Goal: Information Seeking & Learning: Find specific fact

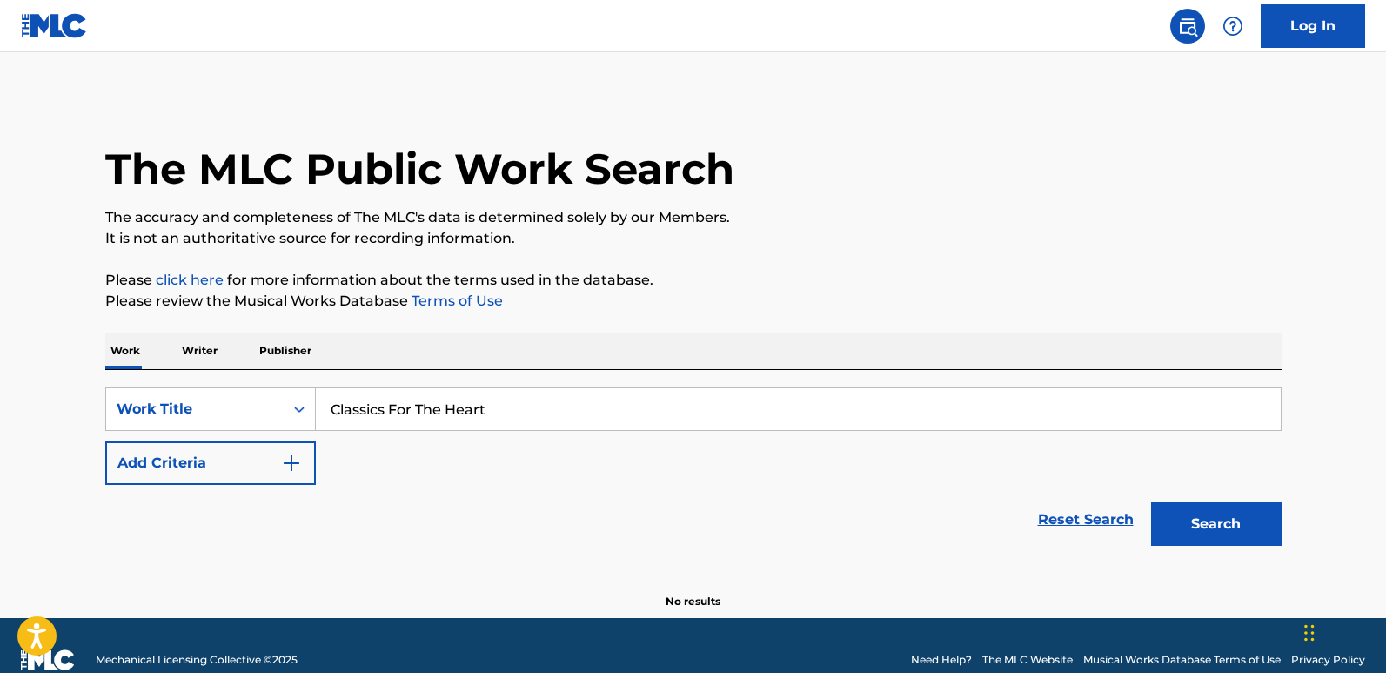
type input "Classics For The Heart"
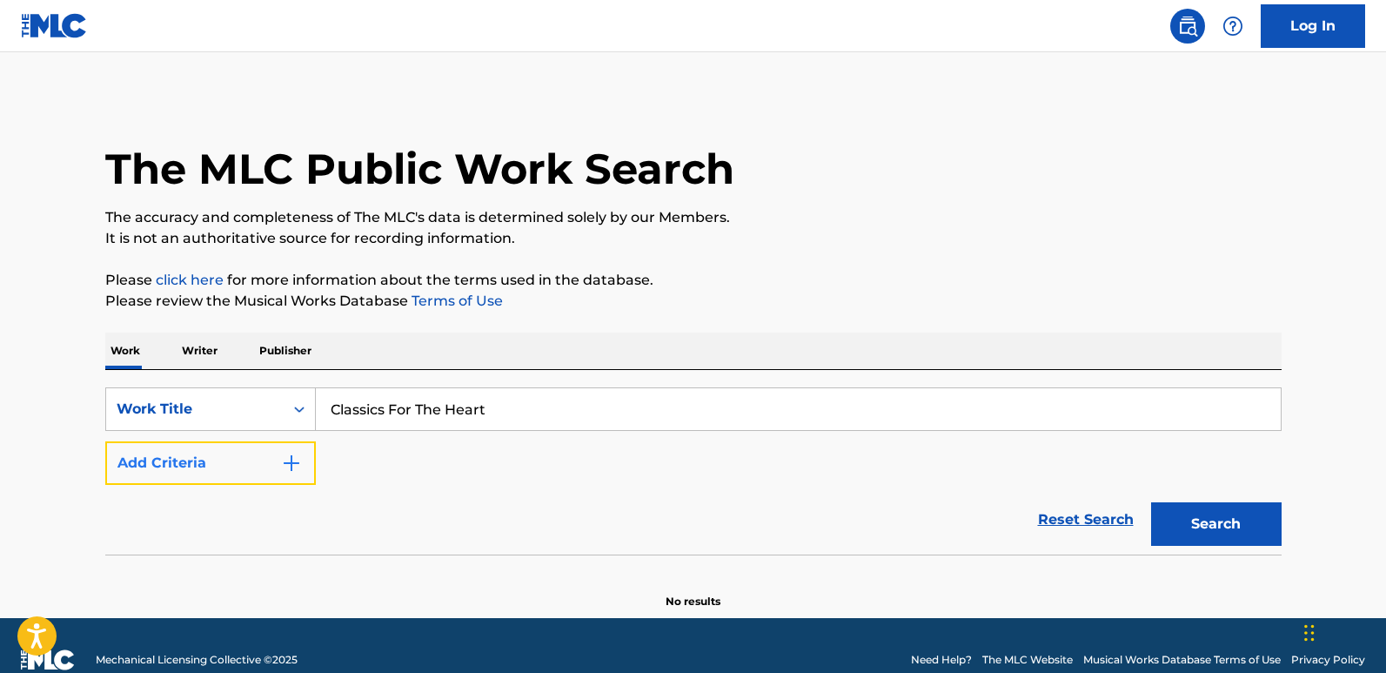
click at [262, 459] on button "Add Criteria" at bounding box center [210, 463] width 211 height 44
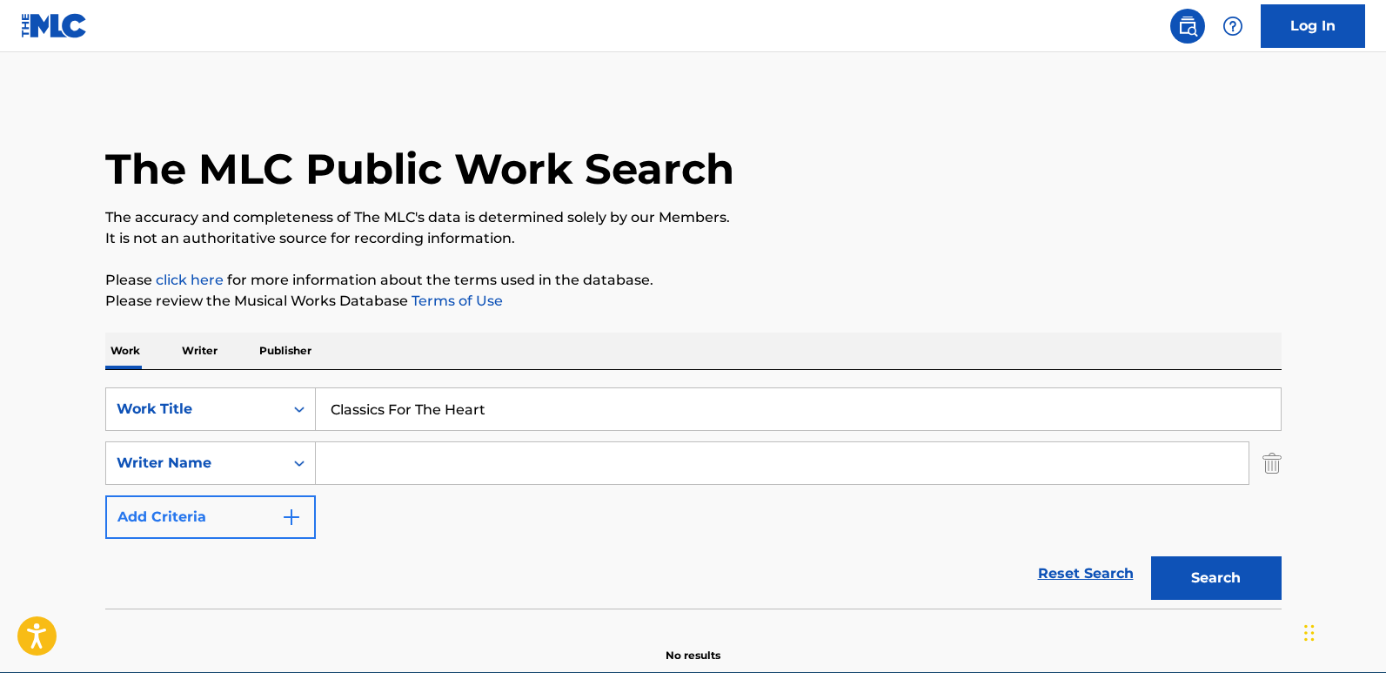
click at [378, 462] on input "Search Form" at bounding box center [782, 463] width 933 height 42
type input "Ultimate Piano Classics"
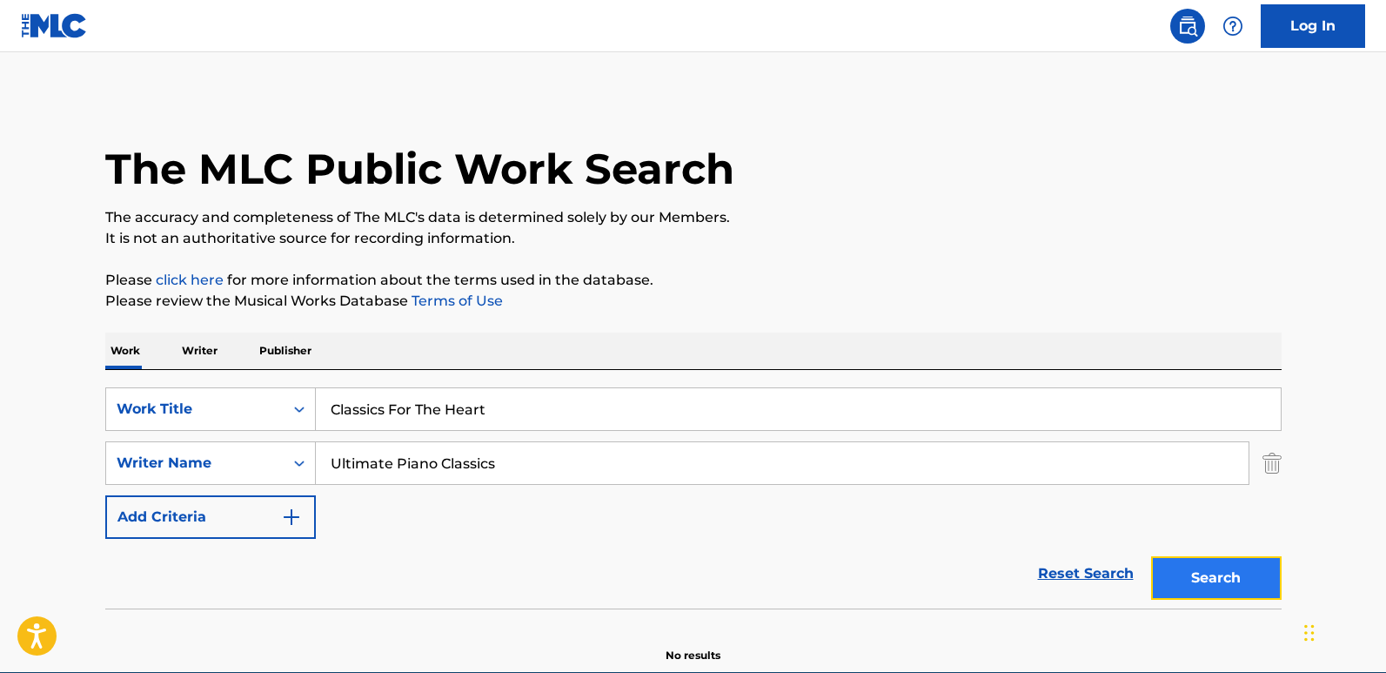
click at [1184, 570] on button "Search" at bounding box center [1216, 578] width 131 height 44
click at [519, 465] on input "Ultimate Piano Classics" at bounding box center [782, 463] width 933 height 42
click at [1237, 580] on button "Search" at bounding box center [1216, 578] width 131 height 44
drag, startPoint x: 517, startPoint y: 405, endPoint x: 124, endPoint y: 384, distance: 393.0
click at [124, 384] on div "SearchWithCriteria9ada92ab-a30b-40cc-a9e6-e7c7adf28ab0 Work Title Classics For …" at bounding box center [693, 489] width 1176 height 238
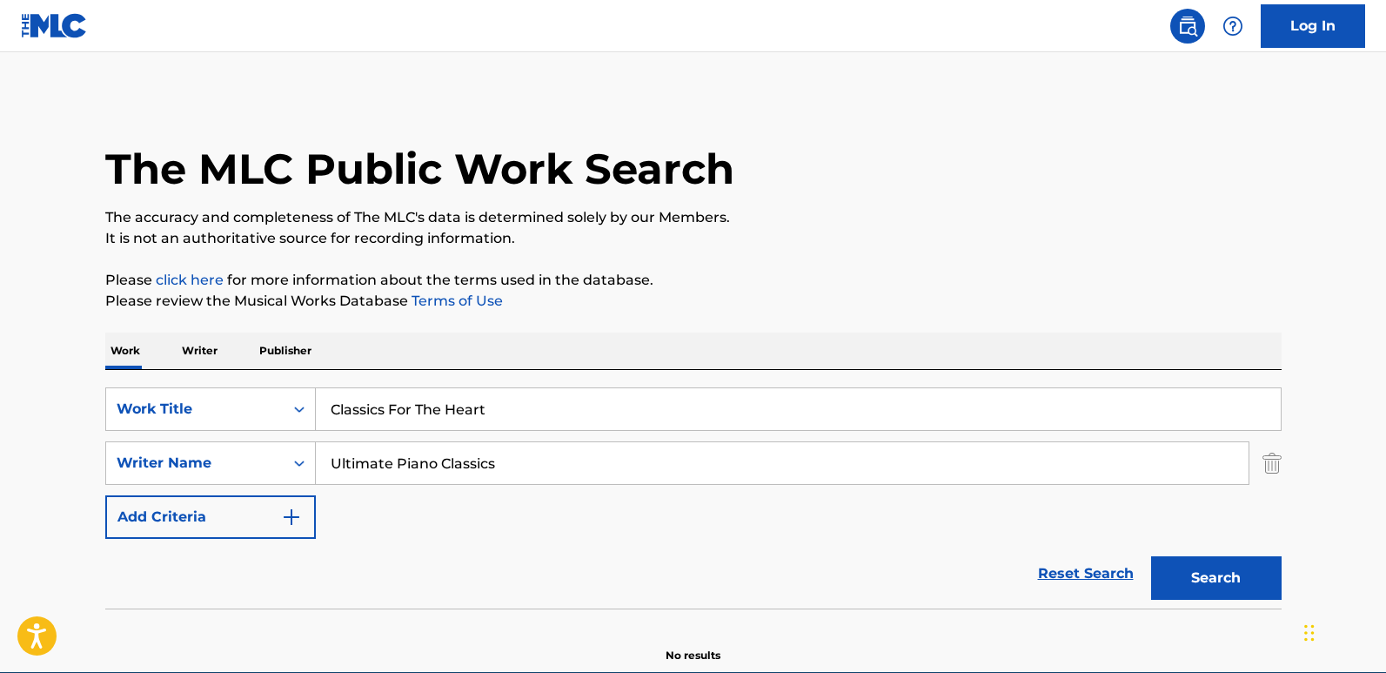
paste input "Epilogue"
type input "Epilogue"
drag, startPoint x: 483, startPoint y: 468, endPoint x: 169, endPoint y: 433, distance: 316.0
click at [169, 433] on div "SearchWithCriteria9ada92ab-a30b-40cc-a9e6-e7c7adf28ab0 Work Title Epilogue Sear…" at bounding box center [693, 462] width 1176 height 151
paste input "[PERSON_NAME] "[PERSON_NAME]"
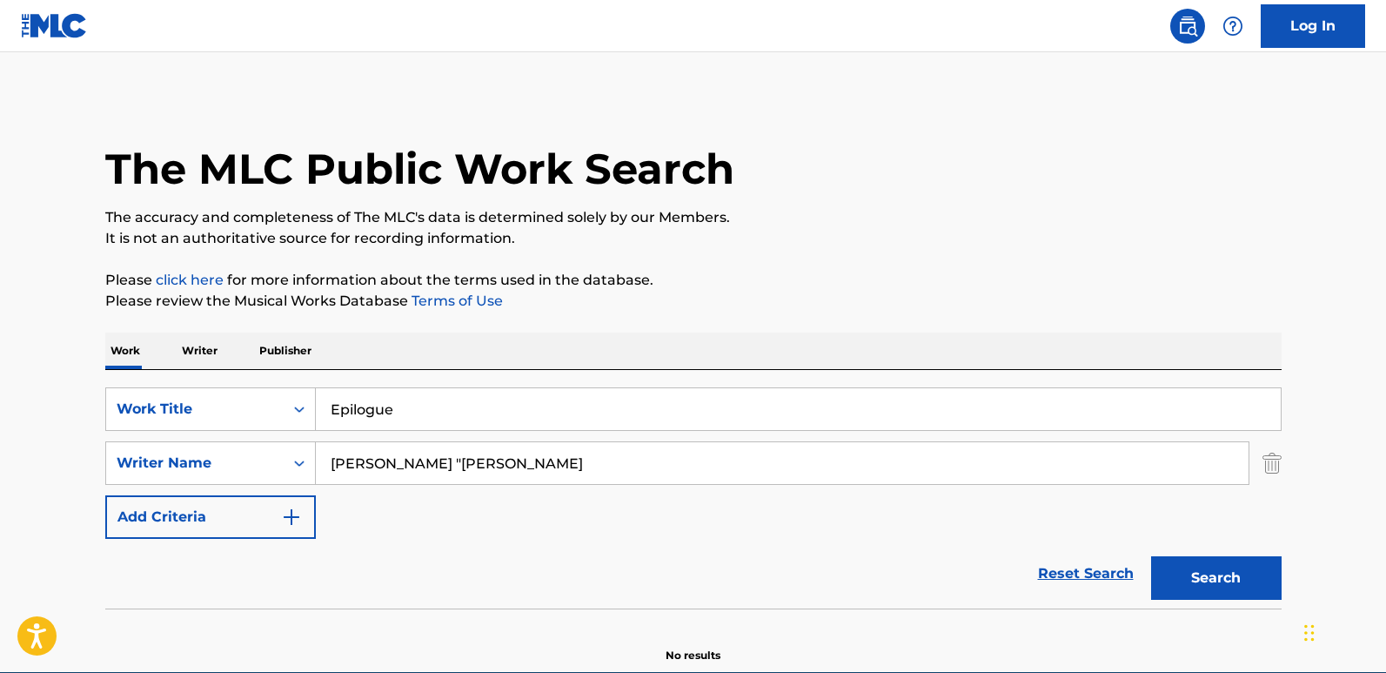
drag, startPoint x: 434, startPoint y: 460, endPoint x: 382, endPoint y: 465, distance: 52.4
click at [382, 465] on input "[PERSON_NAME] "[PERSON_NAME]" at bounding box center [782, 463] width 933 height 42
drag, startPoint x: 484, startPoint y: 465, endPoint x: 258, endPoint y: 465, distance: 225.3
click at [258, 465] on div "SearchWithCriteriac8ca9682-6a3c-4217-88da-17851bdcf2d1 Writer Name [PERSON_NAME]" at bounding box center [693, 463] width 1176 height 44
type input "[PERSON_NAME]"
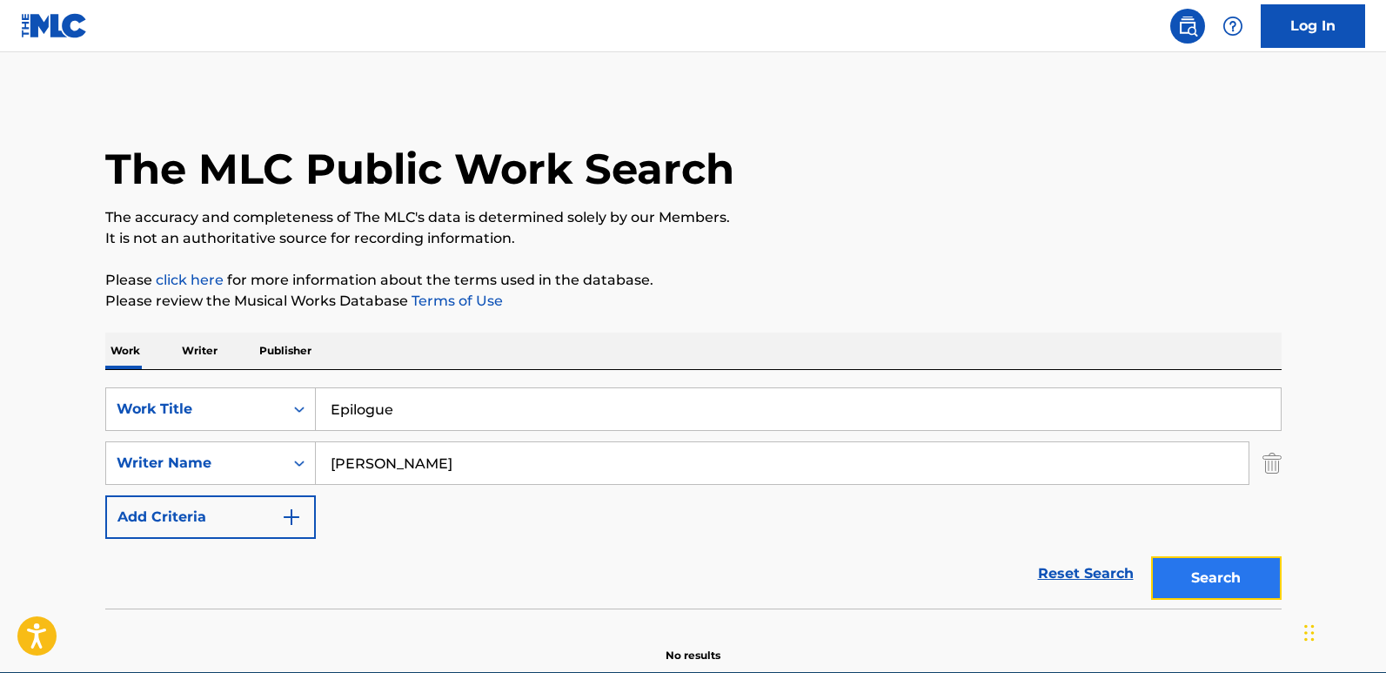
click at [1189, 560] on button "Search" at bounding box center [1216, 578] width 131 height 44
click at [448, 362] on div "Work Writer Publisher" at bounding box center [693, 350] width 1176 height 37
drag, startPoint x: 479, startPoint y: 420, endPoint x: 274, endPoint y: 417, distance: 204.5
click at [274, 417] on div "SearchWithCriteria9ada92ab-a30b-40cc-a9e6-e7c7adf28ab0 Work Title Epilogue" at bounding box center [693, 409] width 1176 height 44
paste input "Triste Despedida"
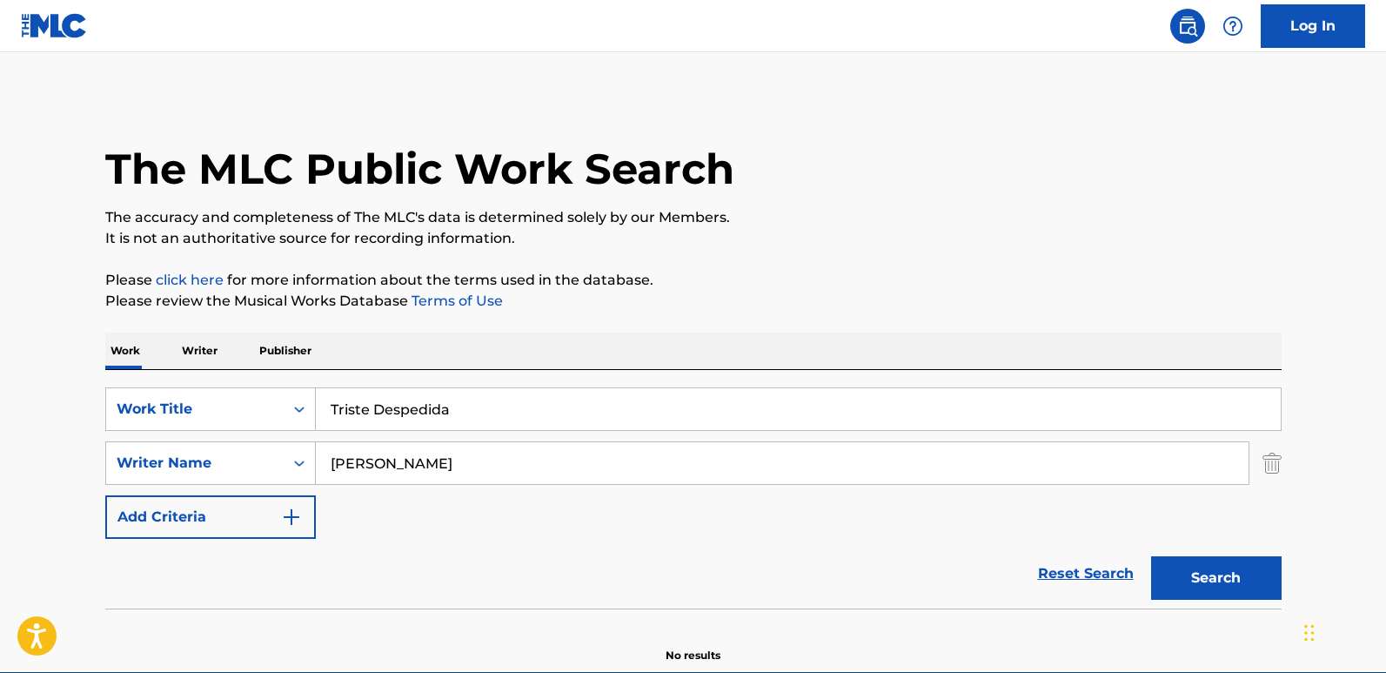
type input "Triste Despedida"
drag, startPoint x: 536, startPoint y: 454, endPoint x: 222, endPoint y: 444, distance: 314.3
click at [222, 444] on div "SearchWithCriteriac8ca9682-6a3c-4217-88da-17851bdcf2d1 Writer Name [PERSON_NAME]" at bounding box center [693, 463] width 1176 height 44
paste input "[PERSON_NAME] Y Su Aliados De Ojinaga"
type input "[PERSON_NAME] Y Su Aliados De Ojinaga"
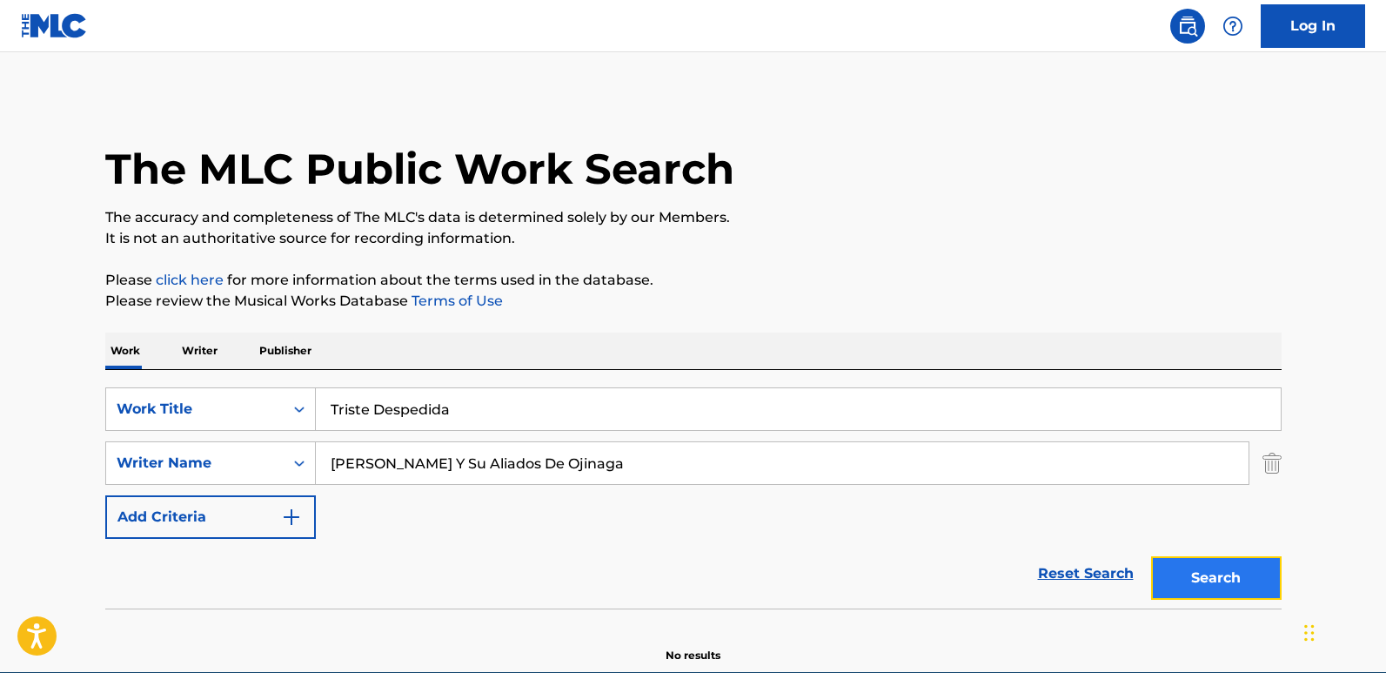
click at [1208, 570] on button "Search" at bounding box center [1216, 578] width 131 height 44
drag, startPoint x: 389, startPoint y: 418, endPoint x: 290, endPoint y: 418, distance: 99.2
click at [290, 418] on div "SearchWithCriteria9ada92ab-a30b-40cc-a9e6-e7c7adf28ab0 Work Title Triste Desped…" at bounding box center [693, 409] width 1176 height 44
paste input "Dream World"
type input "Dream World"
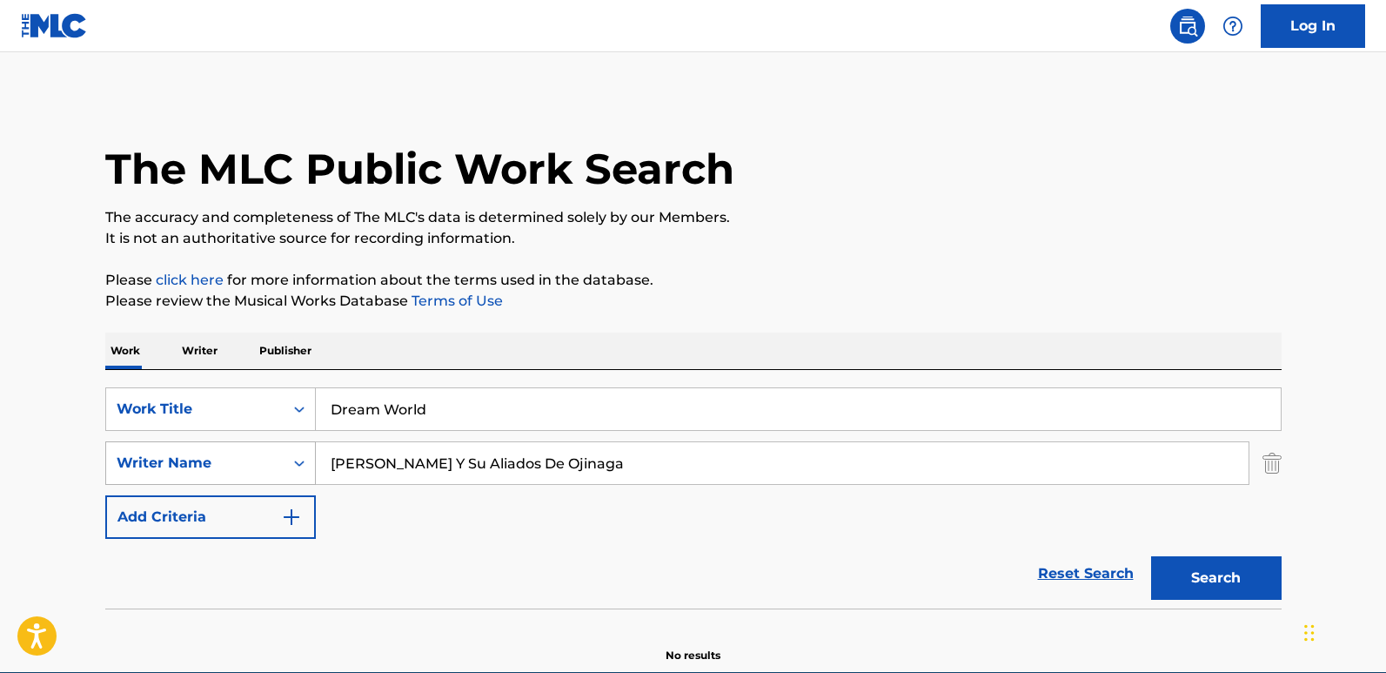
drag, startPoint x: 638, startPoint y: 445, endPoint x: 275, endPoint y: 478, distance: 364.2
click at [275, 478] on div "SearchWithCriteriac8ca9682-6a3c-4217-88da-17851bdcf2d1 Writer Name [PERSON_NAME…" at bounding box center [693, 463] width 1176 height 44
paste input "Dream World"
type input "Dream World"
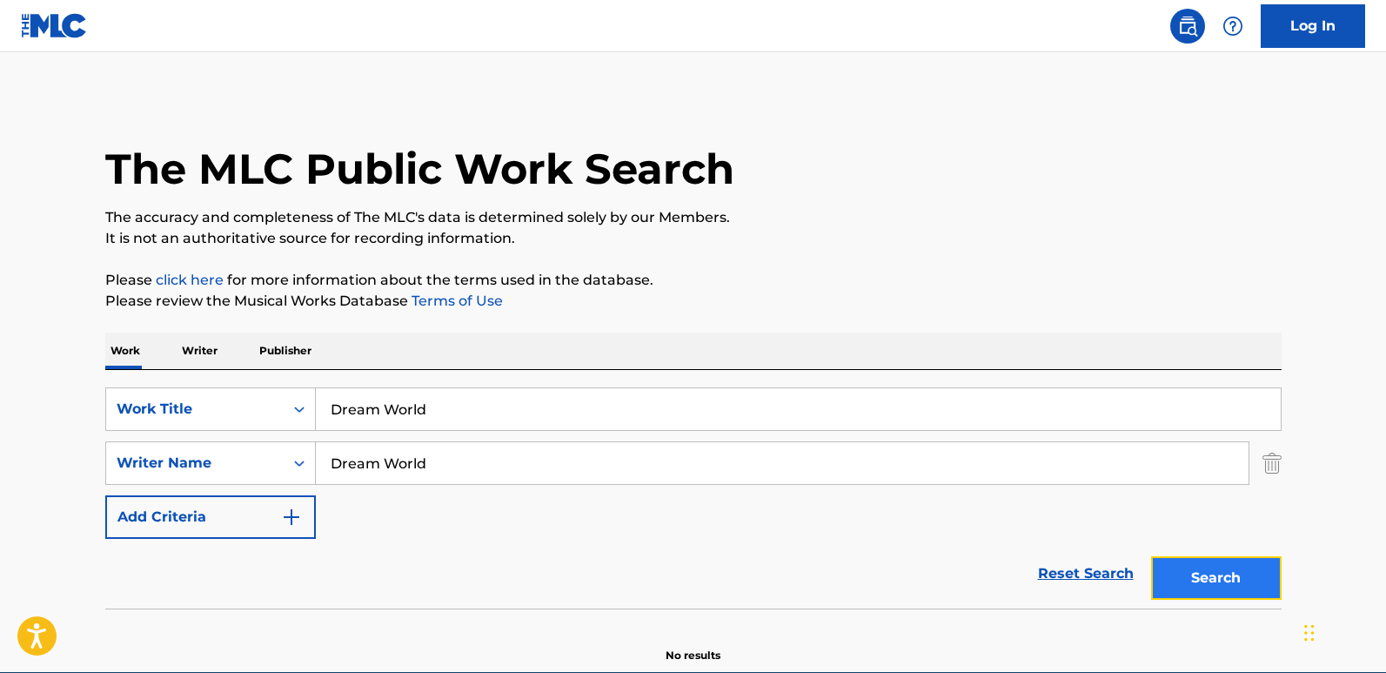
click at [1241, 578] on button "Search" at bounding box center [1216, 578] width 131 height 44
click at [452, 441] on div "Dream World" at bounding box center [783, 463] width 934 height 44
drag, startPoint x: 452, startPoint y: 419, endPoint x: 230, endPoint y: 412, distance: 222.8
click at [230, 412] on div "SearchWithCriteria9ada92ab-a30b-40cc-a9e6-e7c7adf28ab0 Work Title Dream World" at bounding box center [693, 409] width 1176 height 44
paste input "An Overview"
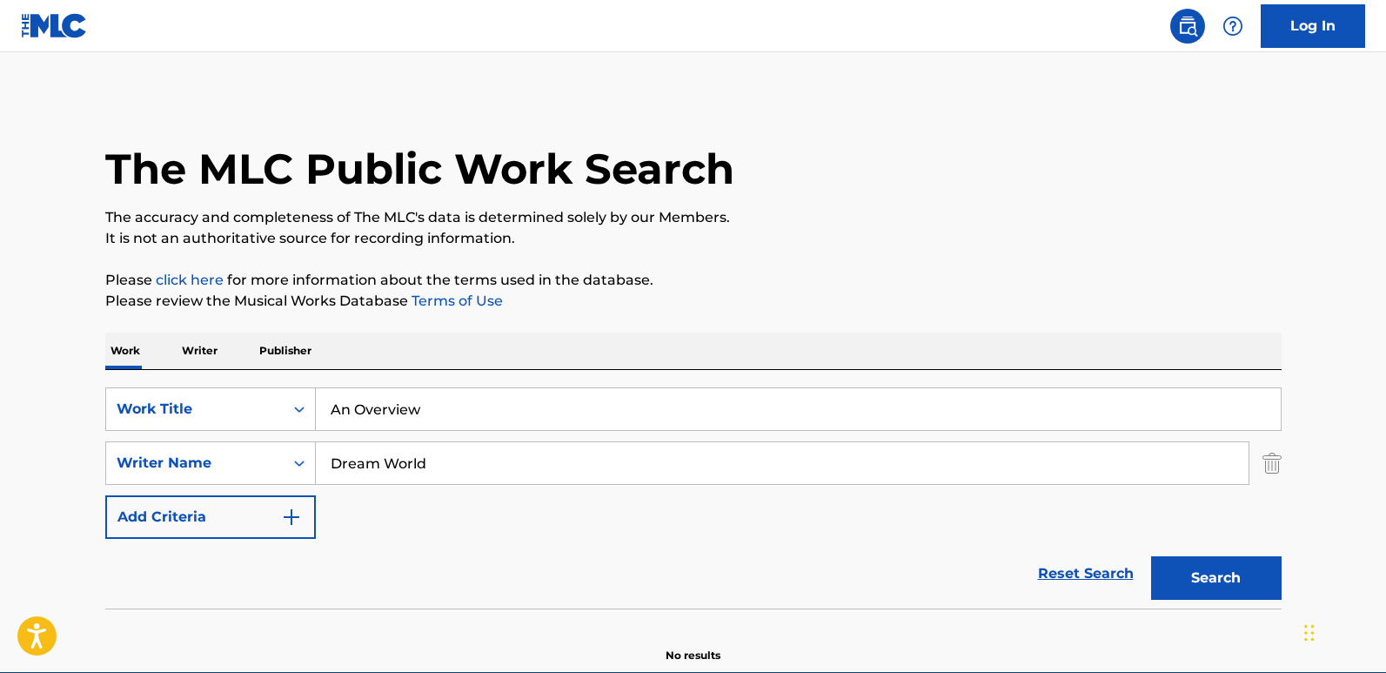
type input "An Overview"
drag, startPoint x: 425, startPoint y: 462, endPoint x: 206, endPoint y: 454, distance: 219.4
click at [206, 454] on div "SearchWithCriteriac8ca9682-6a3c-4217-88da-17851bdcf2d1 Writer Name Dream World" at bounding box center [693, 463] width 1176 height 44
paste input "The Gun Show"
type input "The Gun Show"
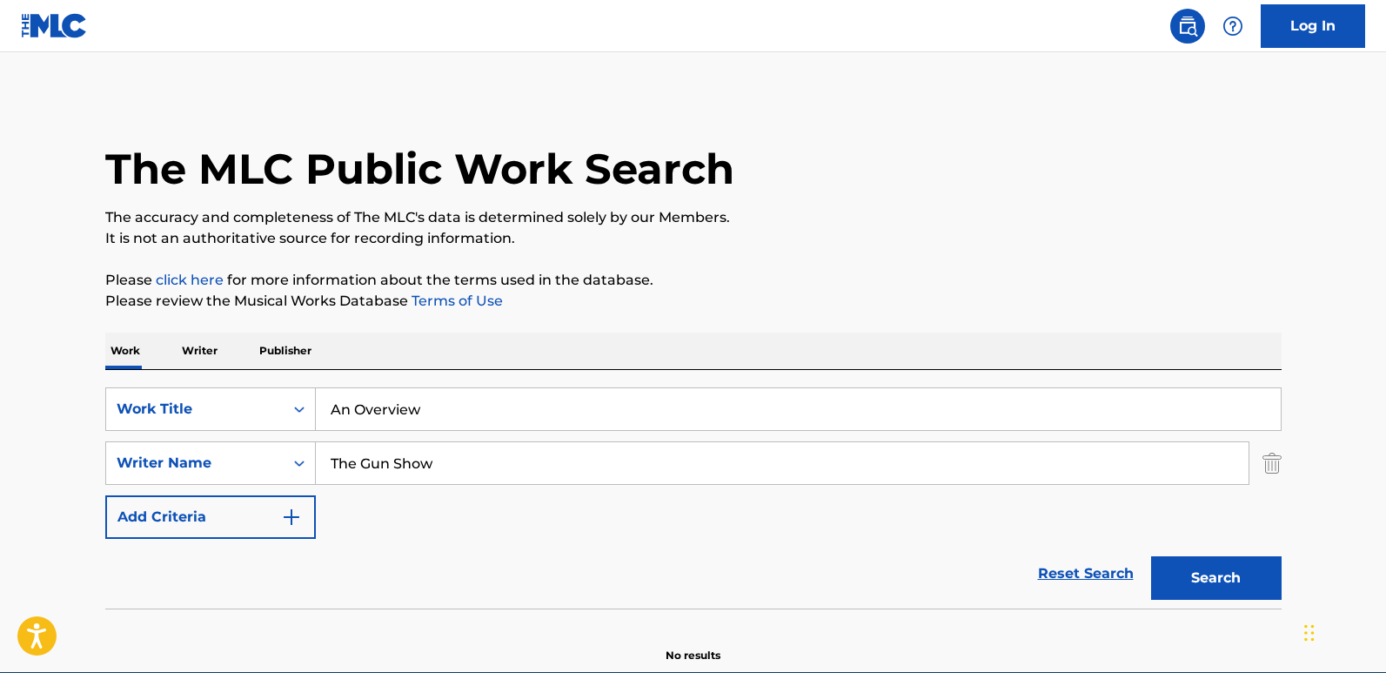
click at [1285, 600] on div "The MLC Public Work Search The accuracy and completeness of The MLC's data is d…" at bounding box center [693, 379] width 1218 height 567
click at [1248, 590] on button "Search" at bounding box center [1216, 578] width 131 height 44
drag, startPoint x: 423, startPoint y: 403, endPoint x: 173, endPoint y: 411, distance: 249.8
click at [173, 411] on div "SearchWithCriteria9ada92ab-a30b-40cc-a9e6-e7c7adf28ab0 Work Title An Overview" at bounding box center [693, 409] width 1176 height 44
paste input "Mjafee"
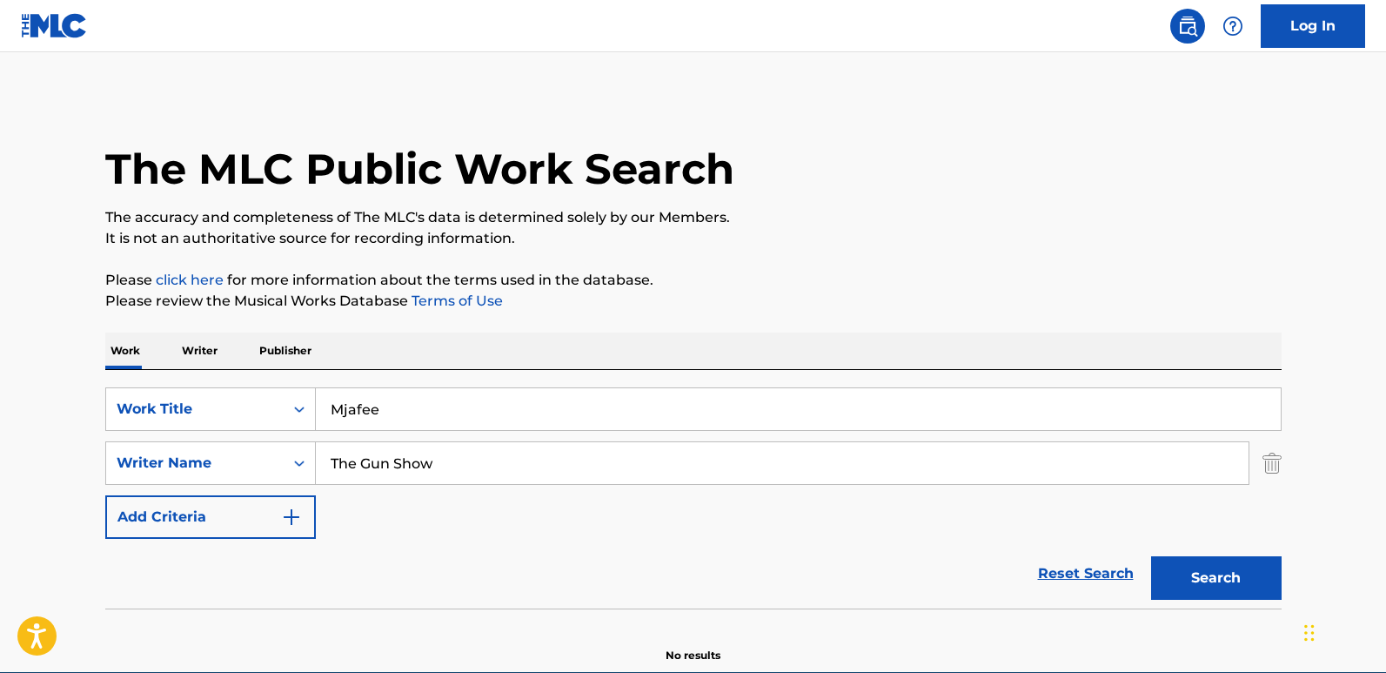
type input "Mjafee"
drag, startPoint x: 465, startPoint y: 469, endPoint x: 251, endPoint y: 486, distance: 214.7
click at [251, 486] on div "SearchWithCriteria9ada92ab-a30b-40cc-a9e6-e7c7adf28ab0 Work Title Mjafee Search…" at bounding box center [693, 462] width 1176 height 151
paste input "[PERSON_NAME]"
type input "[PERSON_NAME]"
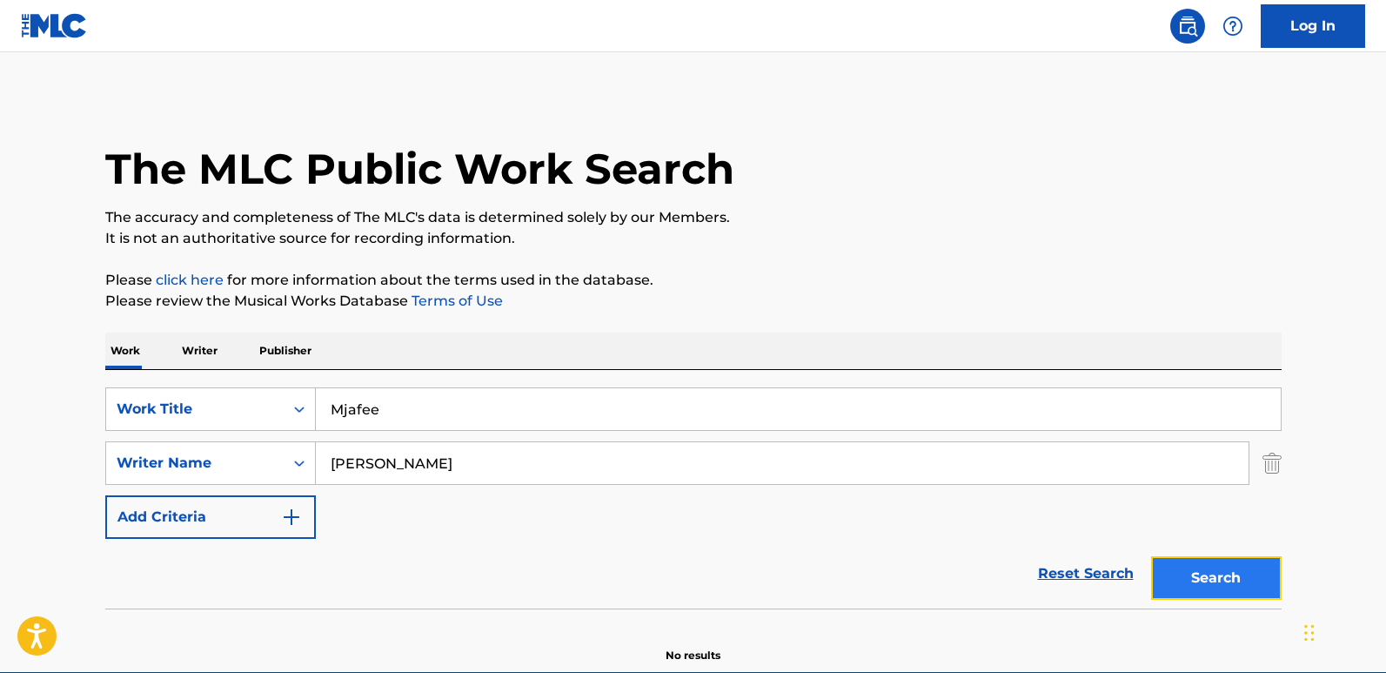
click at [1210, 579] on button "Search" at bounding box center [1216, 578] width 131 height 44
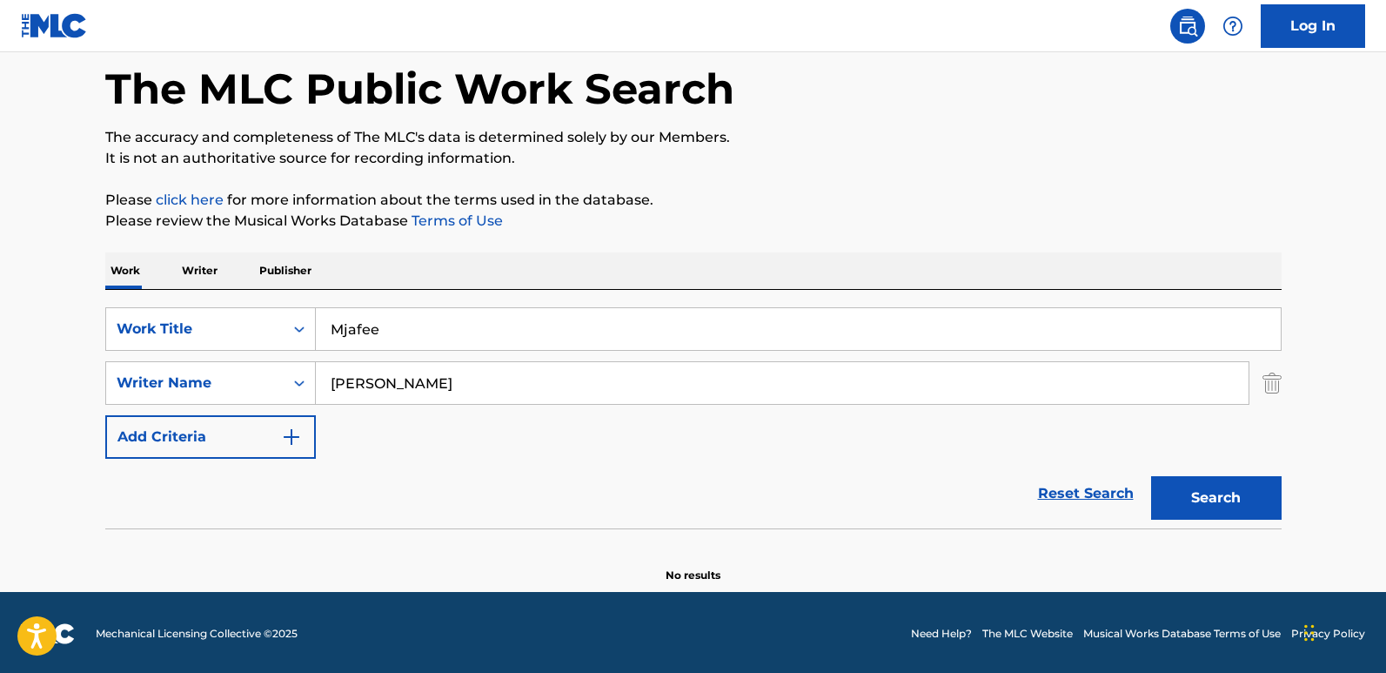
scroll to position [83, 0]
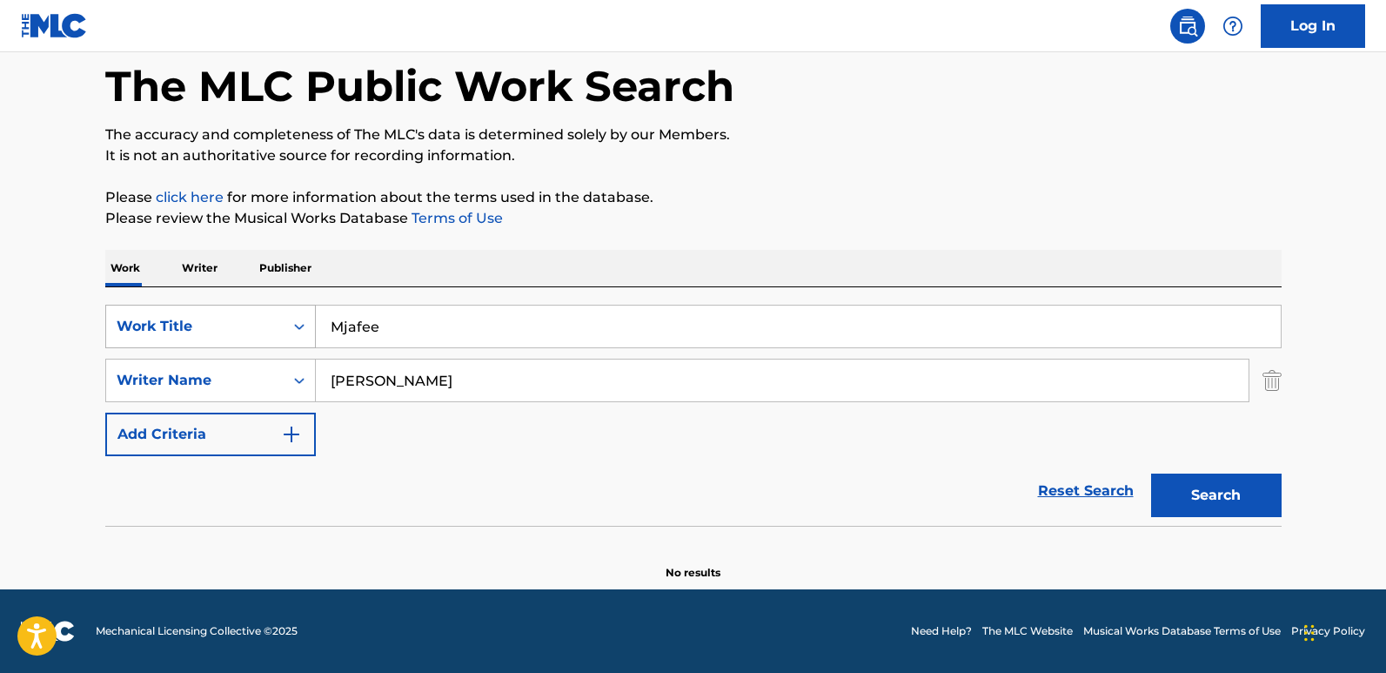
drag, startPoint x: 455, startPoint y: 323, endPoint x: 154, endPoint y: 323, distance: 301.0
click at [154, 323] on div "SearchWithCriteria9ada92ab-a30b-40cc-a9e6-e7c7adf28ab0 Work Title Mjafee" at bounding box center [693, 327] width 1176 height 44
paste input "The Fountain"
type input "The Fountain"
click at [266, 398] on div "SearchWithCriteriac8ca9682-6a3c-4217-88da-17851bdcf2d1 Writer Name [PERSON_NAME]" at bounding box center [693, 380] width 1176 height 44
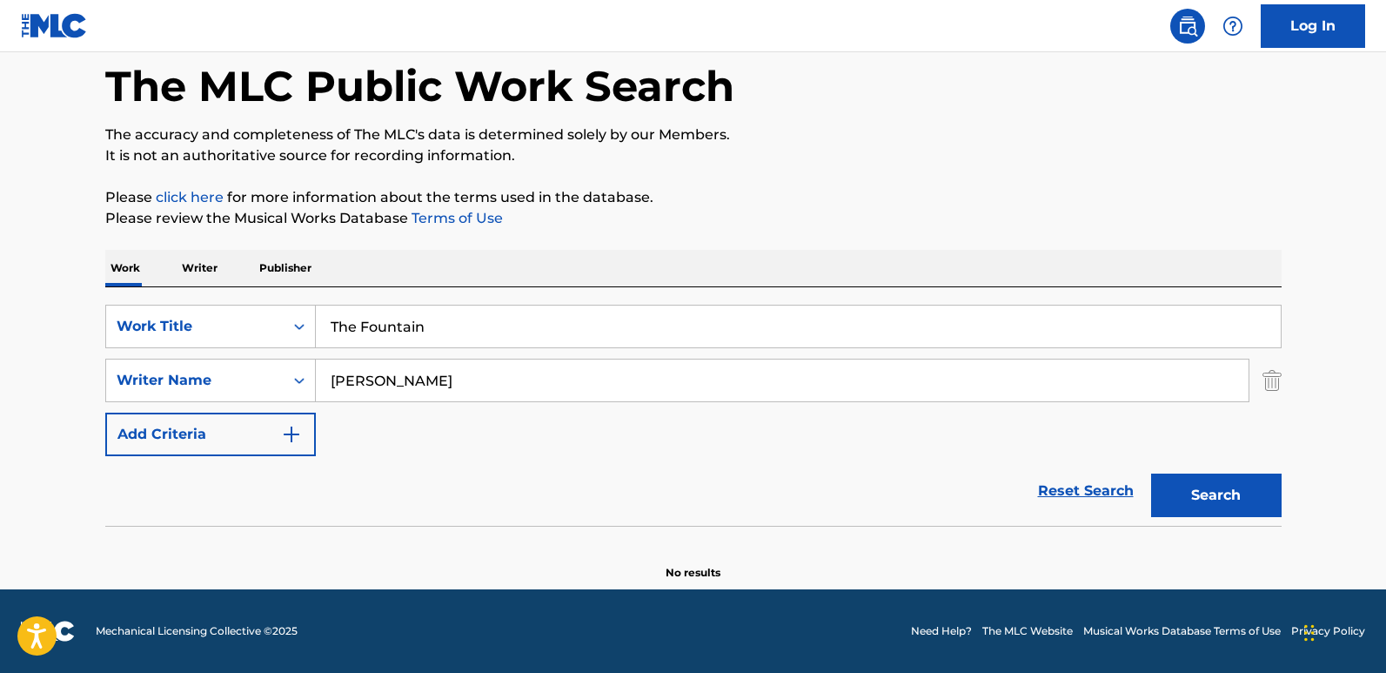
paste input "Ultimate Piano Classics"
type input "Ultimate Piano Classics"
drag, startPoint x: 1228, startPoint y: 497, endPoint x: 1218, endPoint y: 497, distance: 9.6
click at [1229, 497] on button "Search" at bounding box center [1216, 495] width 131 height 44
drag, startPoint x: 439, startPoint y: 327, endPoint x: 288, endPoint y: 325, distance: 151.4
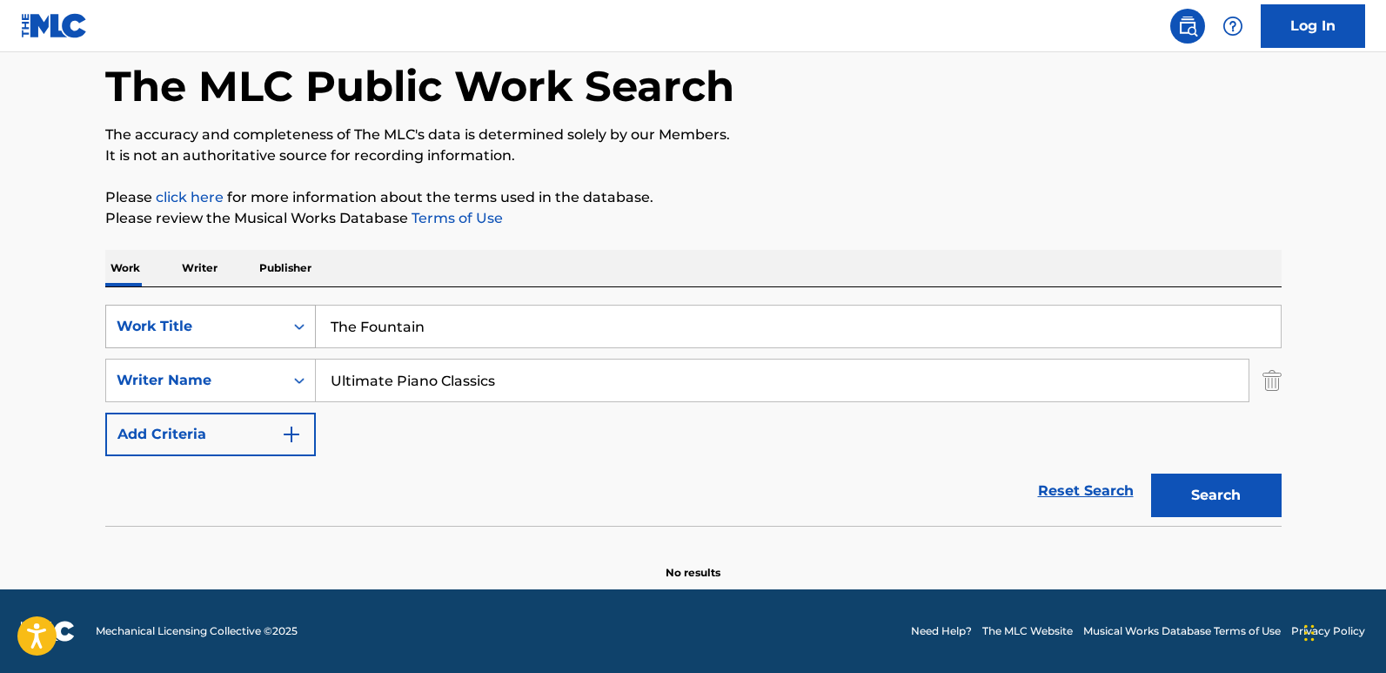
click at [288, 325] on div "SearchWithCriteria9ada92ab-a30b-40cc-a9e6-e7c7adf28ab0 Work Title The Fountain" at bounding box center [693, 327] width 1176 height 44
paste input "Hey Bulldog"
type input "Hey Bulldog"
drag, startPoint x: 604, startPoint y: 387, endPoint x: 134, endPoint y: 328, distance: 473.5
click at [135, 328] on div "SearchWithCriteria9ada92ab-a30b-40cc-a9e6-e7c7adf28ab0 Work Title Hey Bulldog S…" at bounding box center [693, 380] width 1176 height 151
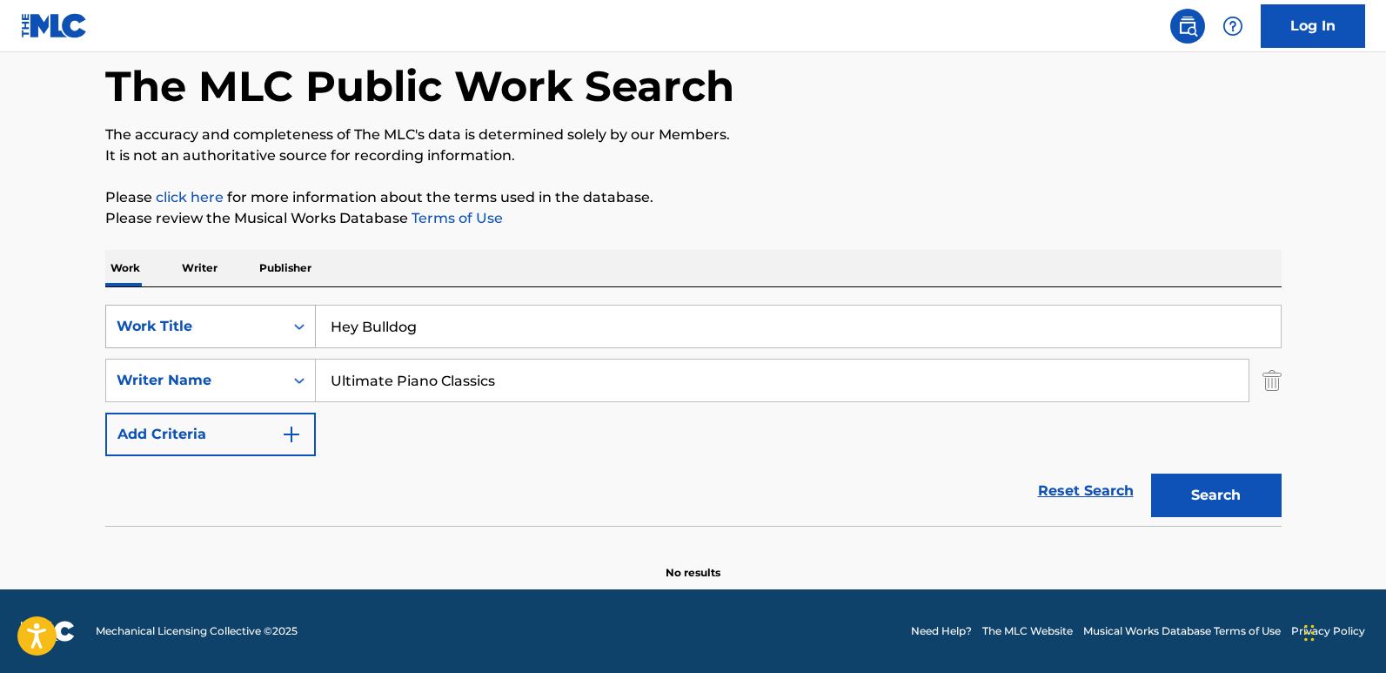
paste input "[PERSON_NAME]"
type input "[PERSON_NAME]"
click at [1188, 480] on button "Search" at bounding box center [1216, 495] width 131 height 44
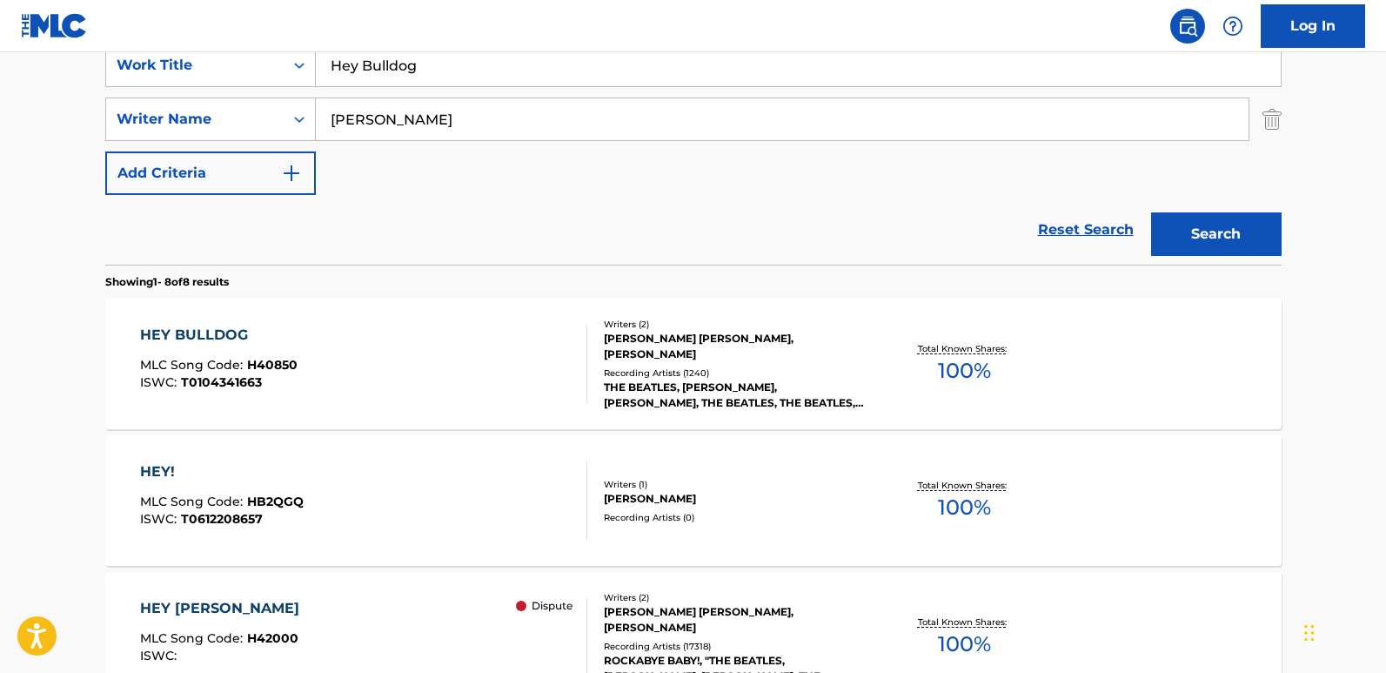
scroll to position [257, 0]
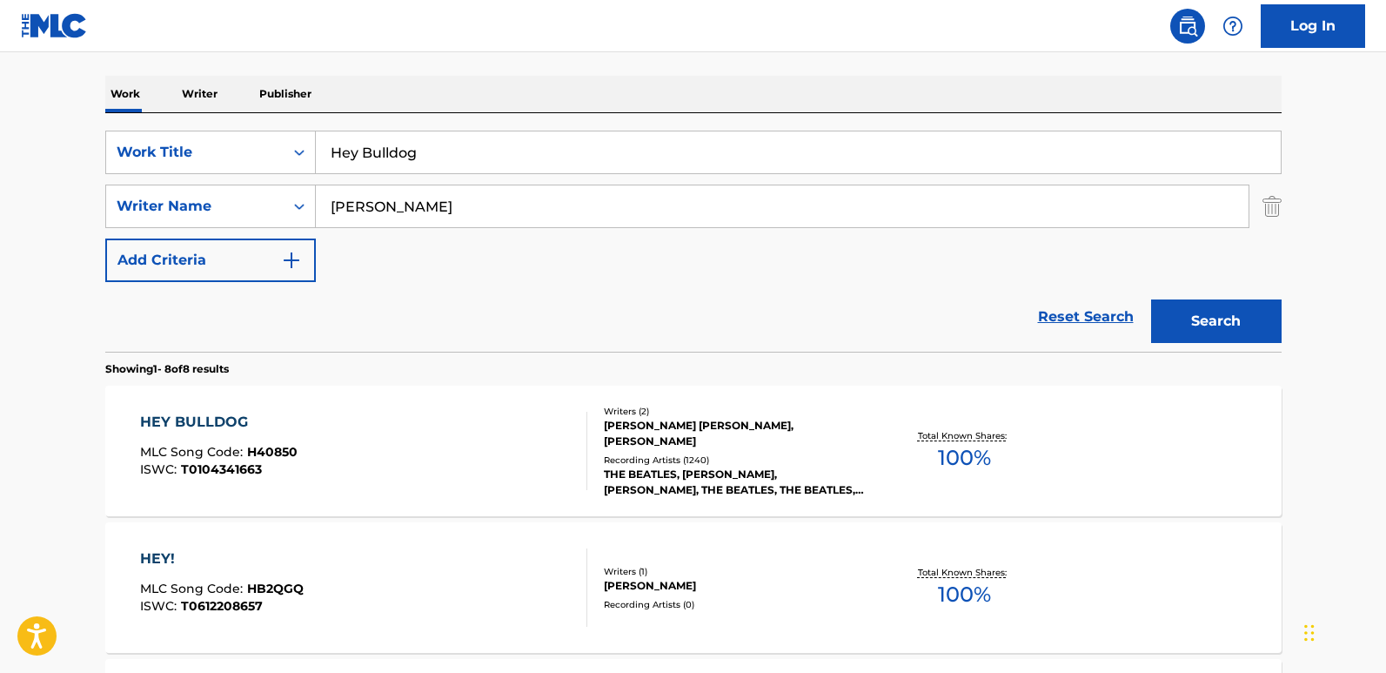
click at [228, 409] on div "HEY BULLDOG MLC Song Code : H40850 ISWC : T0104341663 Writers ( 2 ) [PERSON_NAM…" at bounding box center [693, 450] width 1176 height 131
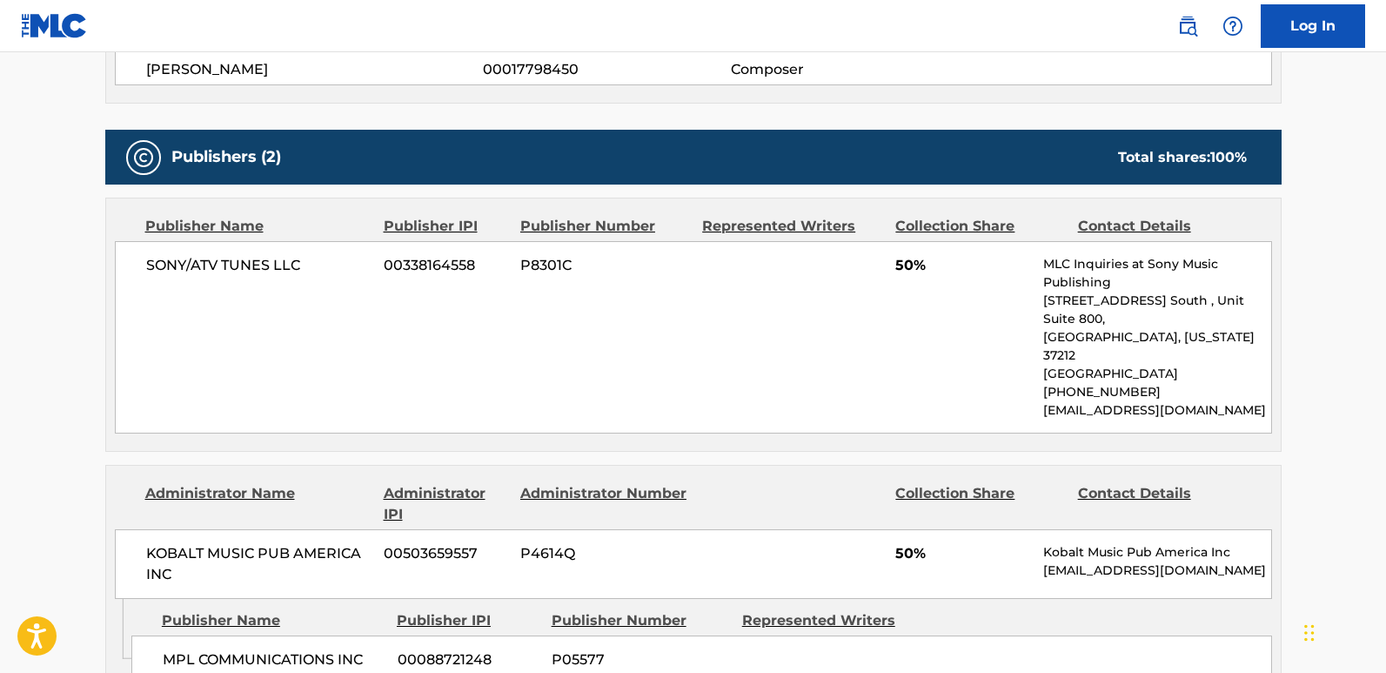
scroll to position [696, 0]
drag, startPoint x: 126, startPoint y: 272, endPoint x: 322, endPoint y: 267, distance: 195.8
click at [322, 267] on div "SONY/ATV TUNES LLC 00338164558 P8301C 50% MLC Inquiries at Sony Music Publishin…" at bounding box center [693, 336] width 1157 height 192
copy span "SONY/ATV TUNES LLC"
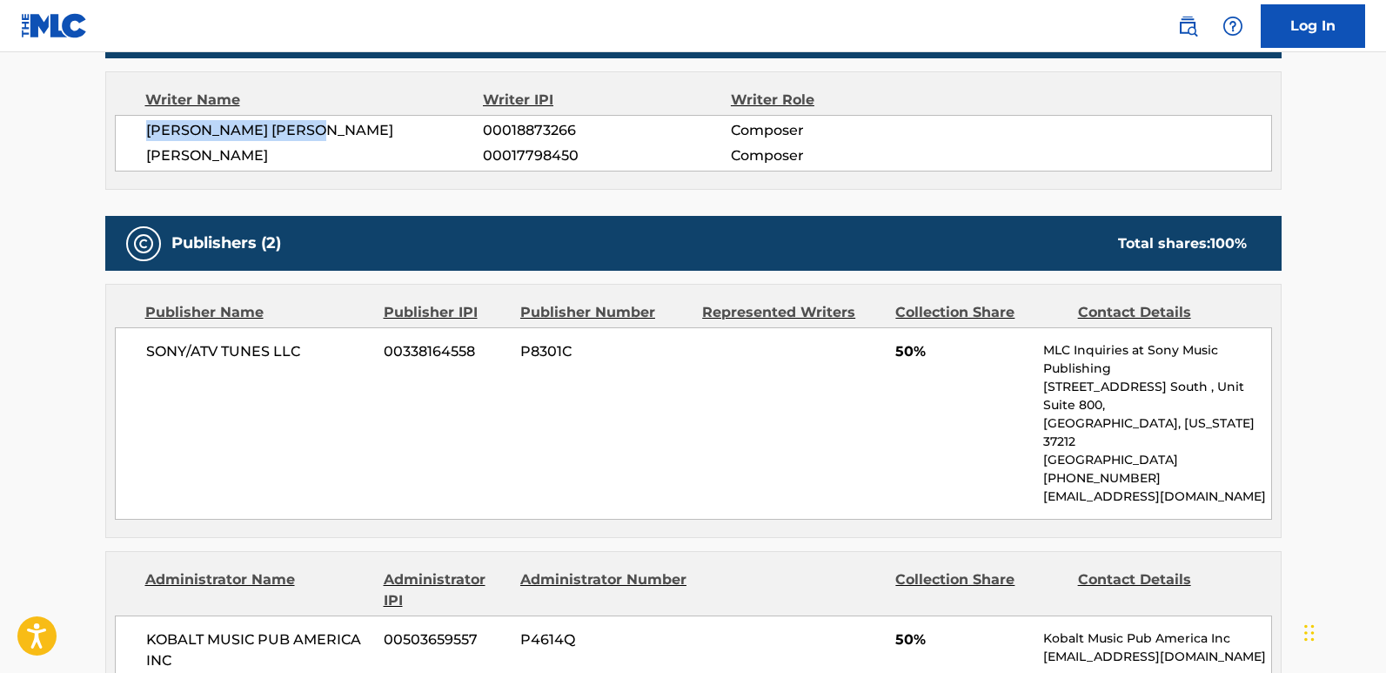
drag, startPoint x: 147, startPoint y: 124, endPoint x: 372, endPoint y: 124, distance: 224.5
click at [372, 124] on span "[PERSON_NAME] [PERSON_NAME]" at bounding box center [315, 130] width 338 height 21
copy span "[PERSON_NAME] [PERSON_NAME]"
drag, startPoint x: 143, startPoint y: 161, endPoint x: 275, endPoint y: 156, distance: 132.3
click at [275, 156] on div "[PERSON_NAME] [PERSON_NAME] 00018873266 Composer [PERSON_NAME] 00017798450 Comp…" at bounding box center [693, 143] width 1157 height 57
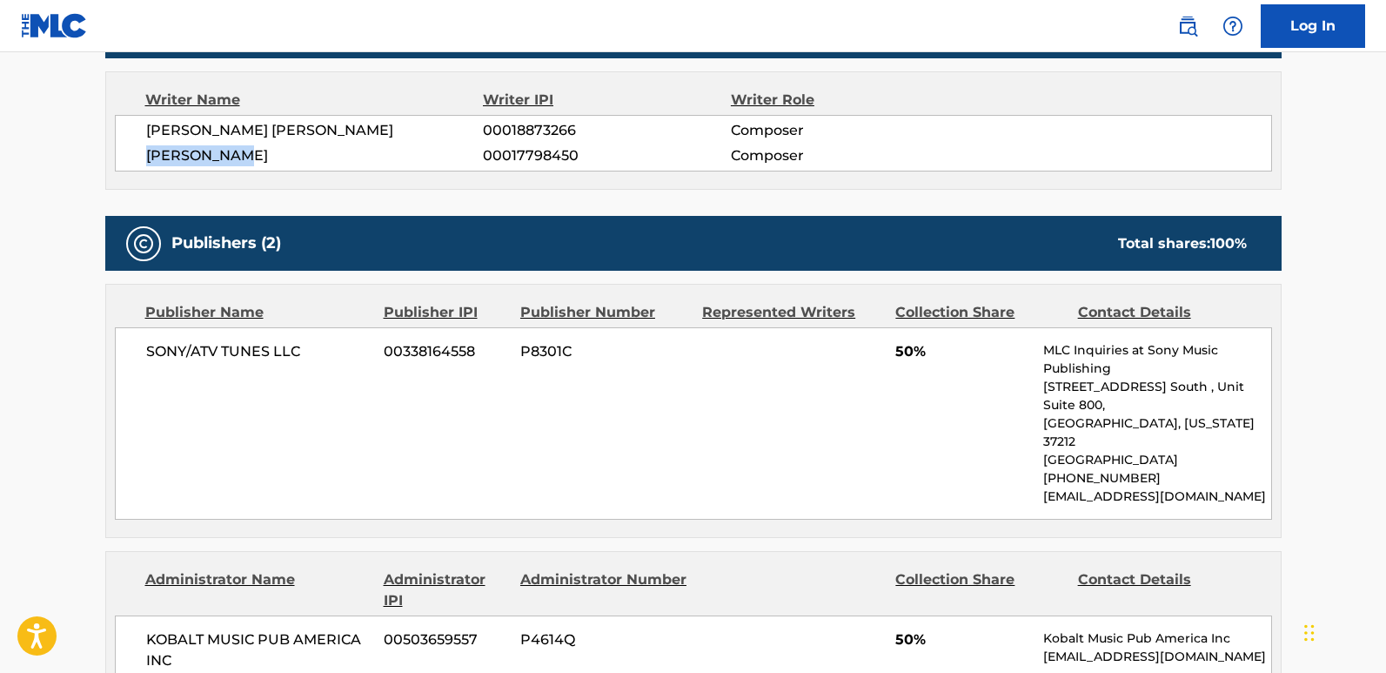
copy span "[PERSON_NAME]"
click at [554, 123] on span "00018873266" at bounding box center [606, 130] width 247 height 21
copy span "00018873266"
click at [511, 144] on div "[PERSON_NAME] [PERSON_NAME] 00018873266 Composer [PERSON_NAME] 00017798450 Comp…" at bounding box center [693, 143] width 1157 height 57
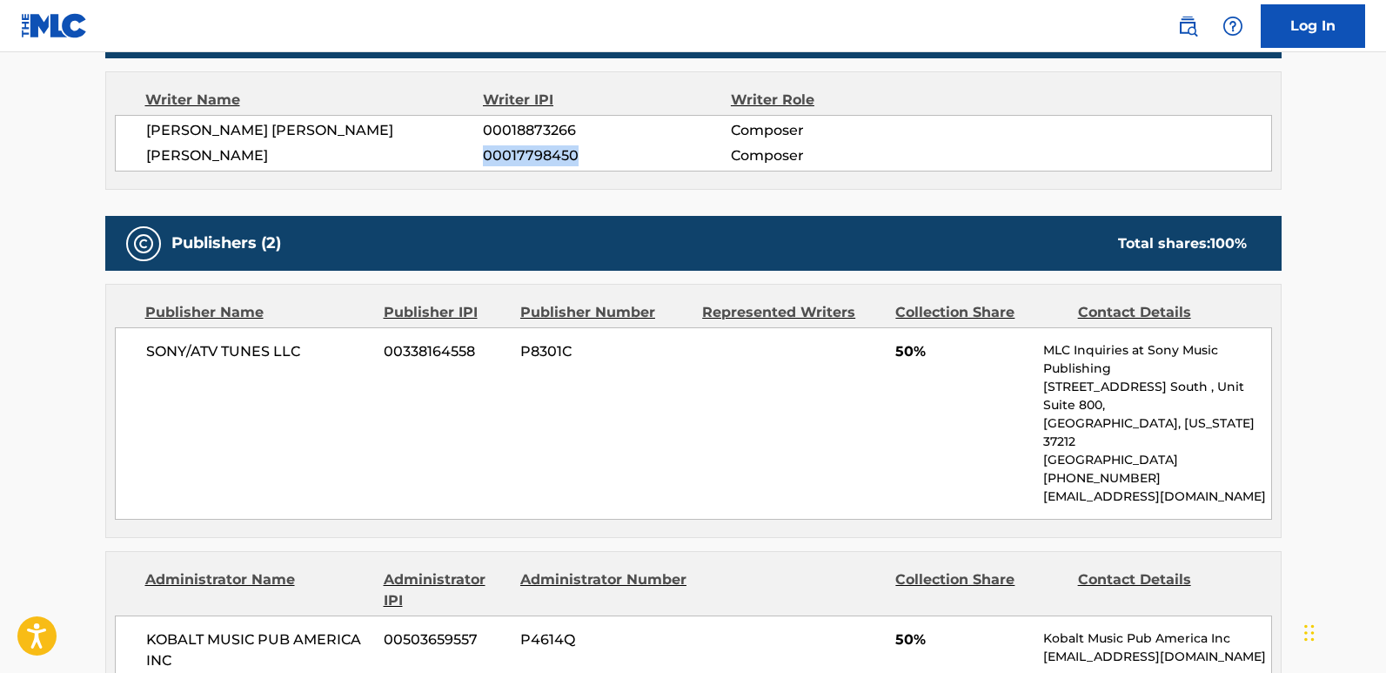
click at [511, 144] on div "[PERSON_NAME] [PERSON_NAME] 00018873266 Composer [PERSON_NAME] 00017798450 Comp…" at bounding box center [693, 143] width 1157 height 57
copy span "00017798450"
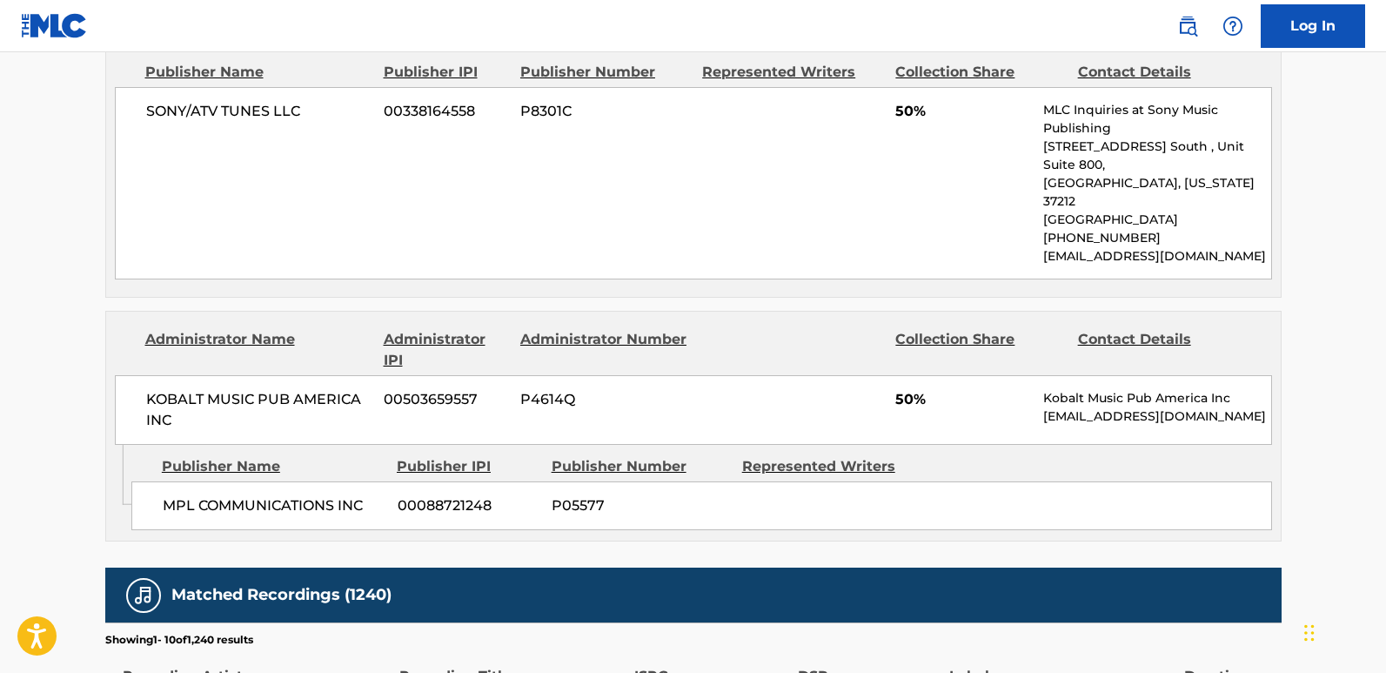
scroll to position [870, 0]
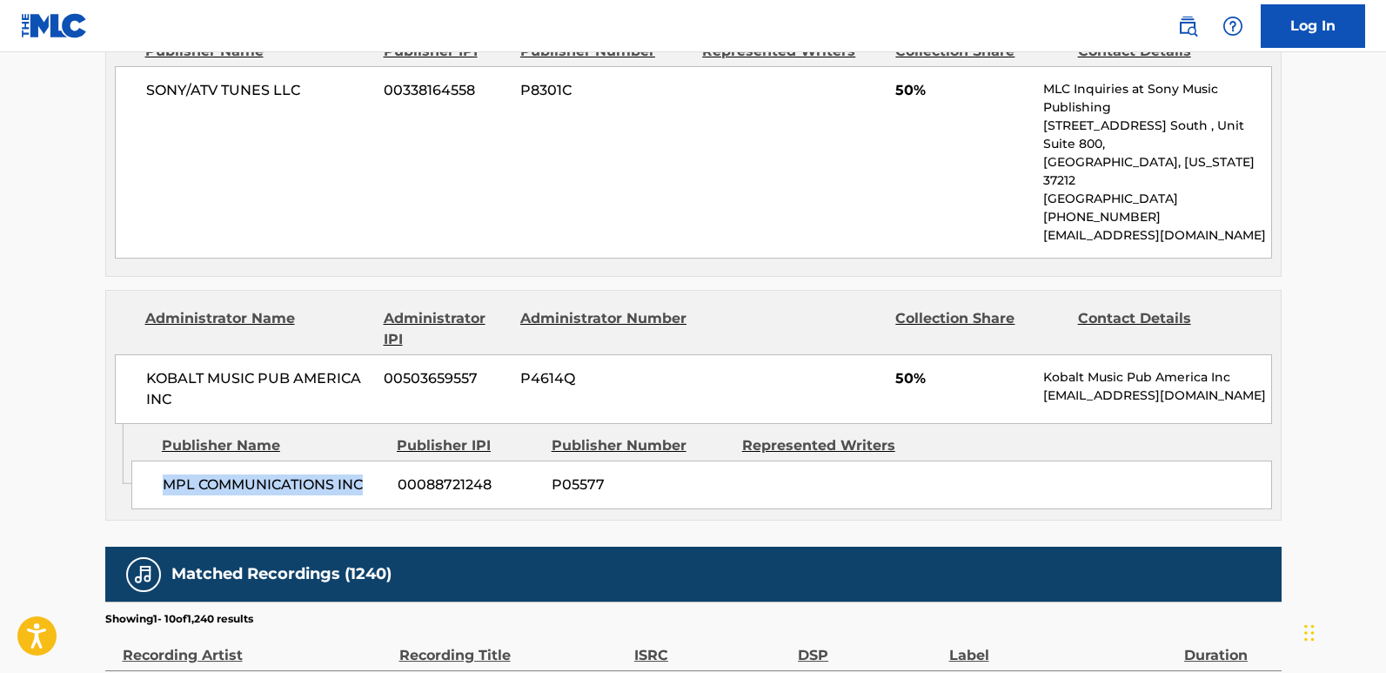
drag, startPoint x: 157, startPoint y: 444, endPoint x: 367, endPoint y: 445, distance: 209.7
click at [367, 460] on div "MPL COMMUNICATIONS INC 00088721248 P05577" at bounding box center [701, 484] width 1141 height 49
copy span "MPL COMMUNICATIONS INC"
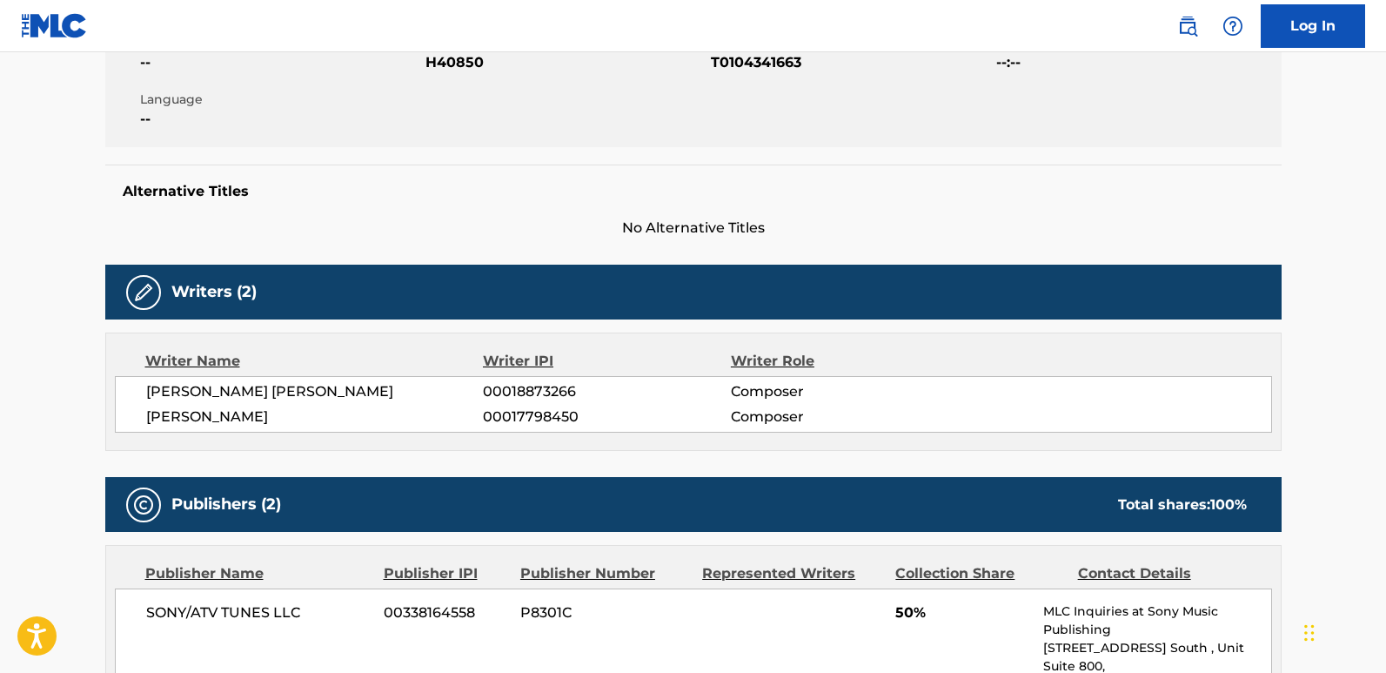
scroll to position [0, 0]
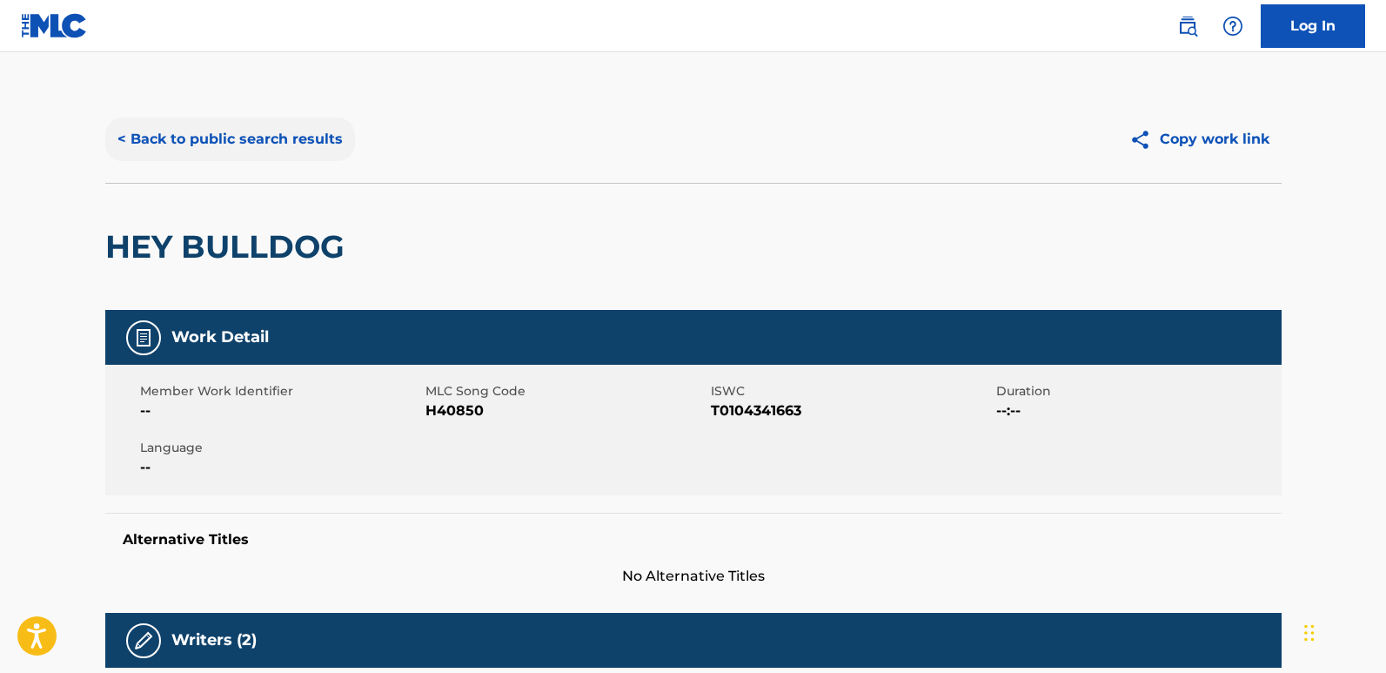
click at [307, 141] on button "< Back to public search results" at bounding box center [230, 139] width 250 height 44
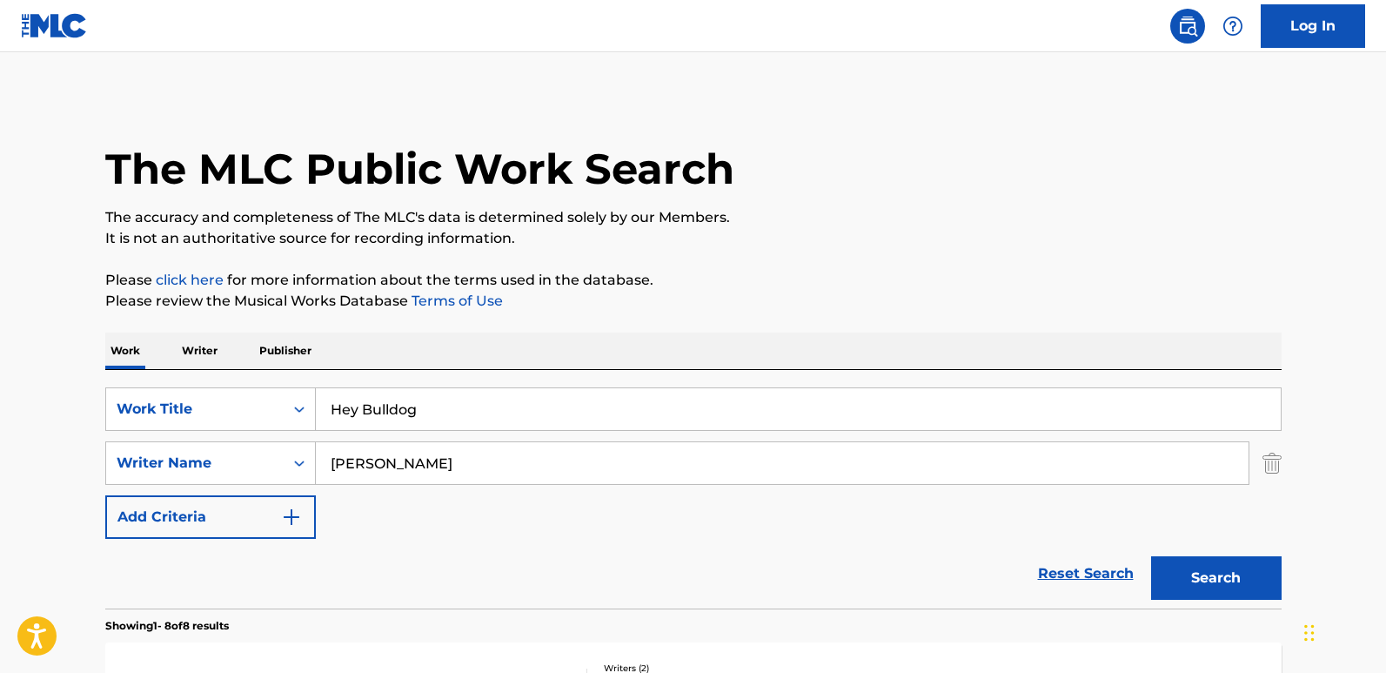
scroll to position [257, 0]
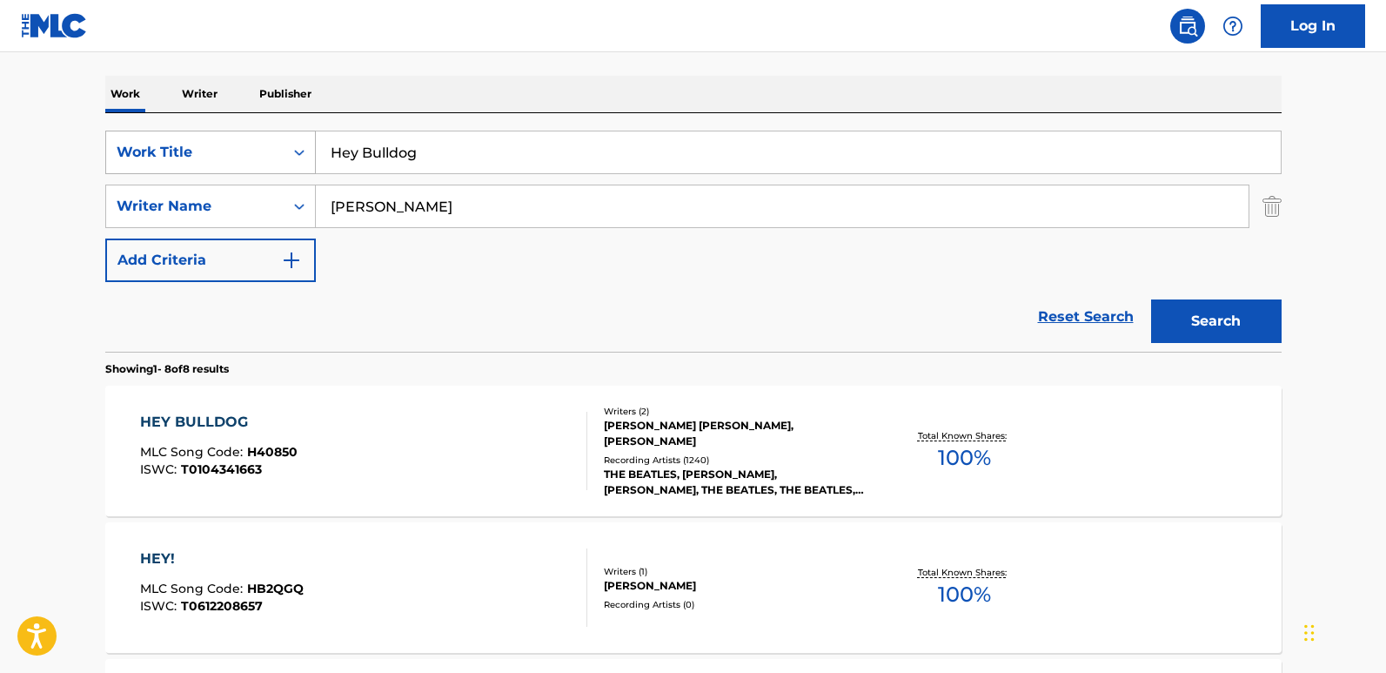
drag, startPoint x: 373, startPoint y: 162, endPoint x: 299, endPoint y: 161, distance: 74.0
click at [299, 161] on div "SearchWithCriteria9ada92ab-a30b-40cc-a9e6-e7c7adf28ab0 Work Title Hey Bulldog" at bounding box center [693, 153] width 1176 height 44
paste input "Returning In Pieces"
type input "Returning In Pieces"
drag, startPoint x: 442, startPoint y: 215, endPoint x: 186, endPoint y: 210, distance: 255.8
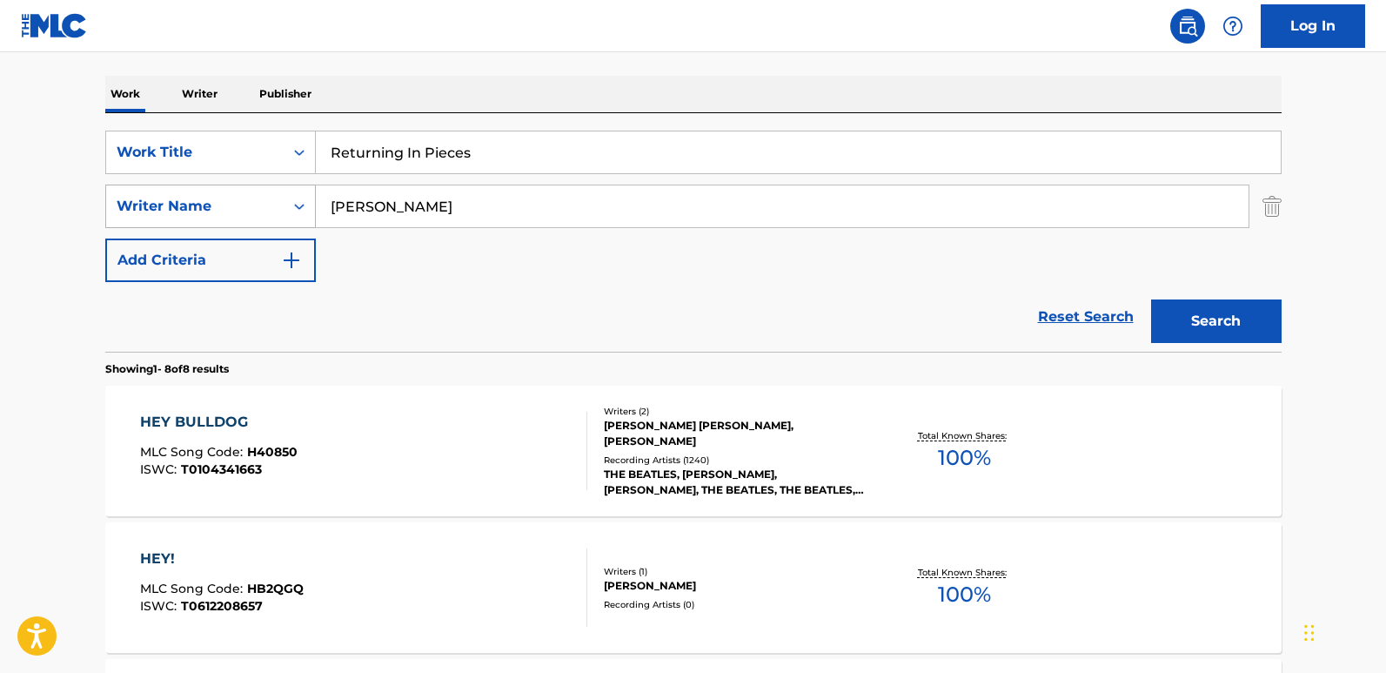
click at [186, 210] on div "SearchWithCriteriac8ca9682-6a3c-4217-88da-17851bdcf2d1 Writer Name [PERSON_NAME]" at bounding box center [693, 206] width 1176 height 44
paste input "[PERSON_NAME] & Hellmouth"
click at [1213, 318] on button "Search" at bounding box center [1216, 321] width 131 height 44
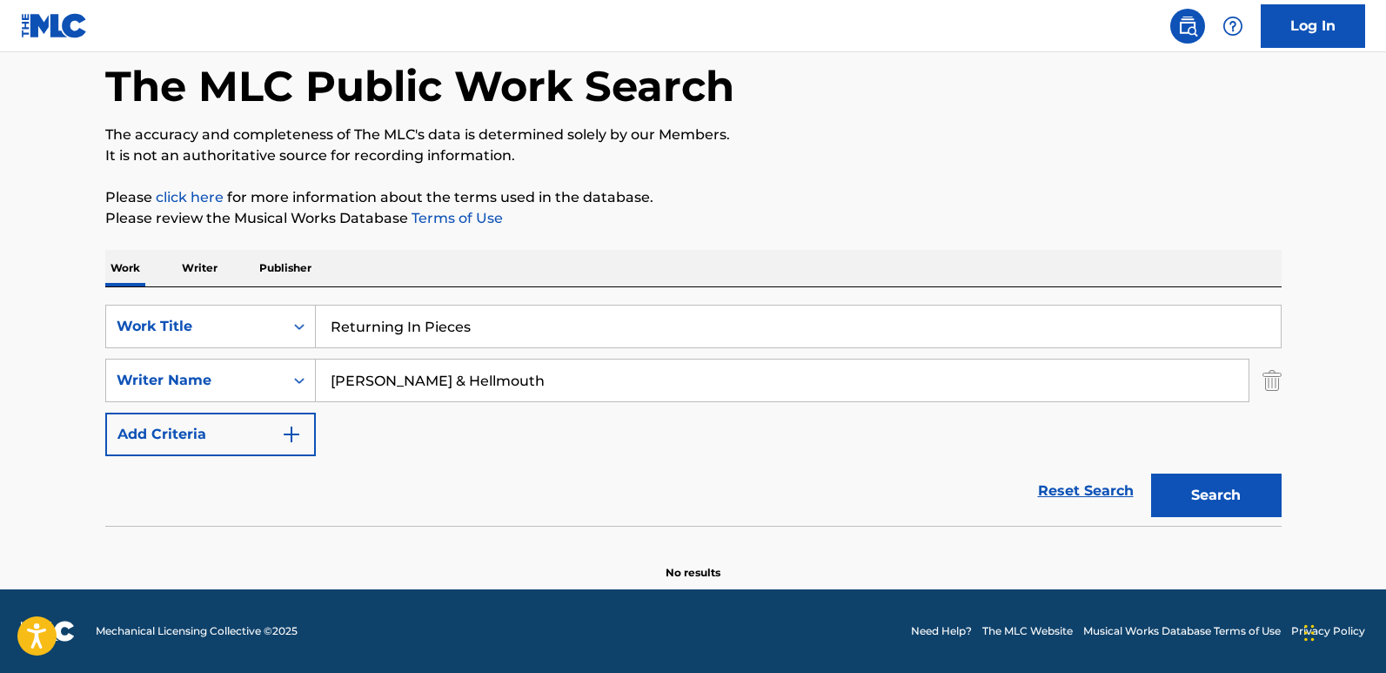
scroll to position [83, 0]
click at [520, 362] on input "[PERSON_NAME] & Hellmouth" at bounding box center [782, 380] width 933 height 42
click at [1198, 492] on button "Search" at bounding box center [1216, 495] width 131 height 44
drag, startPoint x: 565, startPoint y: 379, endPoint x: 191, endPoint y: 380, distance: 374.1
click at [191, 380] on div "SearchWithCriteriac8ca9682-6a3c-4217-88da-17851bdcf2d1 Writer Name [PERSON_NAME…" at bounding box center [693, 380] width 1176 height 44
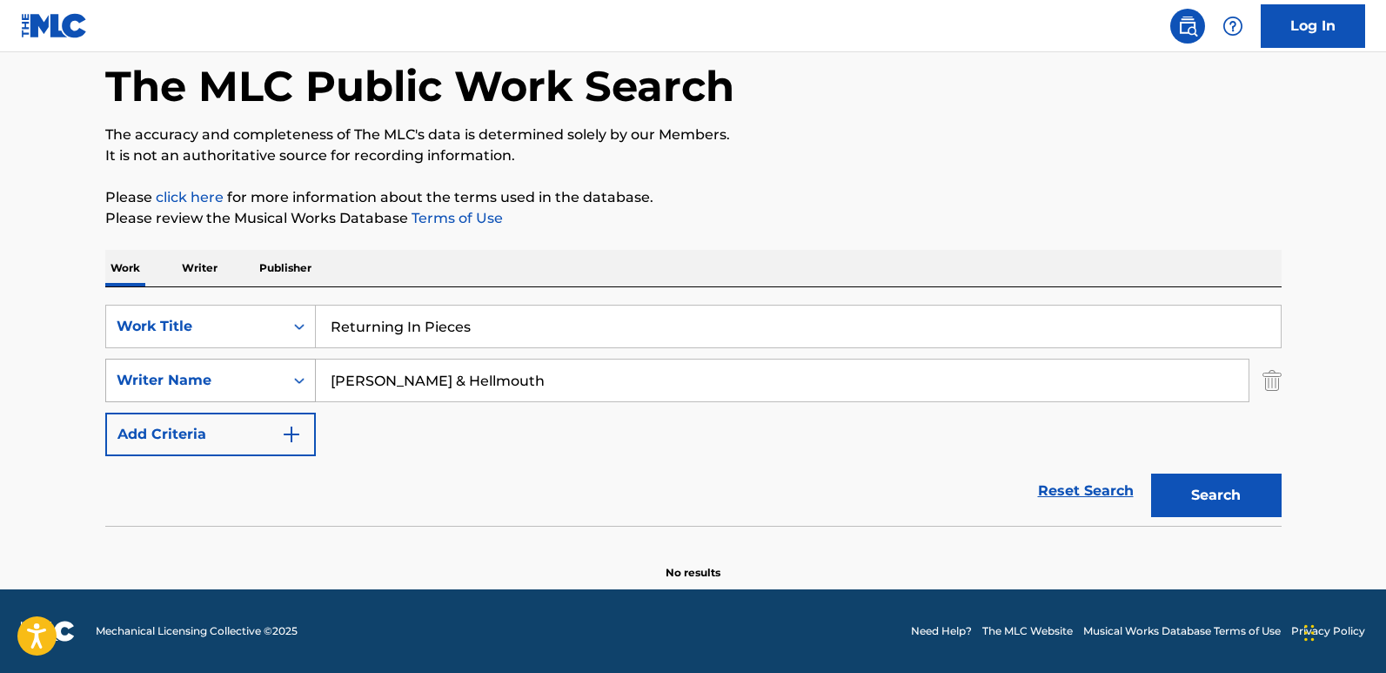
paste input "[PERSON_NAME] [PERSON_NAME]"
click at [1151, 473] on button "Search" at bounding box center [1216, 495] width 131 height 44
drag, startPoint x: 381, startPoint y: 383, endPoint x: 685, endPoint y: 382, distance: 303.6
click at [685, 382] on input "[PERSON_NAME] [PERSON_NAME]" at bounding box center [782, 380] width 933 height 42
type input "[PERSON_NAME]"
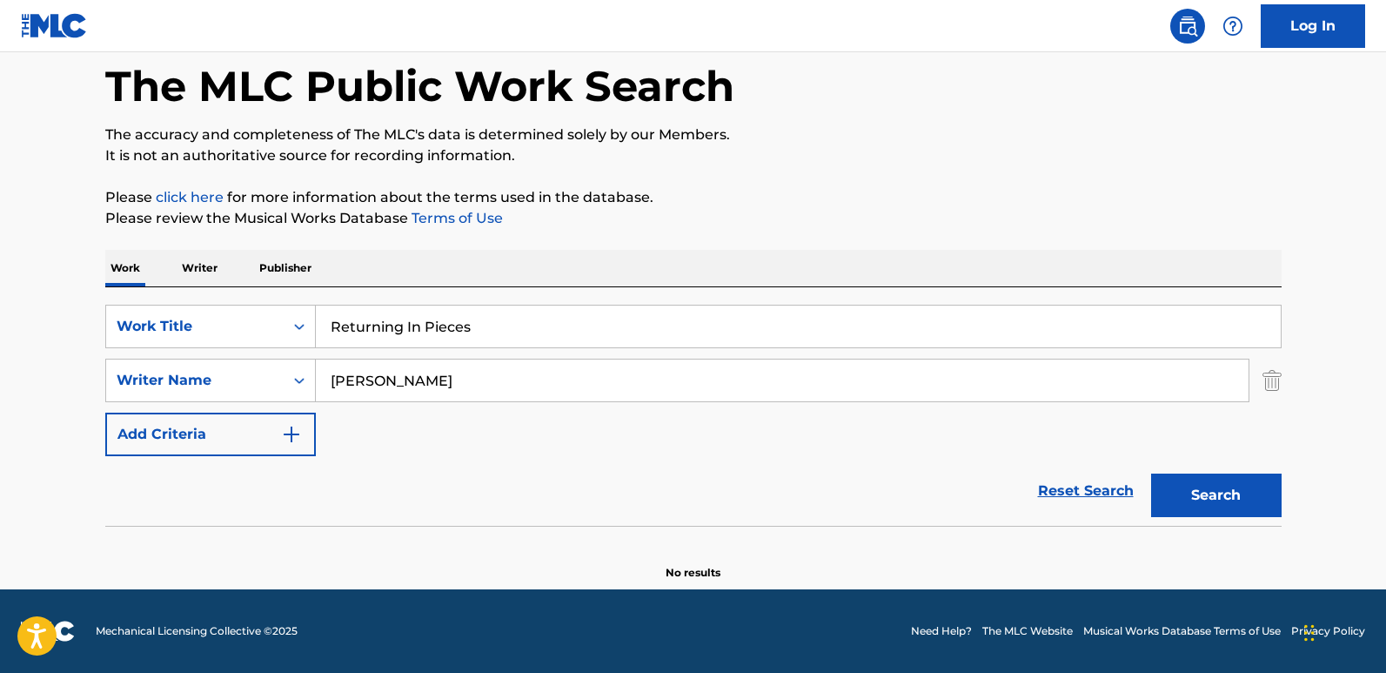
click at [1151, 473] on button "Search" at bounding box center [1216, 495] width 131 height 44
click at [245, 331] on div "SearchWithCriteria9ada92ab-a30b-40cc-a9e6-e7c7adf28ab0 Work Title Returning In …" at bounding box center [693, 327] width 1176 height 44
paste input "Nervous Energy"
drag, startPoint x: 476, startPoint y: 326, endPoint x: 275, endPoint y: 326, distance: 201.0
click at [275, 326] on div "SearchWithCriteria9ada92ab-a30b-40cc-a9e6-e7c7adf28ab0 Work Title Nervous Energy" at bounding box center [693, 327] width 1176 height 44
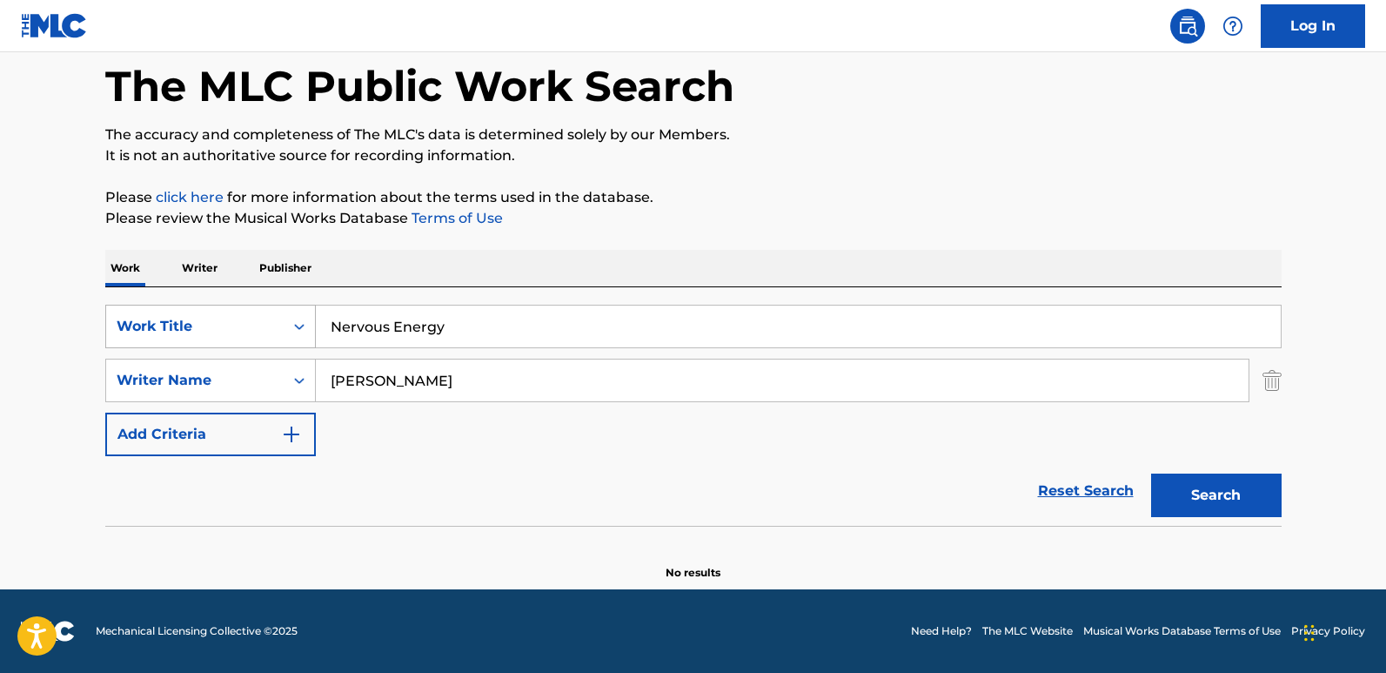
paste input "Break 'em Down"
type input "Break 'em Down"
drag, startPoint x: 411, startPoint y: 392, endPoint x: 225, endPoint y: 399, distance: 185.4
click at [225, 399] on div "SearchWithCriteriac8ca9682-6a3c-4217-88da-17851bdcf2d1 Writer Name [PERSON_NAME]" at bounding box center [693, 380] width 1176 height 44
paste input "Noctilucent"
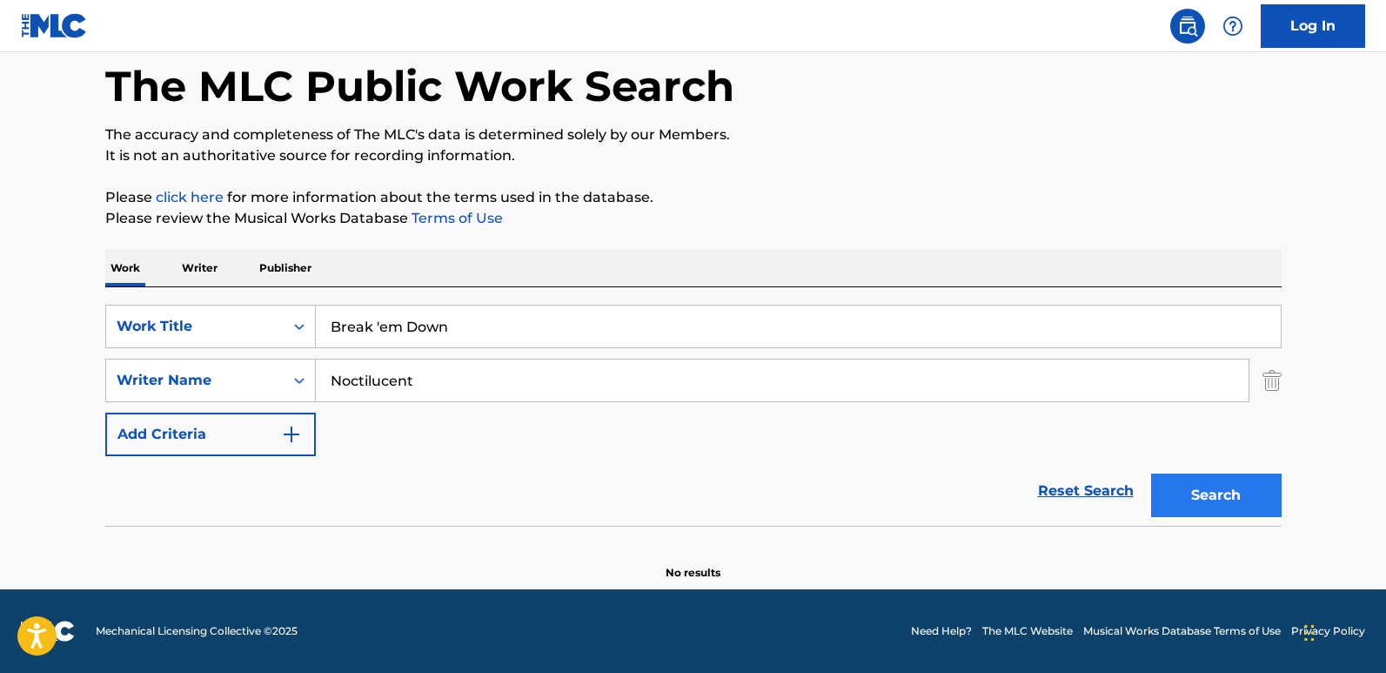
type input "Noctilucent"
click at [1229, 514] on button "Search" at bounding box center [1216, 495] width 131 height 44
drag, startPoint x: 478, startPoint y: 345, endPoint x: 261, endPoint y: 345, distance: 216.6
click at [261, 345] on div "SearchWithCriteria9ada92ab-a30b-40cc-a9e6-e7c7adf28ab0 Work Title Break 'em Down" at bounding box center [693, 327] width 1176 height 44
paste input "arnum & [PERSON_NAME]"
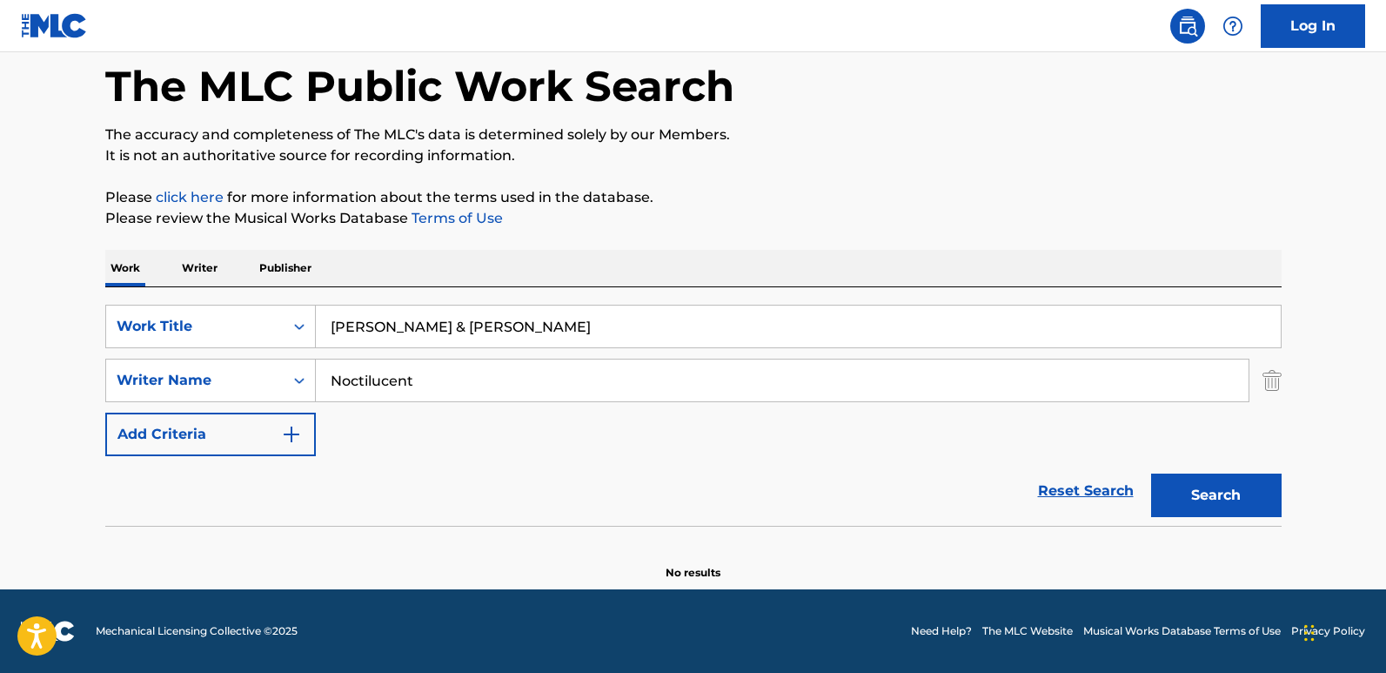
type input "[PERSON_NAME] & [PERSON_NAME]"
drag, startPoint x: 459, startPoint y: 372, endPoint x: 98, endPoint y: 378, distance: 360.2
click at [98, 378] on div "The MLC Public Work Search The accuracy and completeness of The MLC's data is d…" at bounding box center [693, 296] width 1218 height 567
paste input "[PERSON_NAME]"
click at [1243, 485] on button "Search" at bounding box center [1216, 495] width 131 height 44
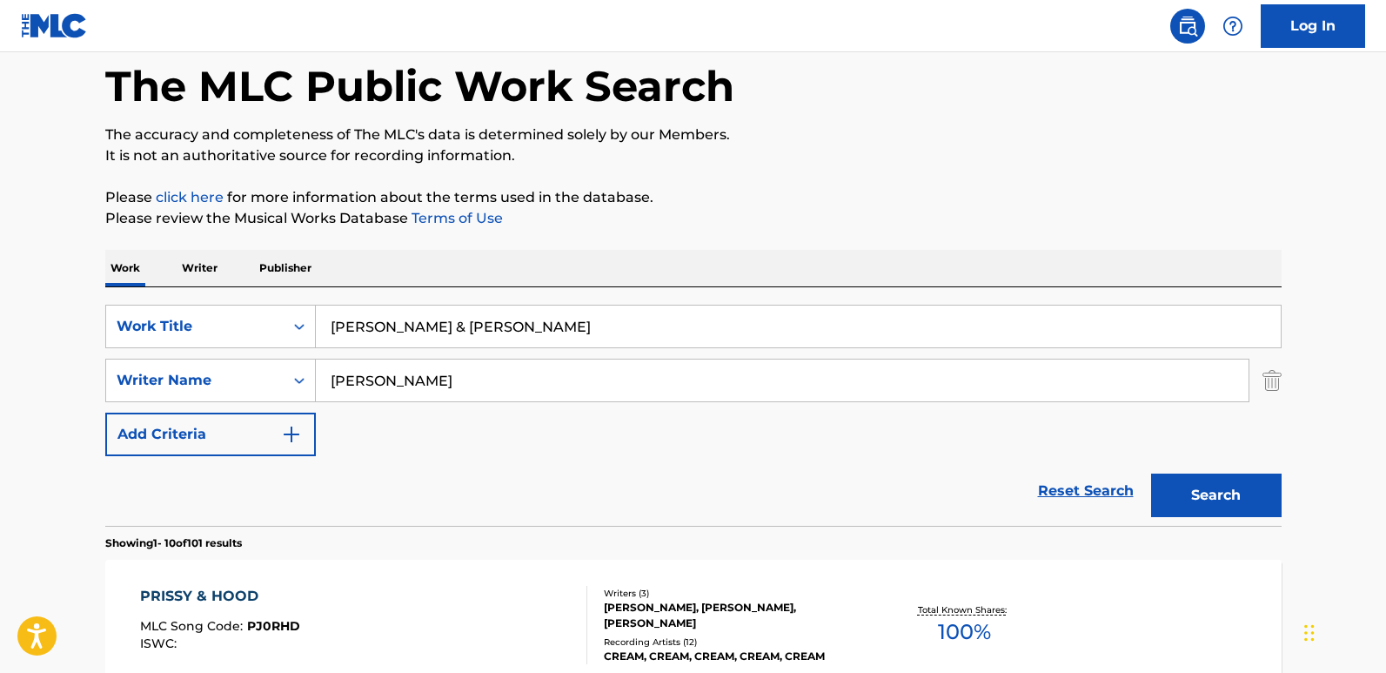
click at [390, 368] on input "[PERSON_NAME]" at bounding box center [782, 380] width 933 height 42
drag, startPoint x: 417, startPoint y: 374, endPoint x: 271, endPoint y: 381, distance: 146.3
click at [271, 381] on div "SearchWithCriteriac8ca9682-6a3c-4217-88da-17851bdcf2d1 Writer Name [PERSON_NAME]" at bounding box center [693, 380] width 1176 height 44
paste input "[PERSON_NAME]"
click at [1222, 479] on button "Search" at bounding box center [1216, 495] width 131 height 44
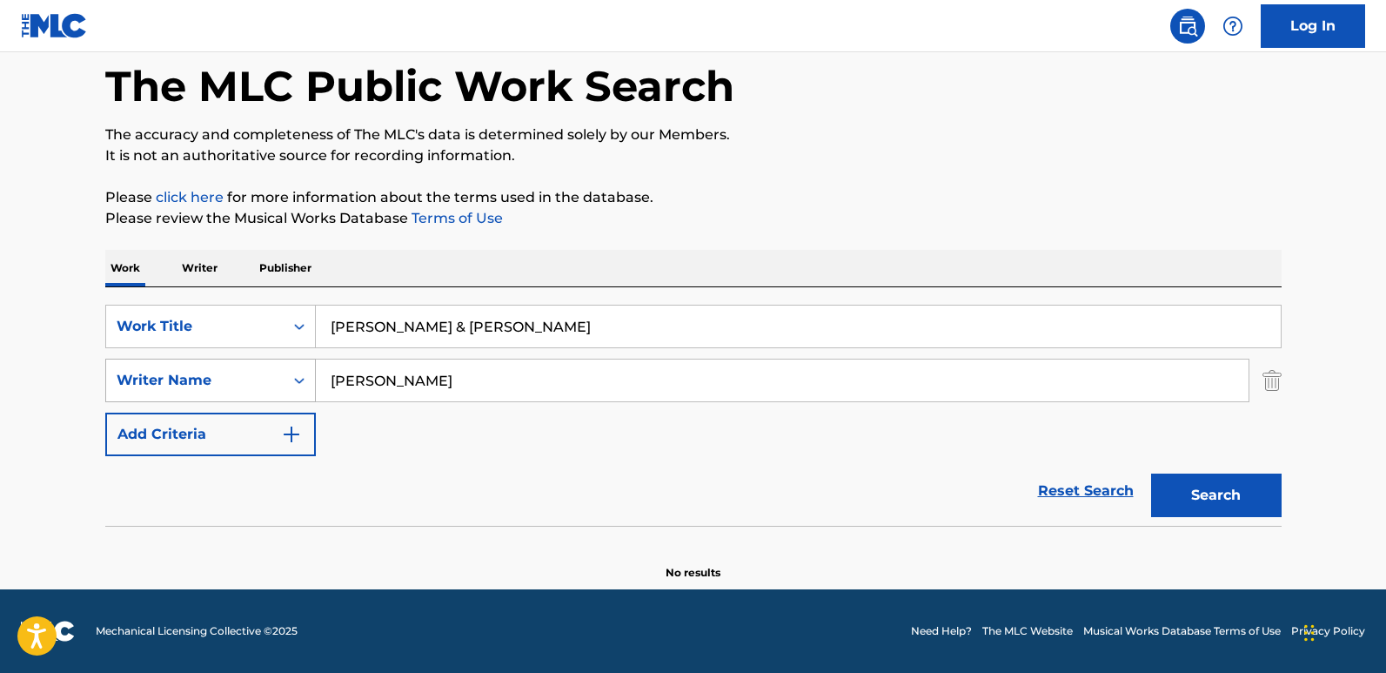
drag, startPoint x: 500, startPoint y: 365, endPoint x: 250, endPoint y: 384, distance: 251.2
click at [256, 372] on div "SearchWithCriteriac8ca9682-6a3c-4217-88da-17851bdcf2d1 Writer Name [PERSON_NAME]" at bounding box center [693, 380] width 1176 height 44
click at [1224, 480] on button "Search" at bounding box center [1216, 495] width 131 height 44
drag, startPoint x: 388, startPoint y: 380, endPoint x: 306, endPoint y: 381, distance: 81.8
click at [306, 381] on div "SearchWithCriteriac8ca9682-6a3c-4217-88da-17851bdcf2d1 Writer Name [PERSON_NAME]" at bounding box center [693, 380] width 1176 height 44
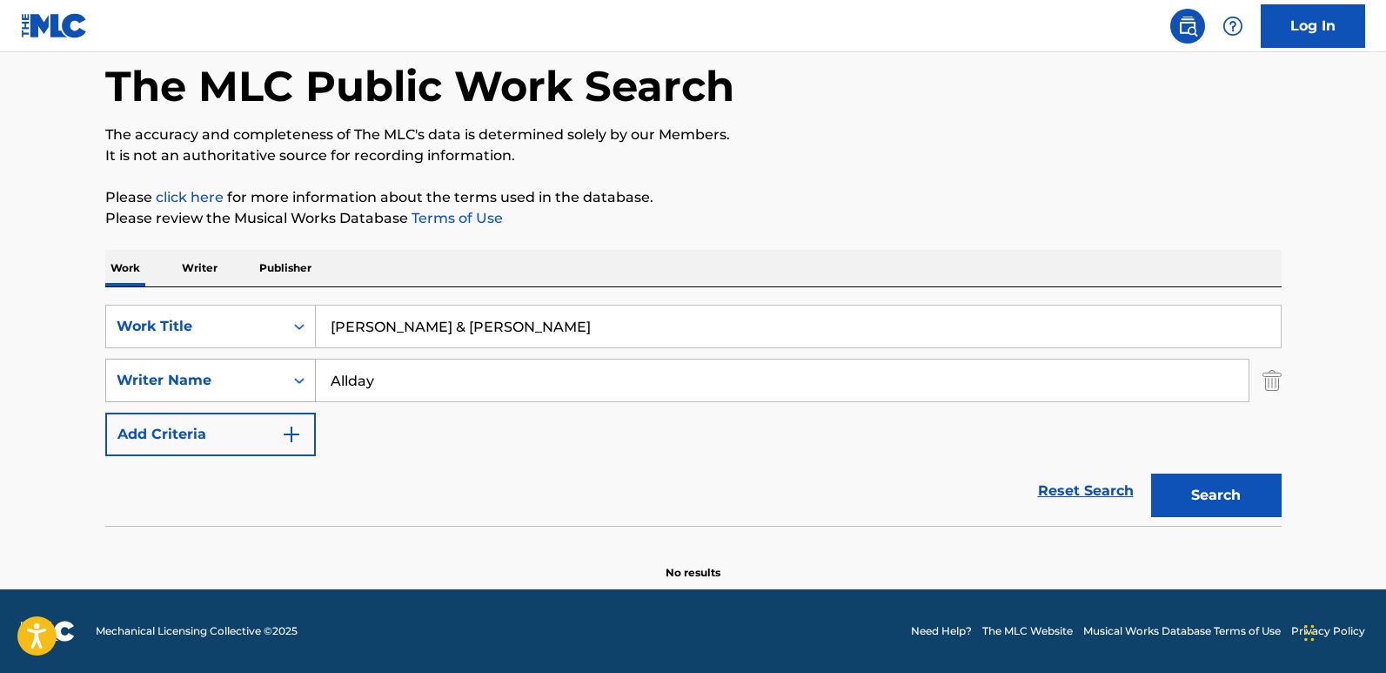
click at [1151, 473] on button "Search" at bounding box center [1216, 495] width 131 height 44
click at [399, 372] on input "Allday" at bounding box center [782, 380] width 933 height 42
click at [1168, 512] on button "Search" at bounding box center [1216, 495] width 131 height 44
drag, startPoint x: 403, startPoint y: 360, endPoint x: 268, endPoint y: 364, distance: 134.9
click at [270, 364] on div "SearchWithCriteriac8ca9682-6a3c-4217-88da-17851bdcf2d1 Writer Name Allday" at bounding box center [693, 380] width 1176 height 44
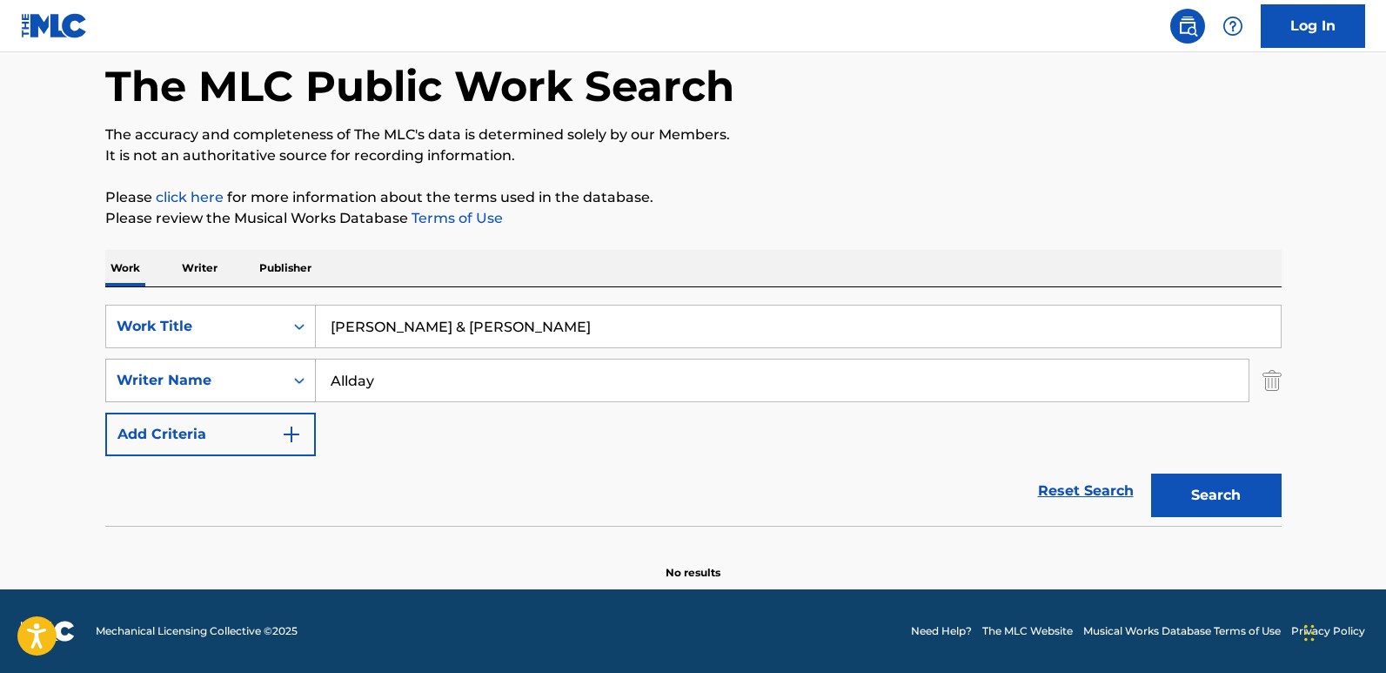
paste input "[PERSON_NAME] [PERSON_NAME]"
type input "[PERSON_NAME] [PERSON_NAME]"
click at [1151, 473] on button "Search" at bounding box center [1216, 495] width 131 height 44
drag, startPoint x: 550, startPoint y: 377, endPoint x: 292, endPoint y: 369, distance: 257.7
click at [292, 369] on div "SearchWithCriteriac8ca9682-6a3c-4217-88da-17851bdcf2d1 Writer Name [PERSON_NAME…" at bounding box center [693, 380] width 1176 height 44
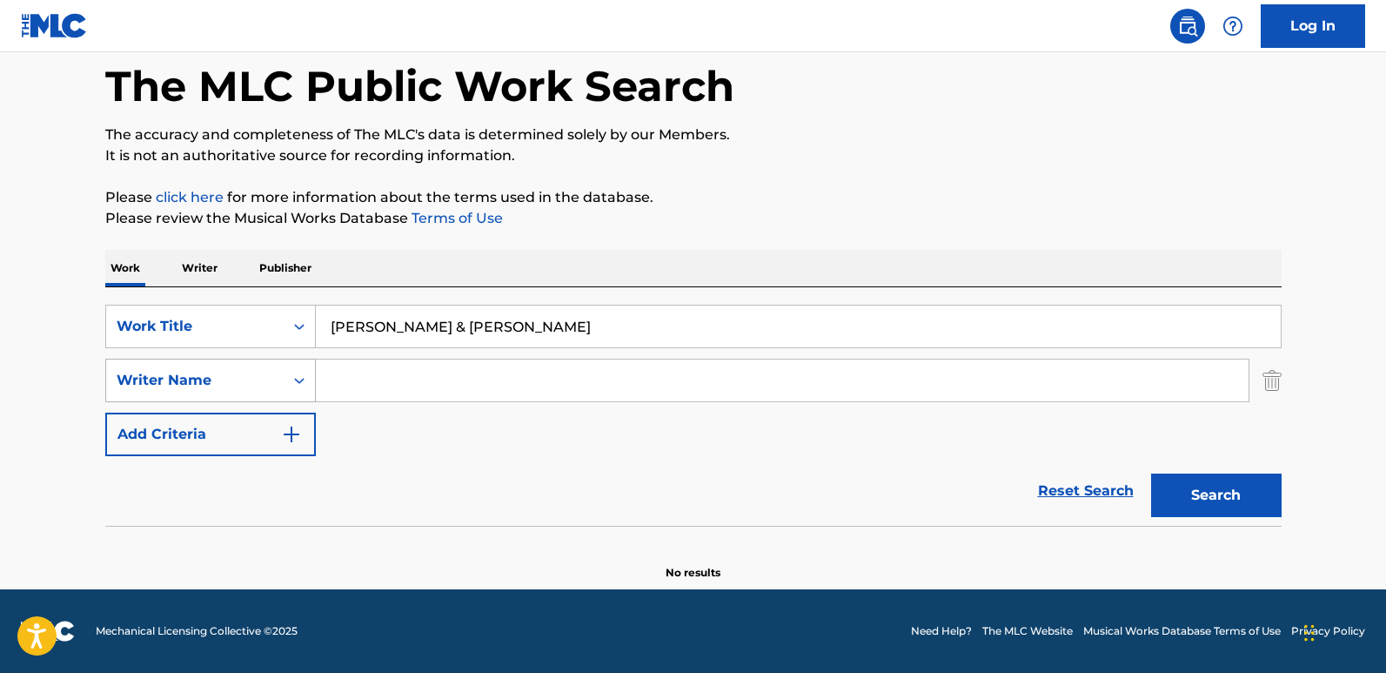
click at [1151, 473] on button "Search" at bounding box center [1216, 495] width 131 height 44
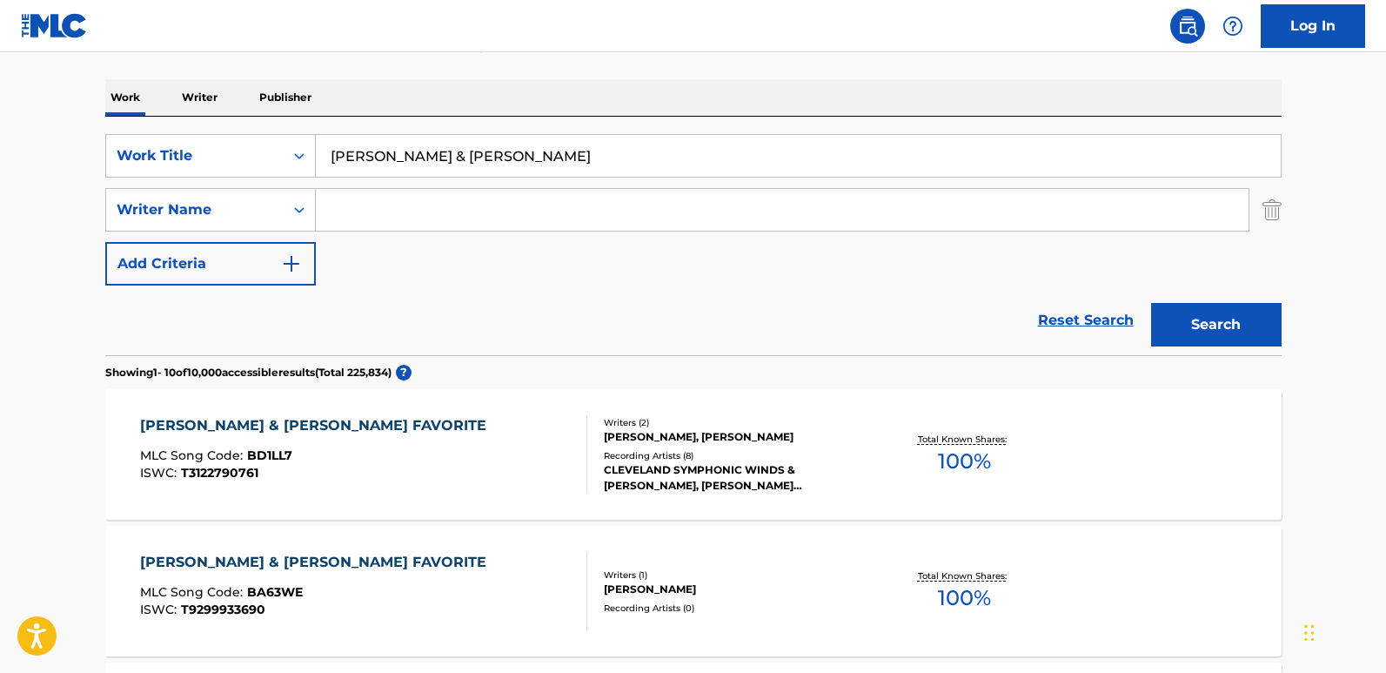
scroll to position [257, 0]
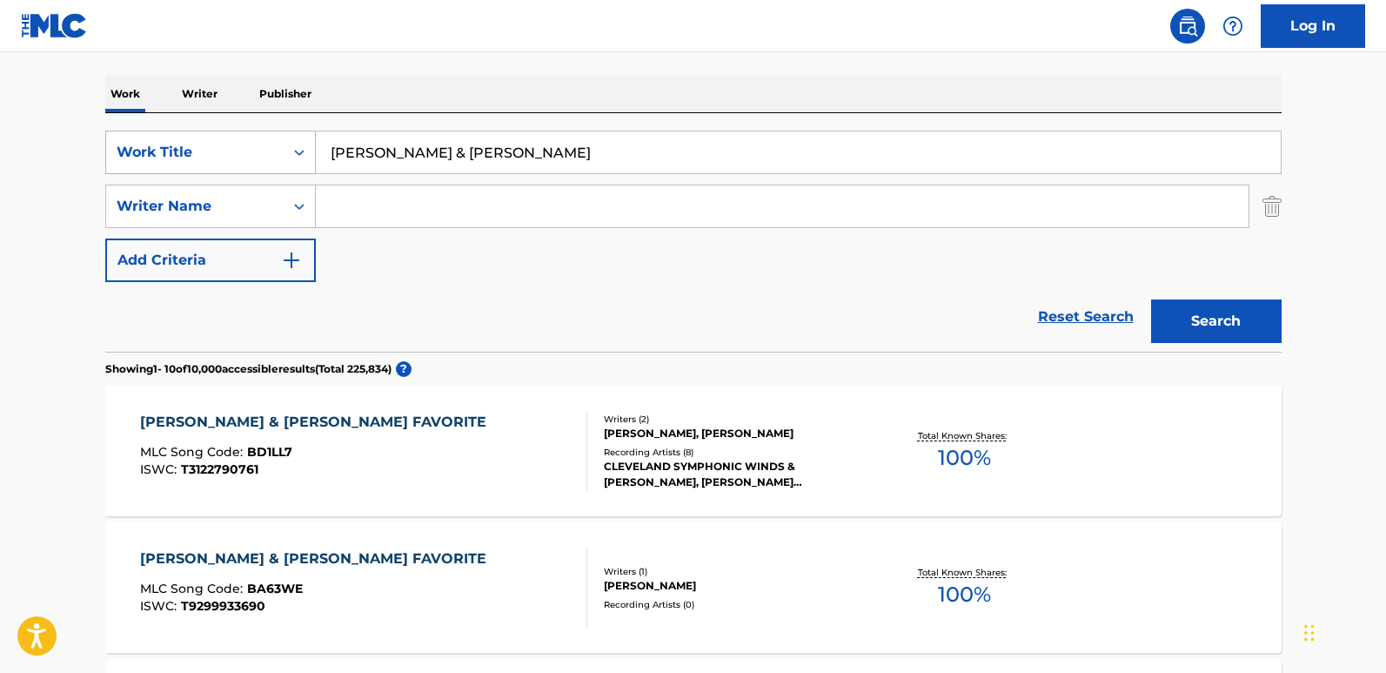
drag, startPoint x: 506, startPoint y: 155, endPoint x: 212, endPoint y: 153, distance: 294.1
click at [212, 153] on div "SearchWithCriteria9ada92ab-a30b-40cc-a9e6-e7c7adf28ab0 Work Title [PERSON_NAME]…" at bounding box center [693, 153] width 1176 height 44
paste input "Fleur"
type input "Fleur"
click at [398, 211] on input "Search Form" at bounding box center [782, 206] width 933 height 42
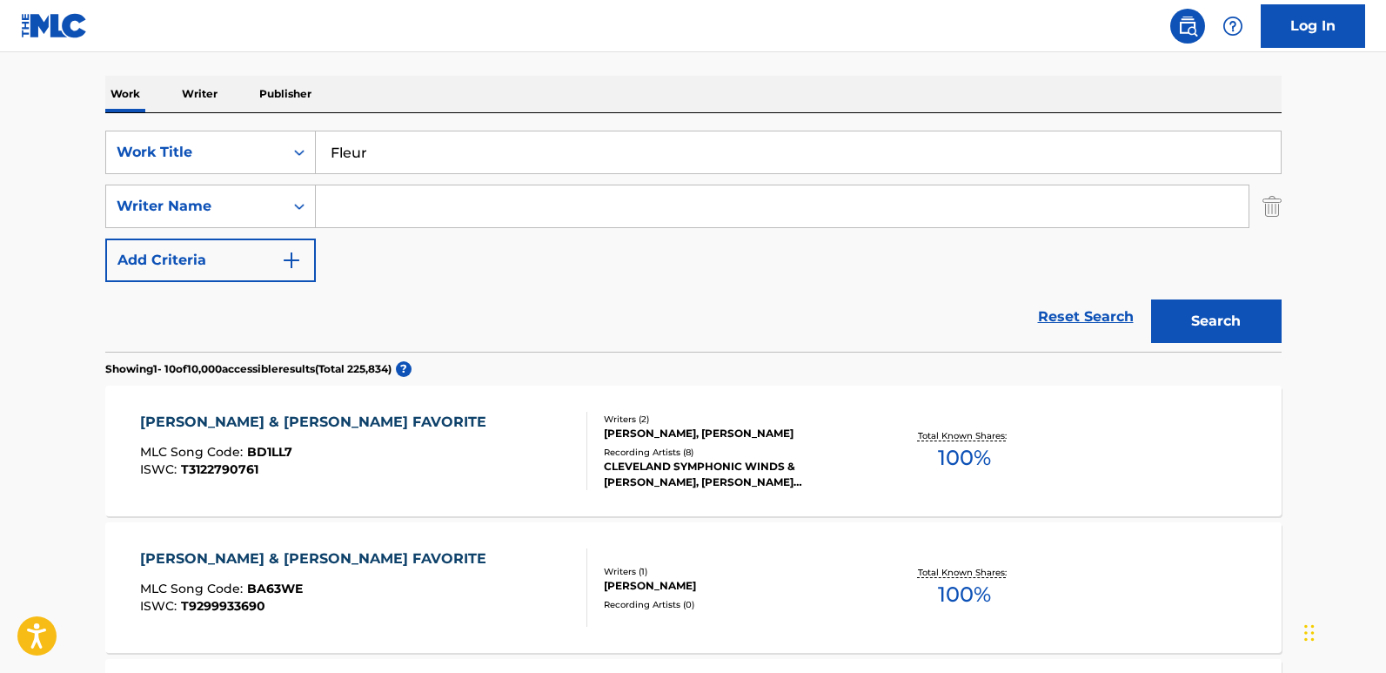
paste input "[PERSON_NAME]"
type input "[PERSON_NAME]"
click at [1242, 326] on button "Search" at bounding box center [1216, 321] width 131 height 44
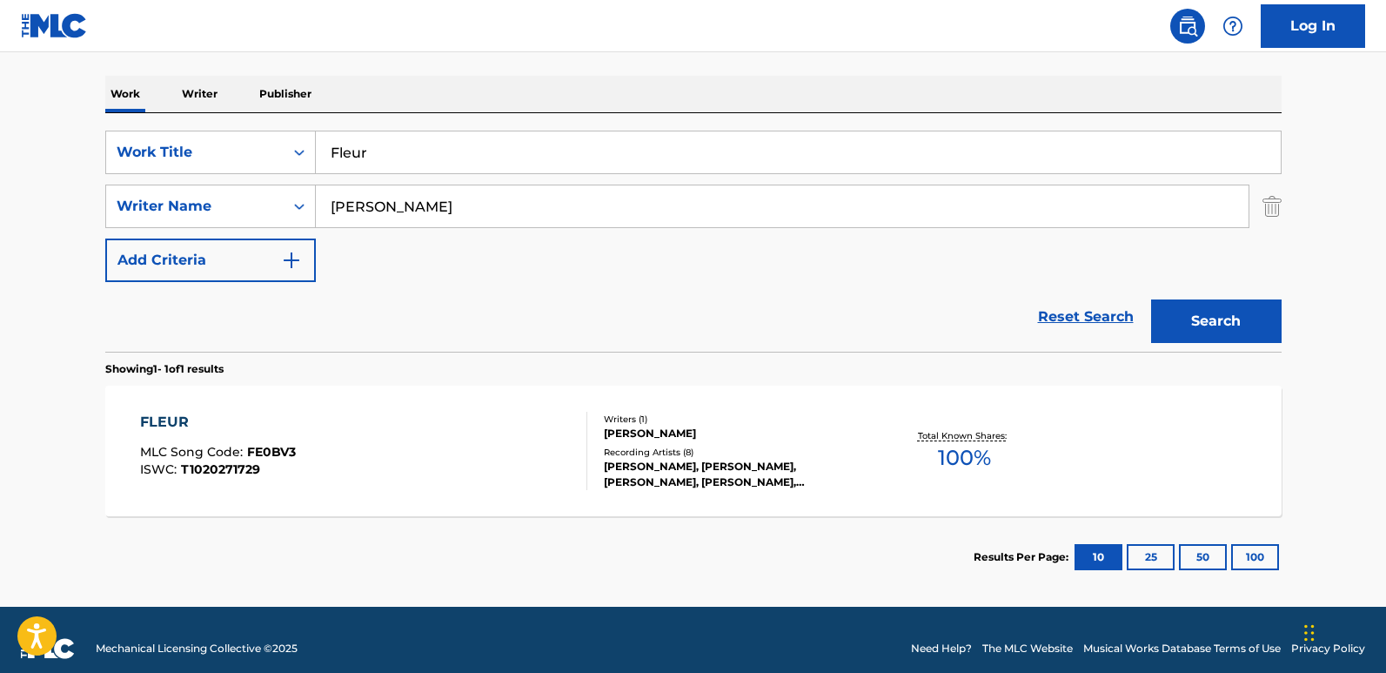
click at [452, 151] on input "Fleur" at bounding box center [798, 152] width 965 height 42
click at [182, 434] on div "FLEUR MLC Song Code : FE0BV3 ISWC : T1020271729" at bounding box center [218, 451] width 156 height 78
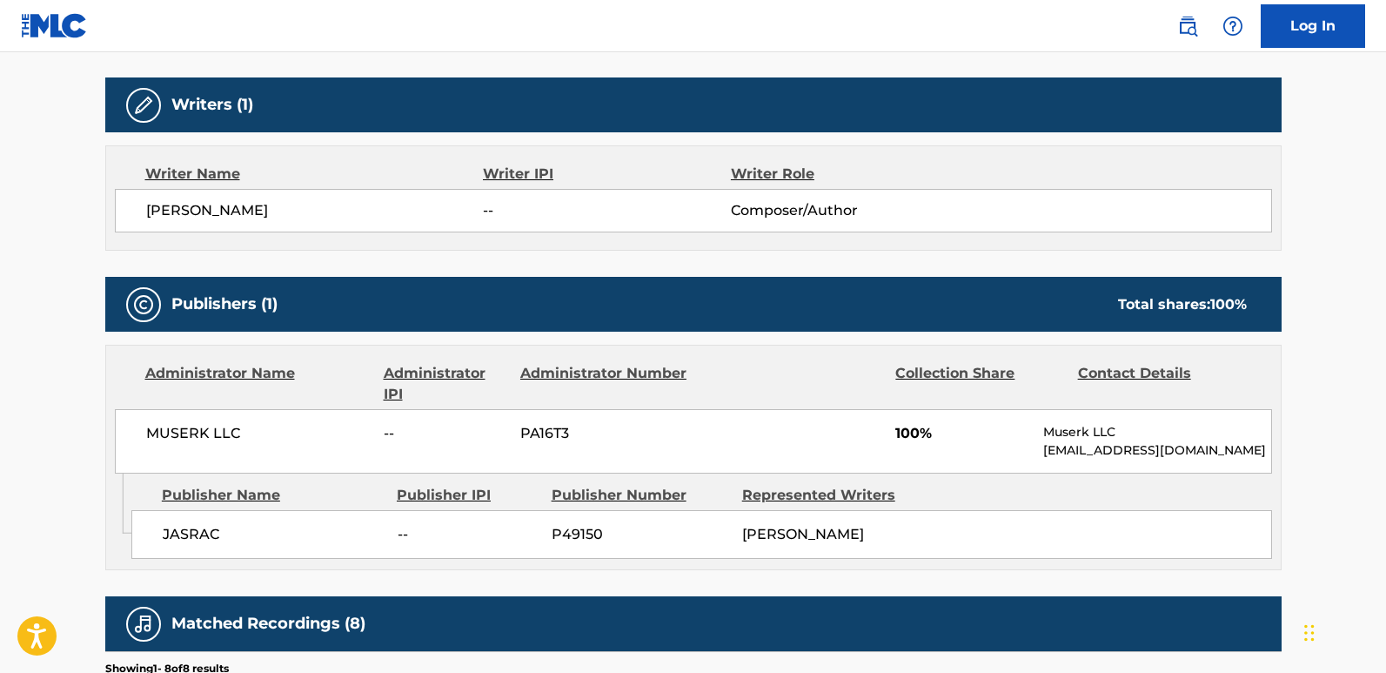
scroll to position [522, 0]
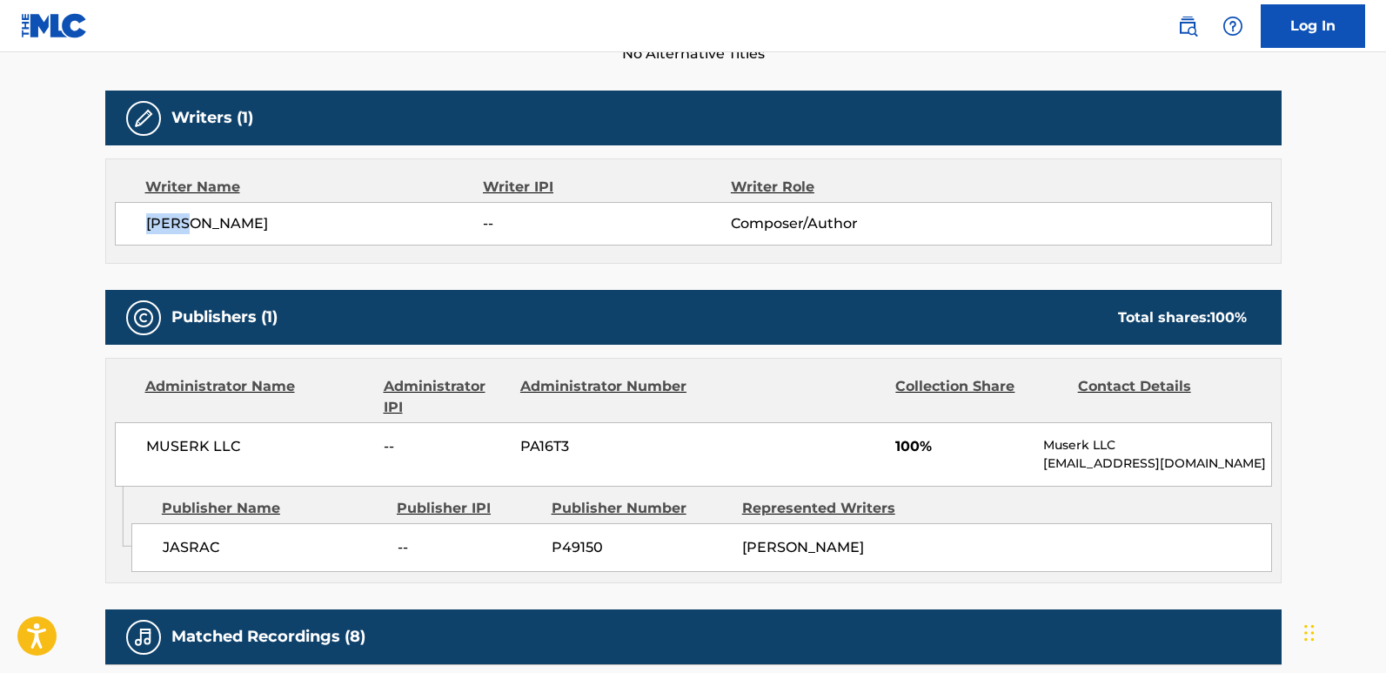
drag, startPoint x: 138, startPoint y: 221, endPoint x: 189, endPoint y: 217, distance: 50.6
click at [189, 217] on div "[PERSON_NAME] -- Composer/Author" at bounding box center [693, 224] width 1157 height 44
copy span "AKIRA"
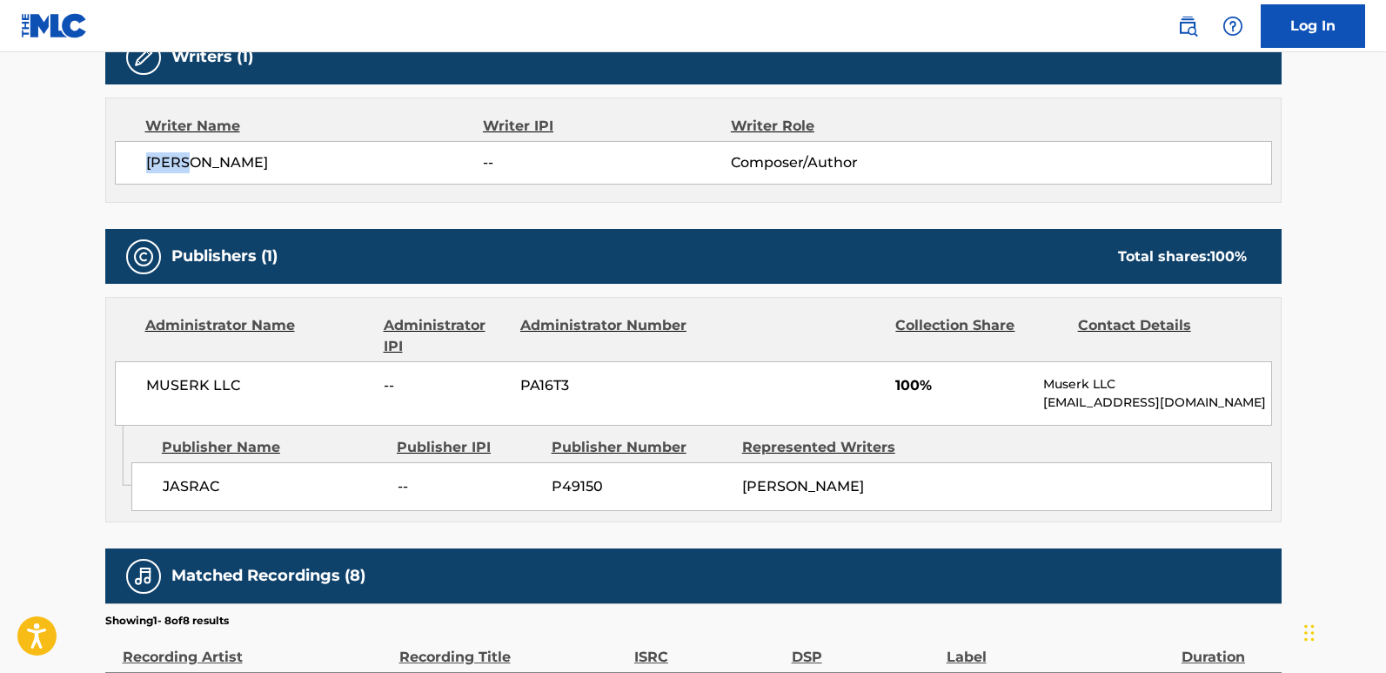
scroll to position [696, 0]
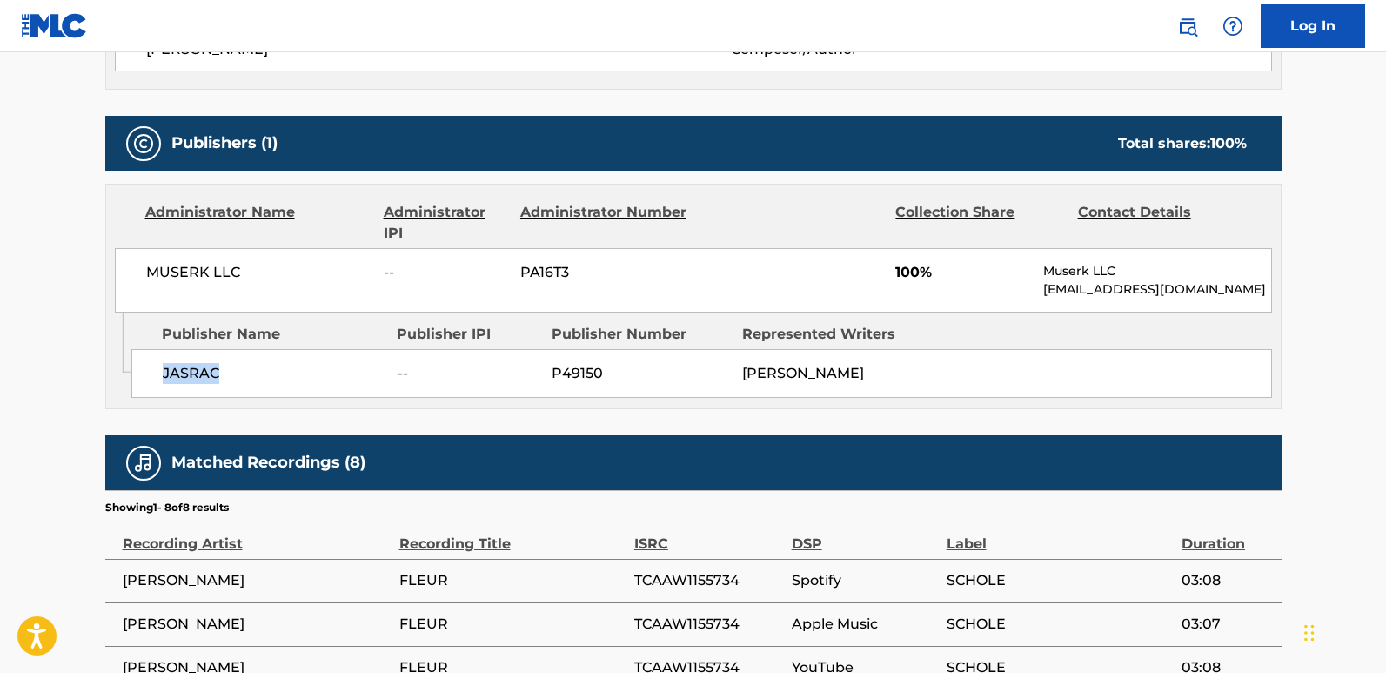
drag, startPoint x: 160, startPoint y: 386, endPoint x: 224, endPoint y: 386, distance: 64.4
click at [224, 386] on div "JASRAC -- P49150 [PERSON_NAME]" at bounding box center [701, 373] width 1141 height 49
copy span "JASRAC"
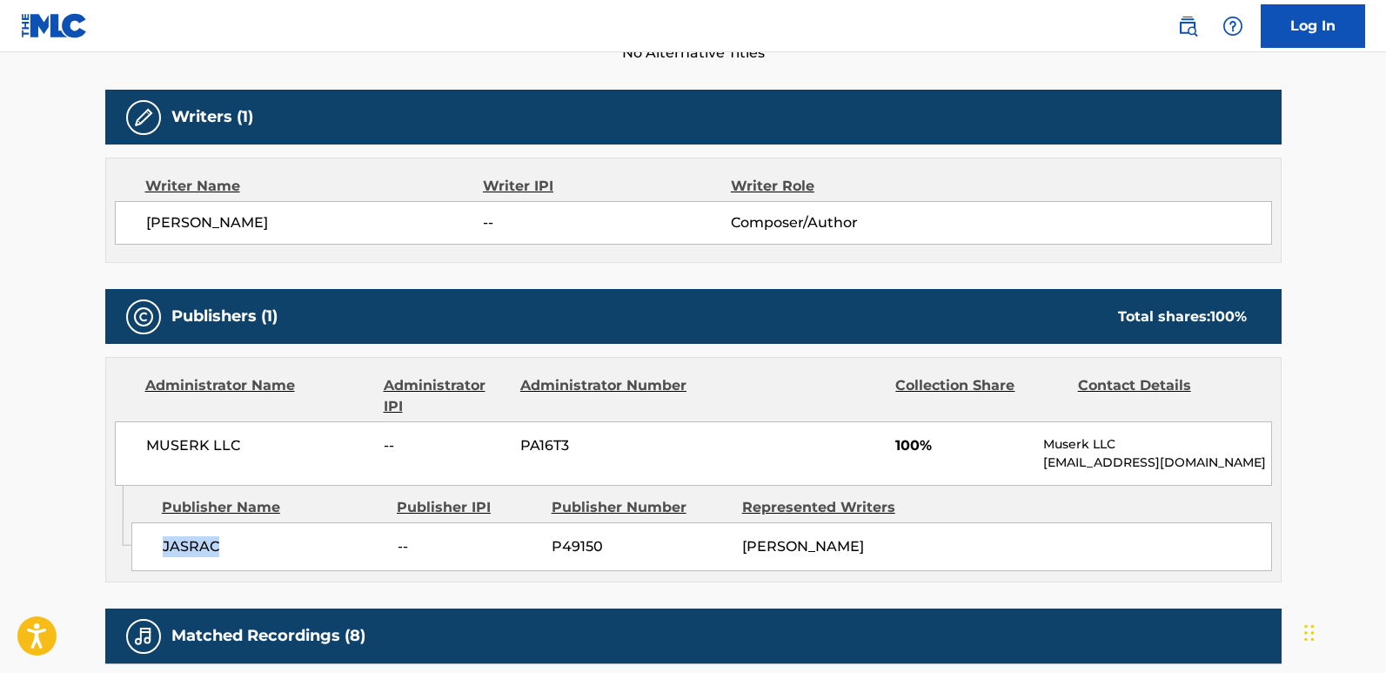
scroll to position [522, 0]
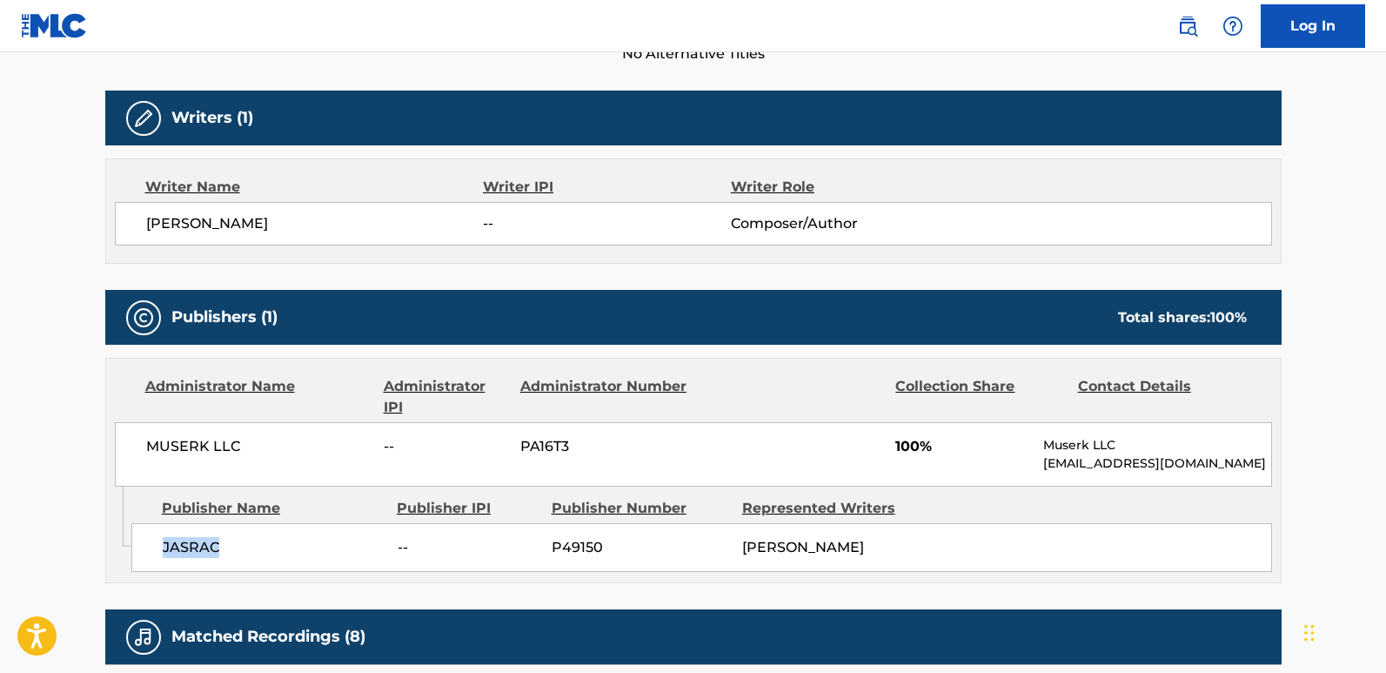
drag, startPoint x: 197, startPoint y: 223, endPoint x: 358, endPoint y: 223, distance: 160.1
click at [358, 223] on span "[PERSON_NAME]" at bounding box center [315, 223] width 338 height 21
copy span "KOSEMURA"
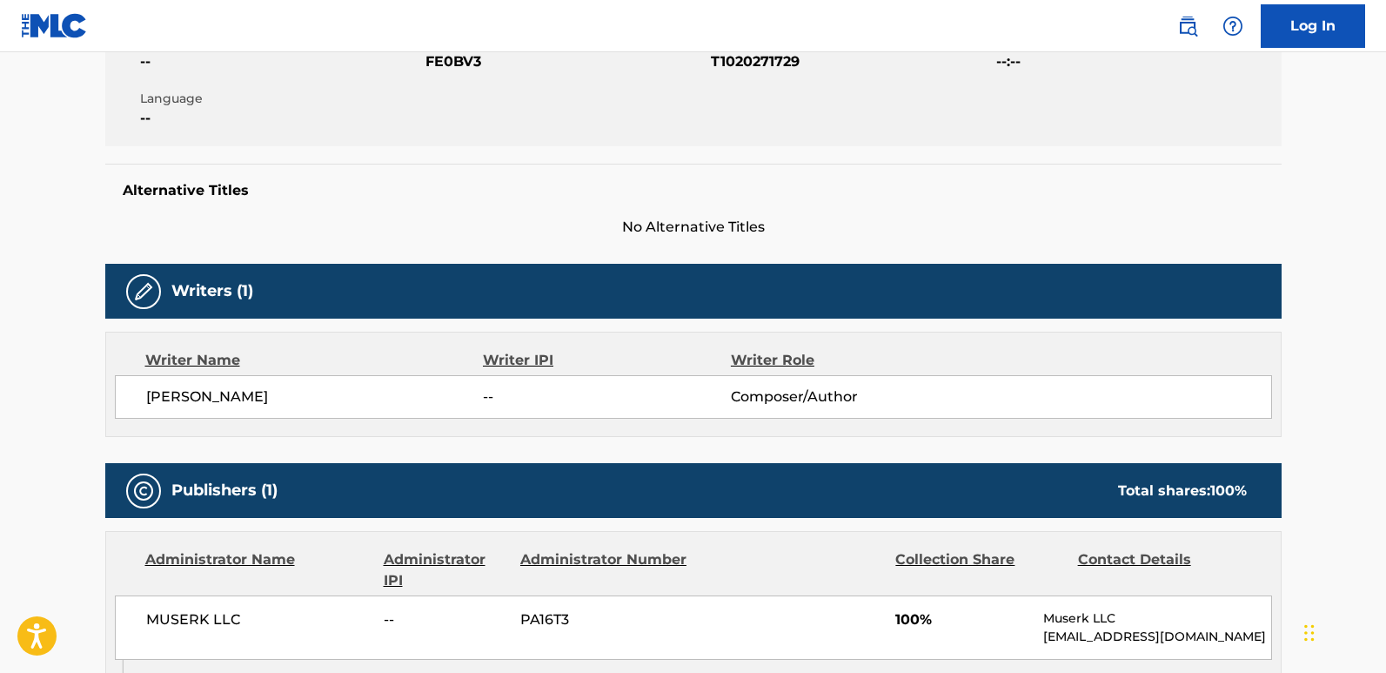
scroll to position [348, 0]
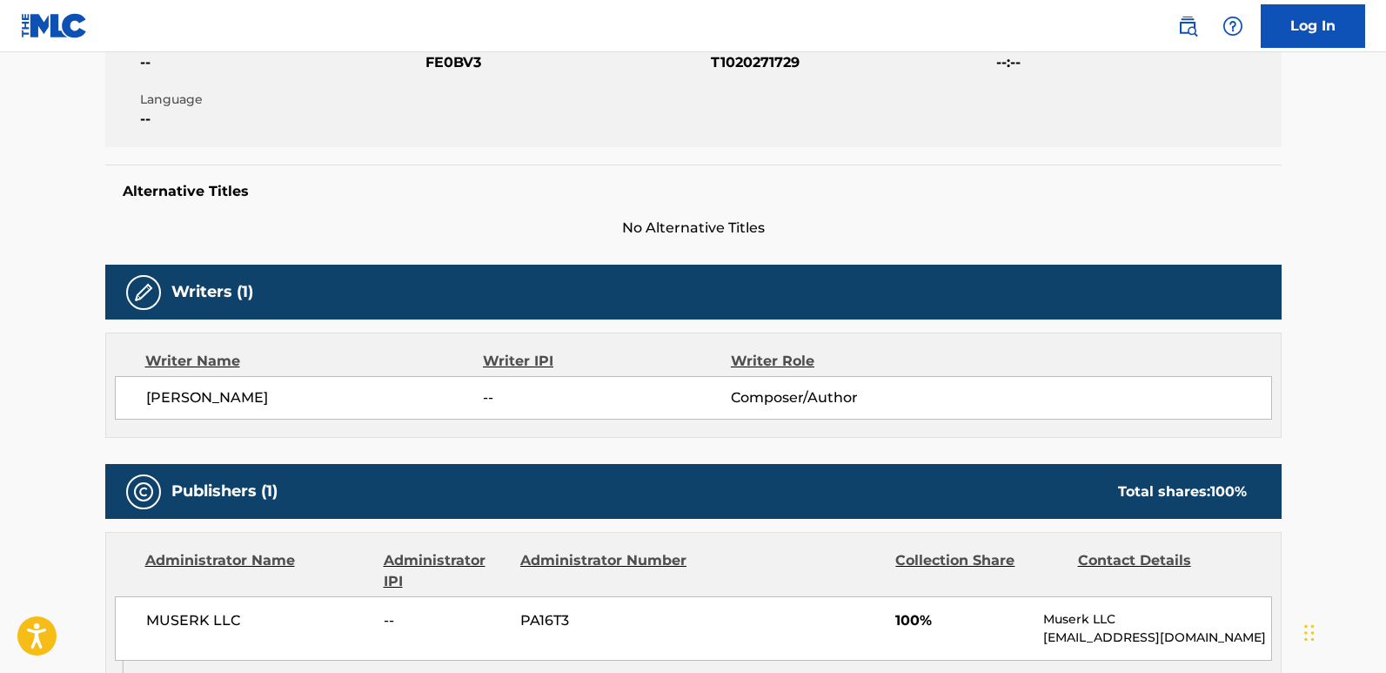
drag, startPoint x: 141, startPoint y: 395, endPoint x: 372, endPoint y: 394, distance: 230.6
click at [372, 394] on div "[PERSON_NAME] -- Composer/Author" at bounding box center [693, 398] width 1157 height 44
copy span "[PERSON_NAME]"
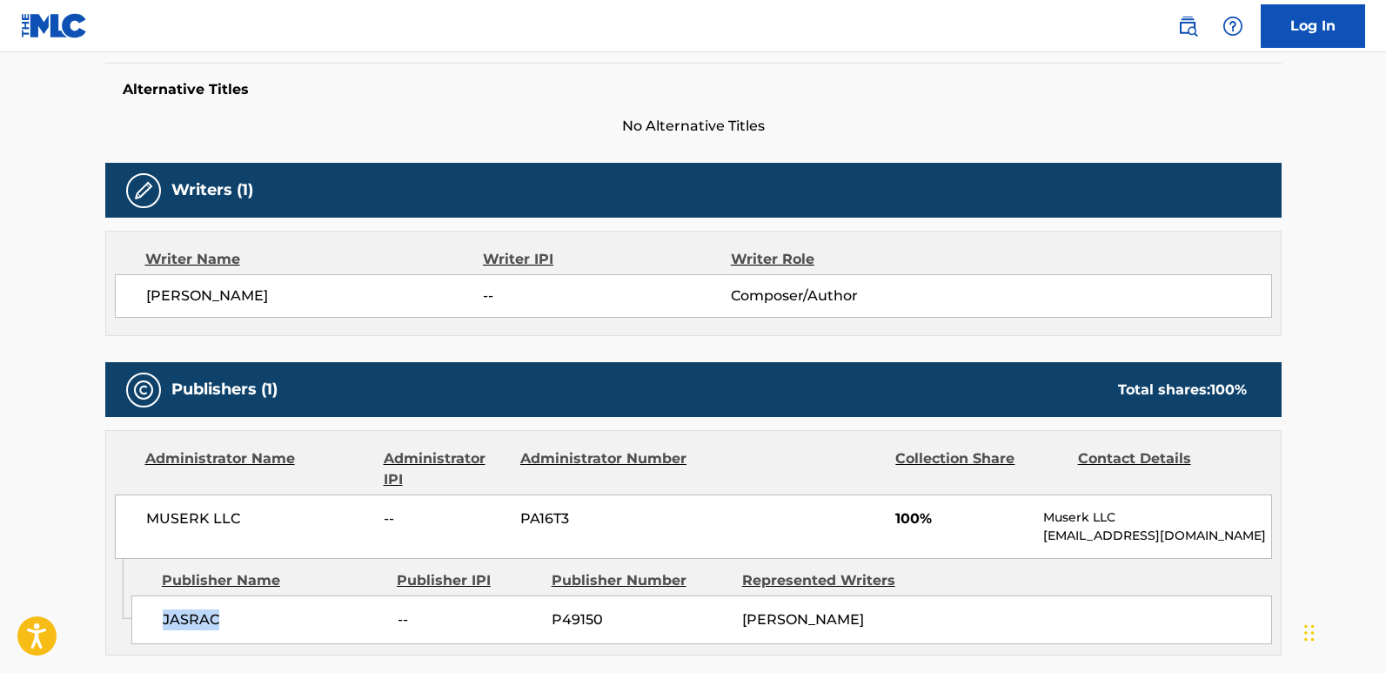
scroll to position [609, 0]
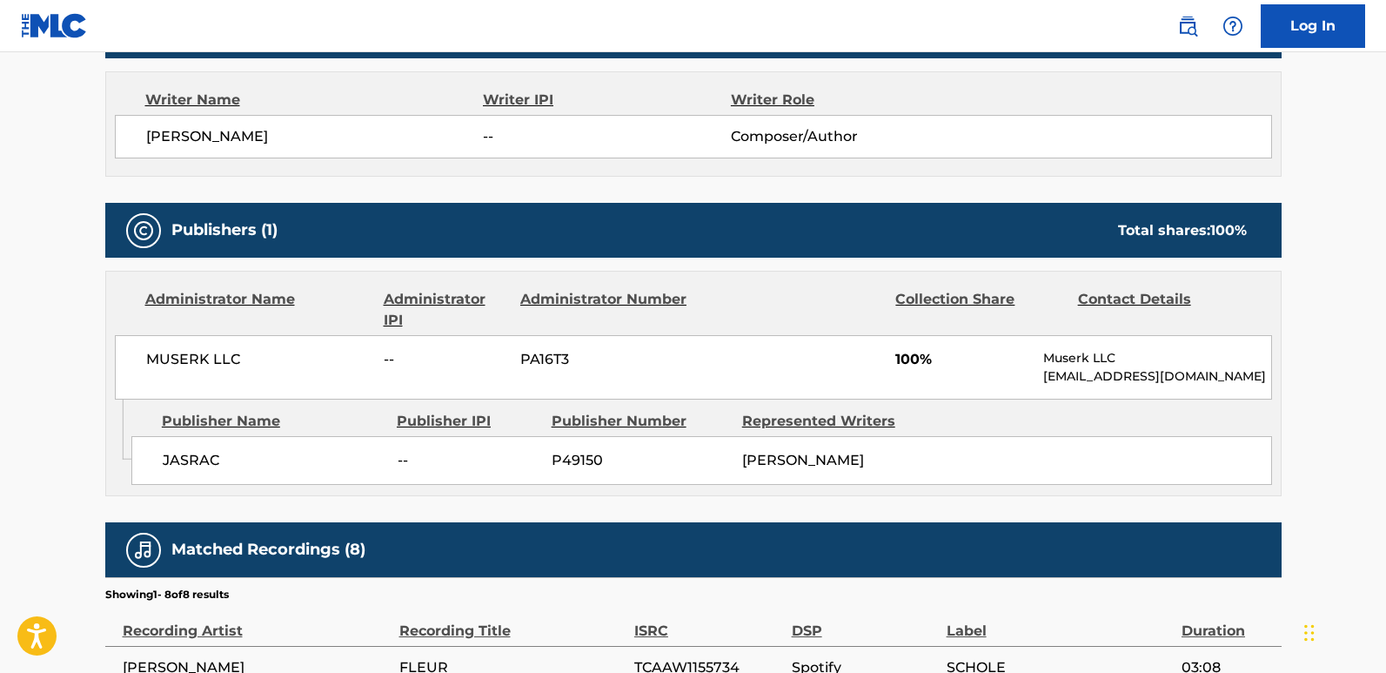
click at [326, 346] on div "MUSERK LLC -- PA16T3 100% Muserk LLC [EMAIL_ADDRESS][DOMAIN_NAME]" at bounding box center [693, 367] width 1157 height 64
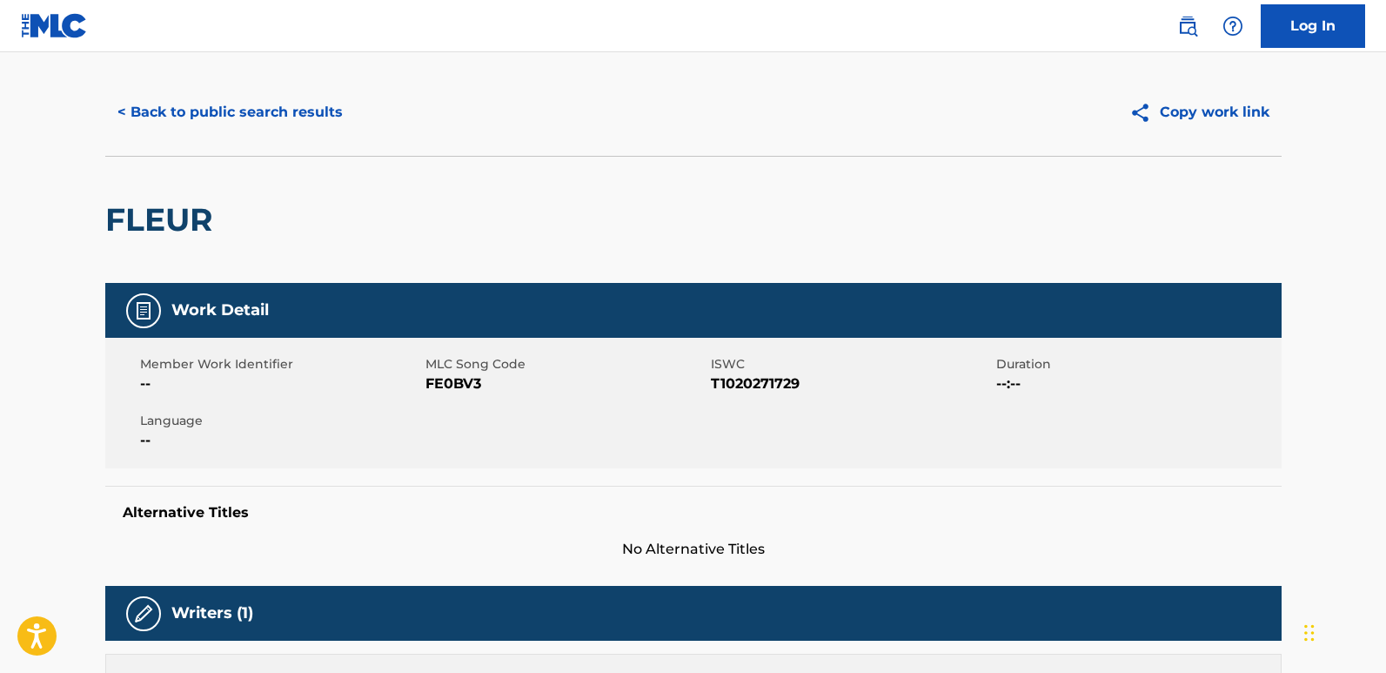
scroll to position [0, 0]
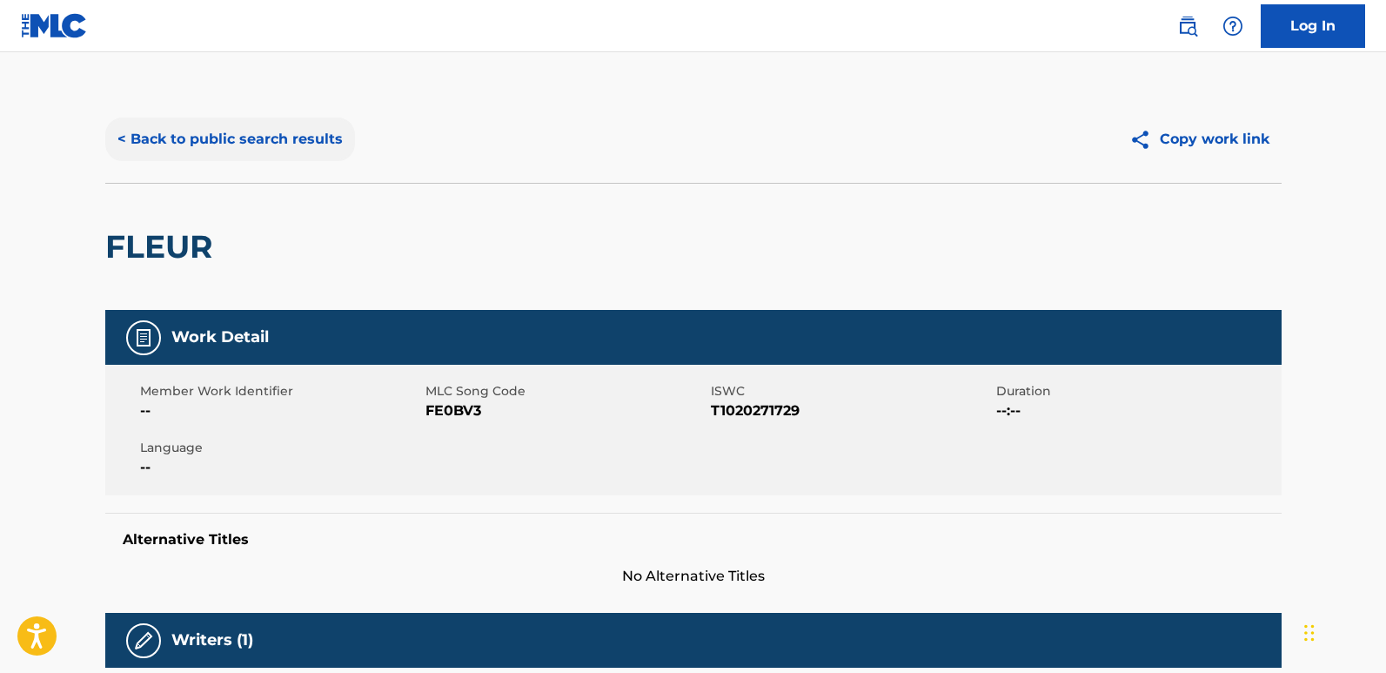
click at [296, 136] on button "< Back to public search results" at bounding box center [230, 139] width 250 height 44
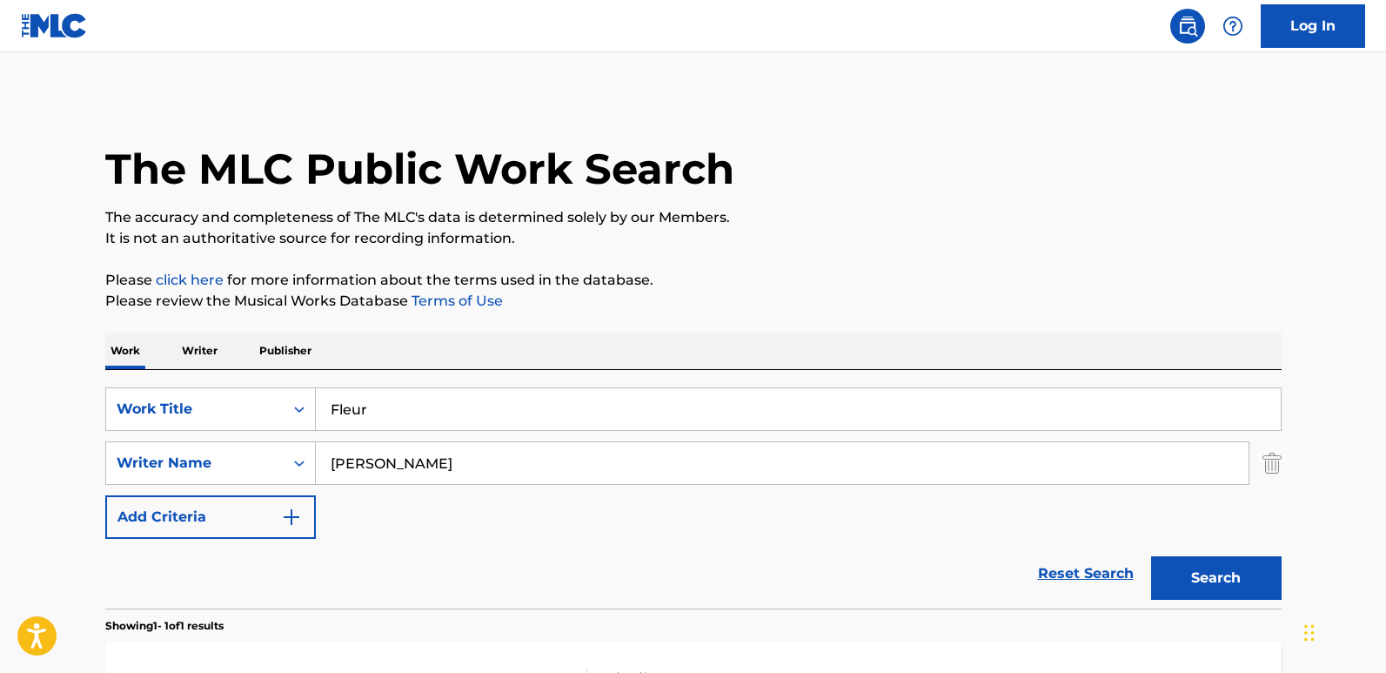
scroll to position [175, 0]
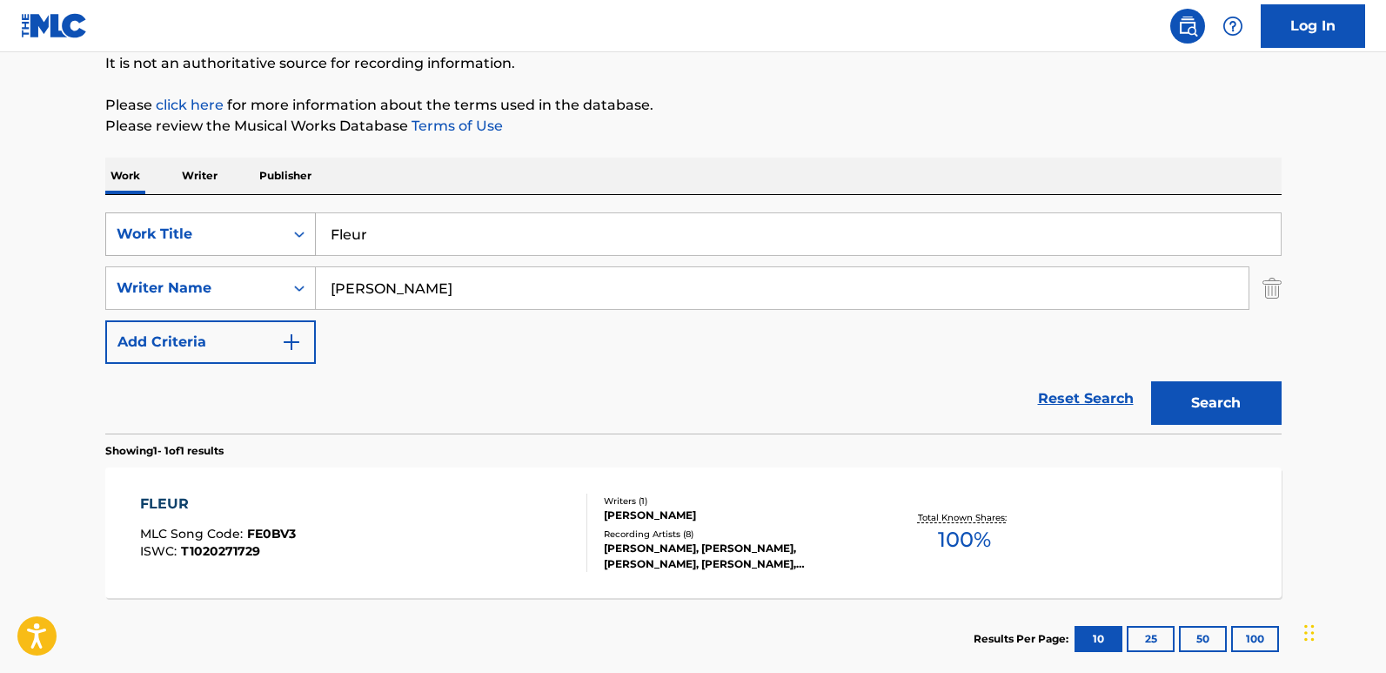
drag, startPoint x: 453, startPoint y: 231, endPoint x: 269, endPoint y: 239, distance: 184.6
click at [269, 239] on div "SearchWithCriteria9ada92ab-a30b-40cc-a9e6-e7c7adf28ab0 Work Title Fleur" at bounding box center [693, 234] width 1176 height 44
paste input "Let Me Take U Out"
type input "Let Me Take U Out"
drag, startPoint x: 503, startPoint y: 287, endPoint x: 201, endPoint y: 291, distance: 301.9
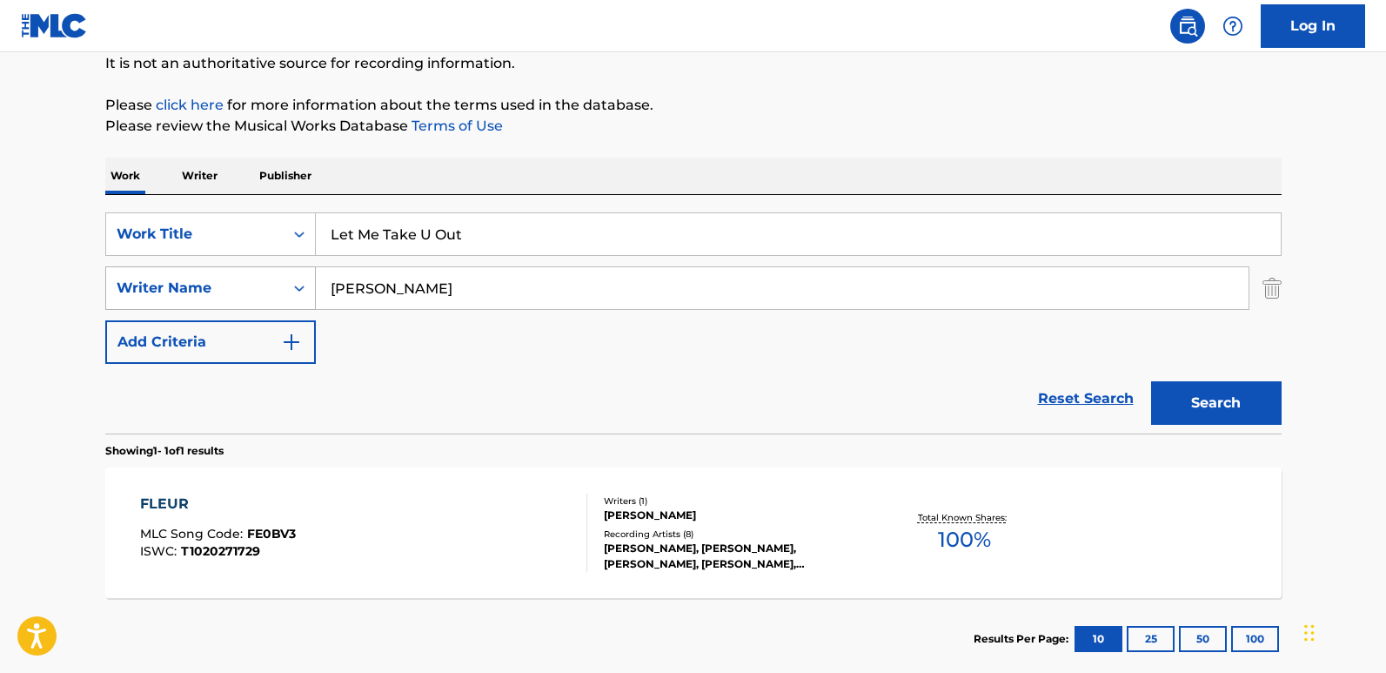
click at [201, 291] on div "SearchWithCriteriac8ca9682-6a3c-4217-88da-17851bdcf2d1 Writer Name [PERSON_NAME]" at bounding box center [693, 288] width 1176 height 44
paste input "J- [PERSON_NAME]"
click at [1151, 381] on button "Search" at bounding box center [1216, 403] width 131 height 44
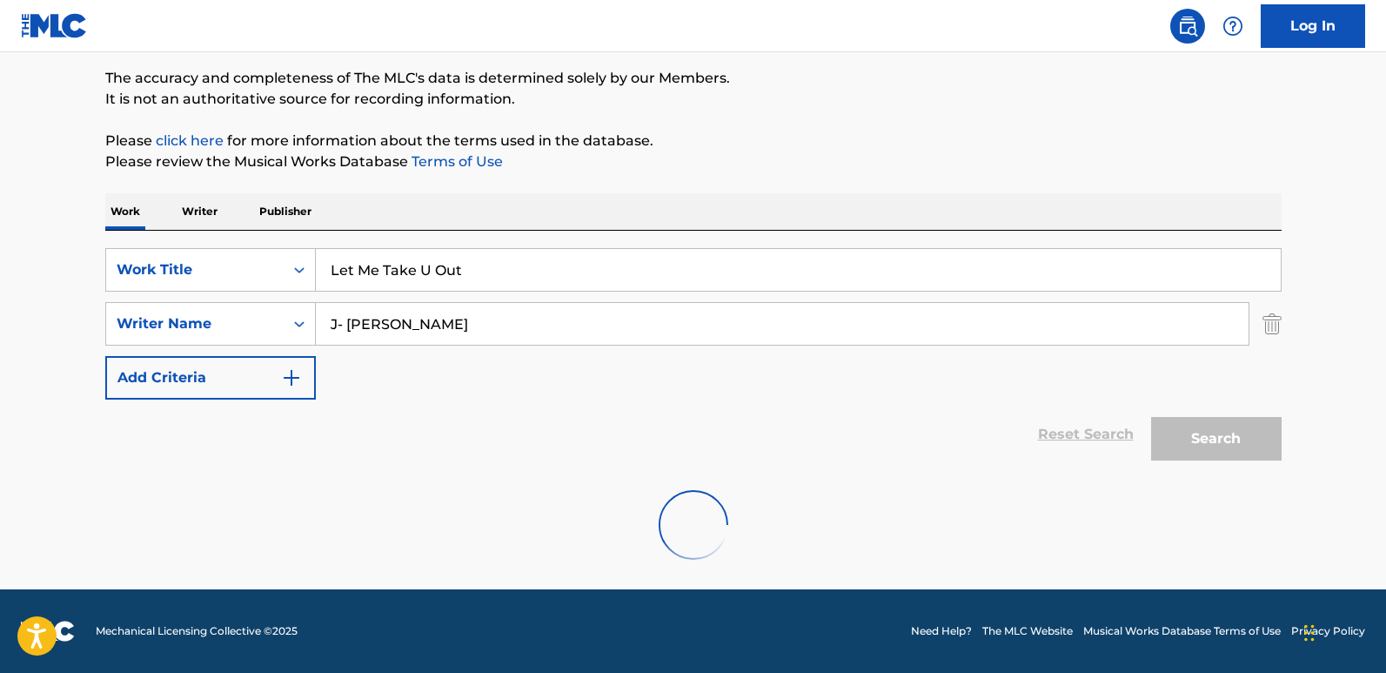
click at [360, 298] on div "SearchWithCriteria9ada92ab-a30b-40cc-a9e6-e7c7adf28ab0 Work Title Let Me Take U…" at bounding box center [693, 323] width 1176 height 151
drag, startPoint x: 353, startPoint y: 314, endPoint x: 211, endPoint y: 314, distance: 142.7
click at [211, 314] on div "SearchWithCriteriac8ca9682-6a3c-4217-88da-17851bdcf2d1 Writer Name [PERSON_NAME]" at bounding box center [693, 324] width 1176 height 44
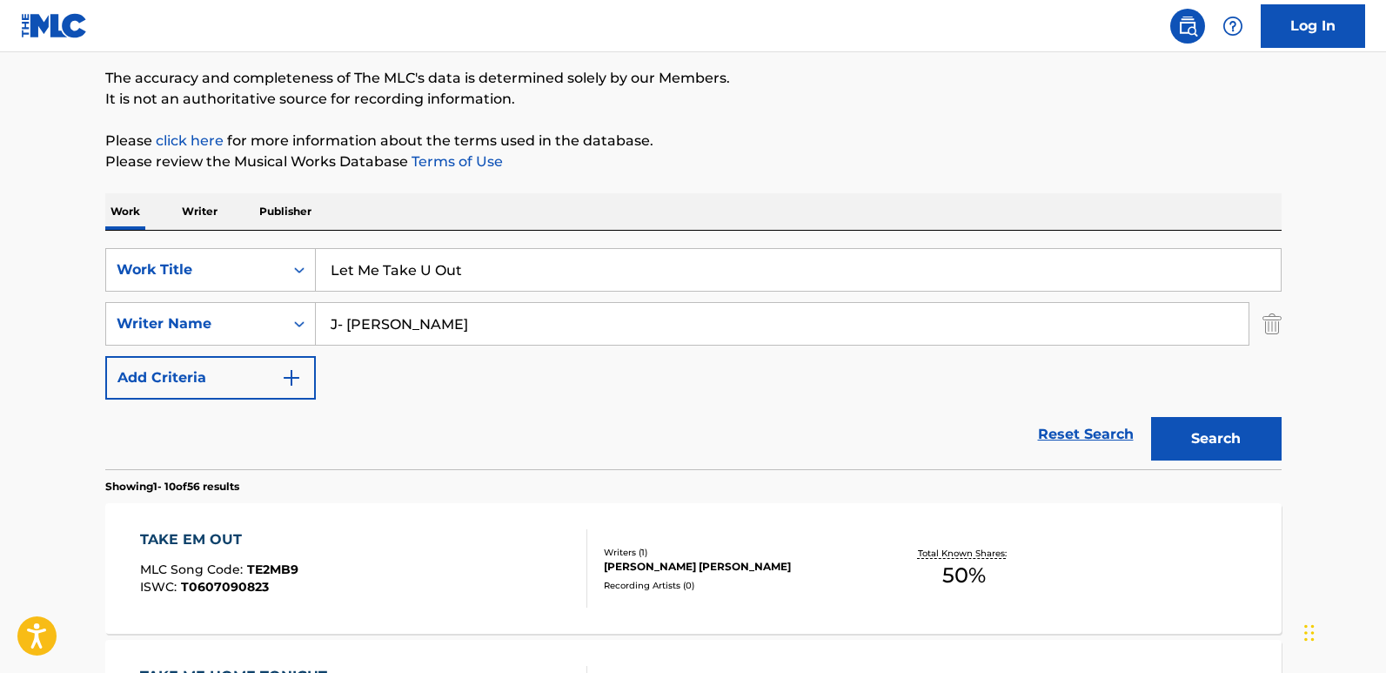
type input "J- [PERSON_NAME]"
drag, startPoint x: 441, startPoint y: 346, endPoint x: 368, endPoint y: 343, distance: 73.2
click at [333, 341] on div "SearchWithCriteria9ada92ab-a30b-40cc-a9e6-e7c7adf28ab0 Work Title Let Me Take U…" at bounding box center [693, 323] width 1176 height 151
click at [411, 343] on input "J- [PERSON_NAME]" at bounding box center [782, 324] width 933 height 42
drag, startPoint x: 492, startPoint y: 332, endPoint x: 262, endPoint y: 327, distance: 230.6
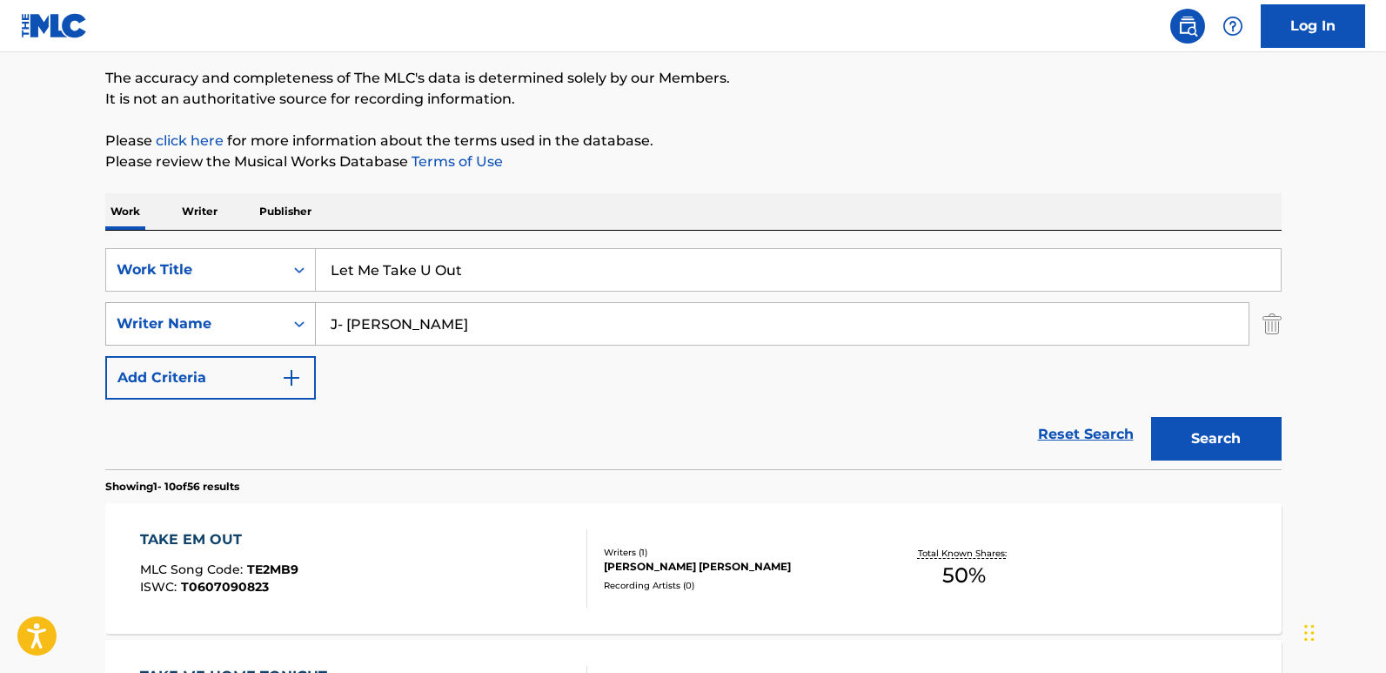
click at [262, 327] on div "SearchWithCriteriac8ca9682-6a3c-4217-88da-17851bdcf2d1 Writer Name [PERSON_NAME]" at bounding box center [693, 324] width 1176 height 44
click at [1240, 434] on button "Search" at bounding box center [1216, 439] width 131 height 44
click at [400, 311] on input "J- [PERSON_NAME]" at bounding box center [782, 324] width 933 height 42
click at [1225, 438] on button "Search" at bounding box center [1216, 439] width 131 height 44
click at [1073, 428] on link "Reset Search" at bounding box center [1085, 434] width 113 height 38
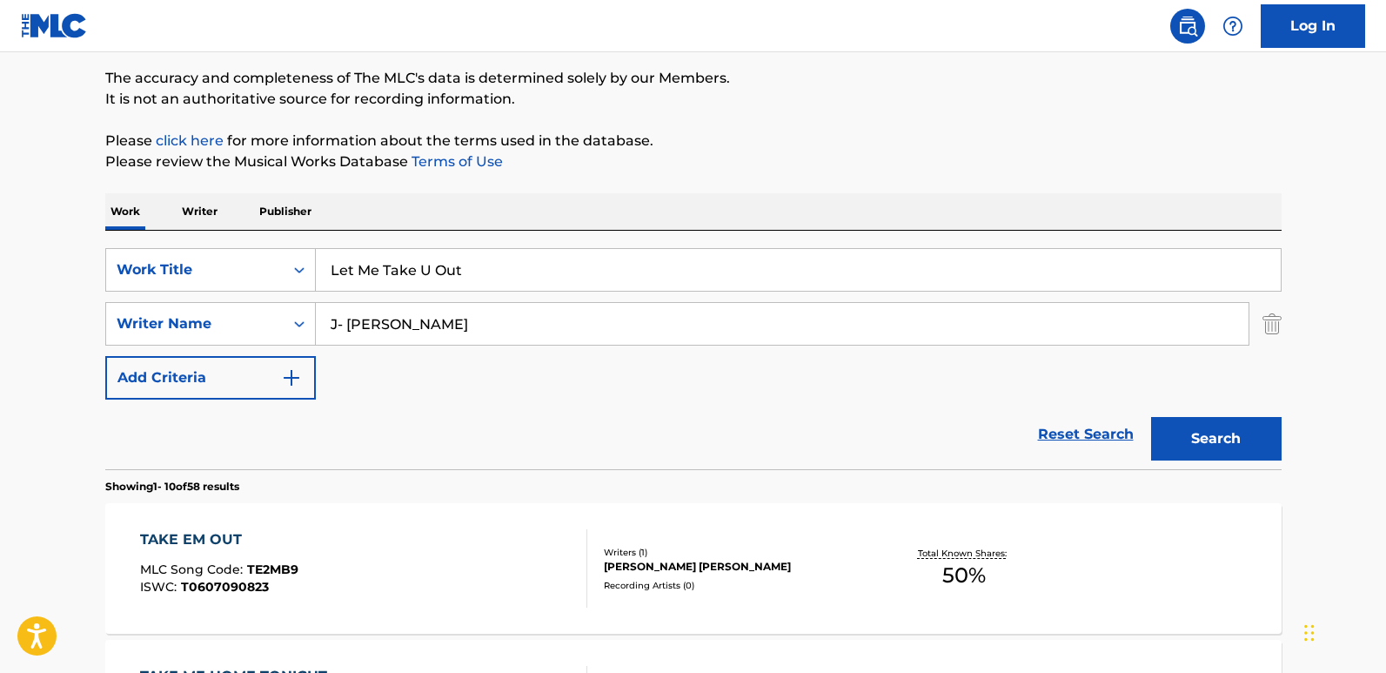
scroll to position [0, 0]
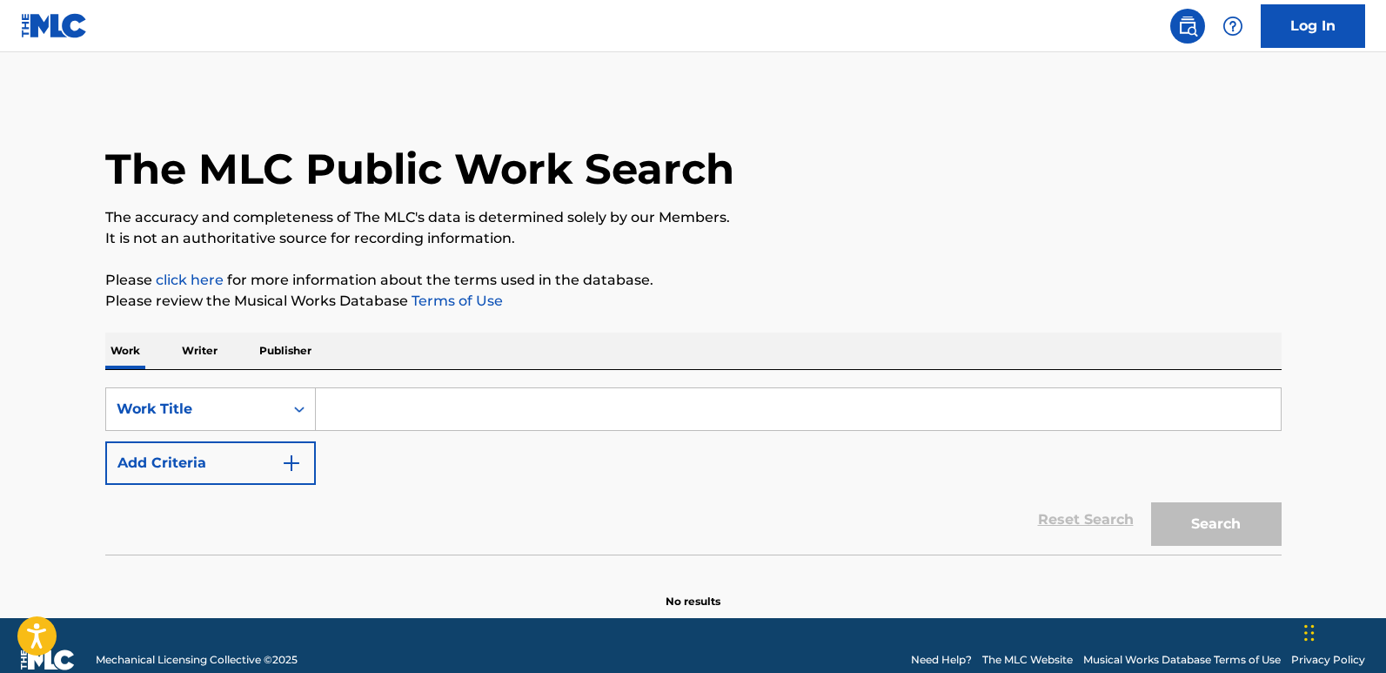
click at [393, 385] on div "SearchWithCriteria9ada92ab-a30b-40cc-a9e6-e7c7adf28ab0 Work Title Add Criteria …" at bounding box center [693, 462] width 1176 height 184
click at [388, 394] on input "Search Form" at bounding box center [798, 409] width 965 height 42
paste input "Paper Moon"
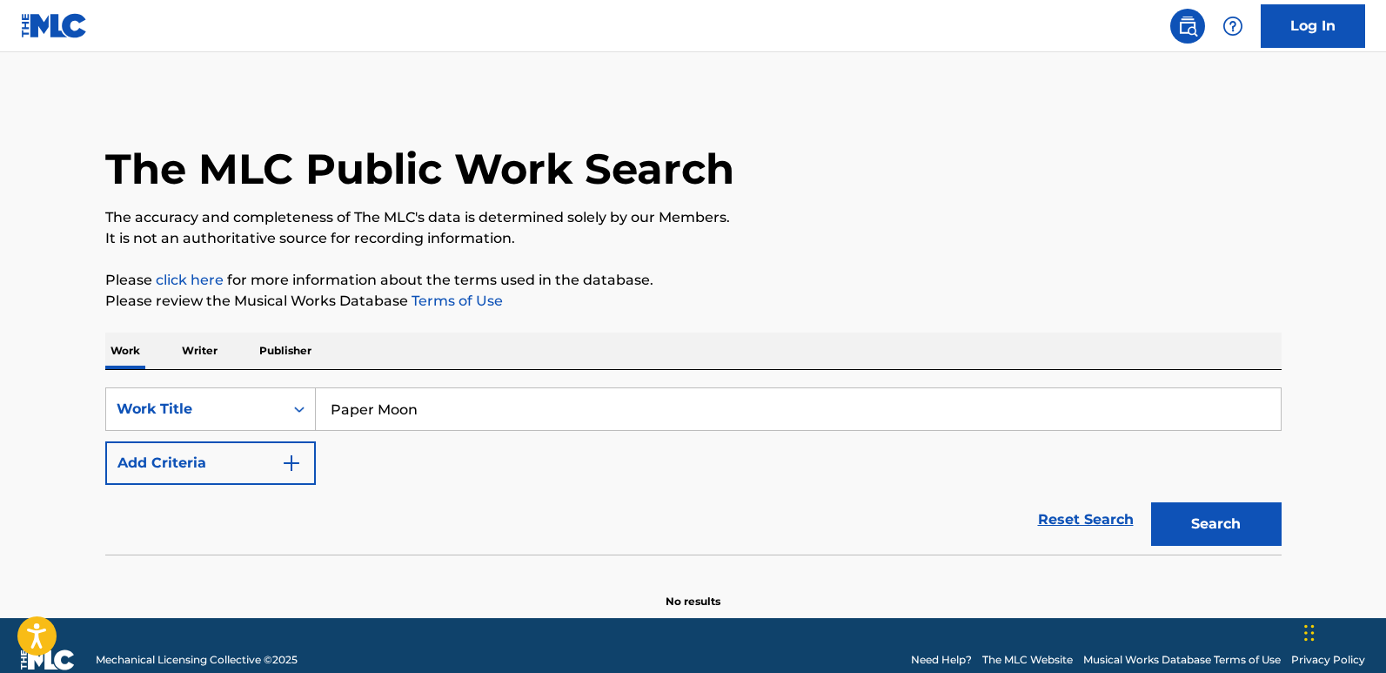
type input "Paper Moon"
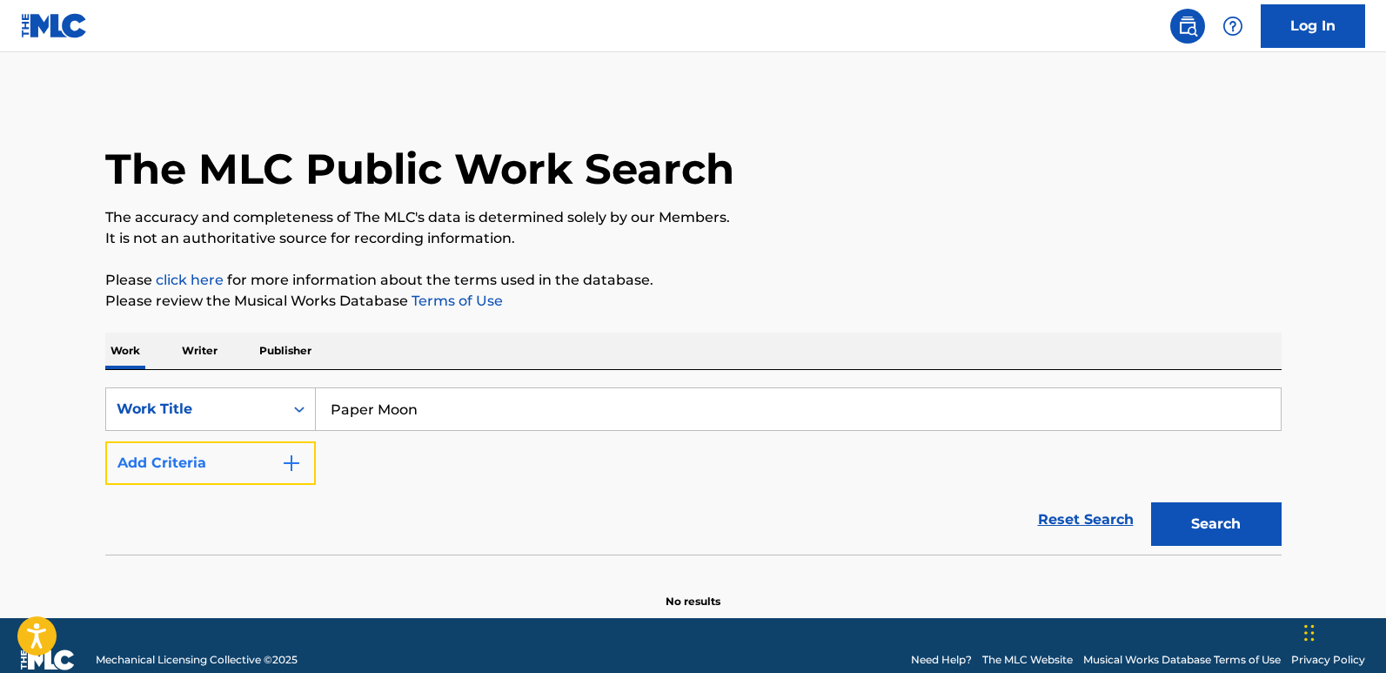
click at [299, 449] on button "Add Criteria" at bounding box center [210, 463] width 211 height 44
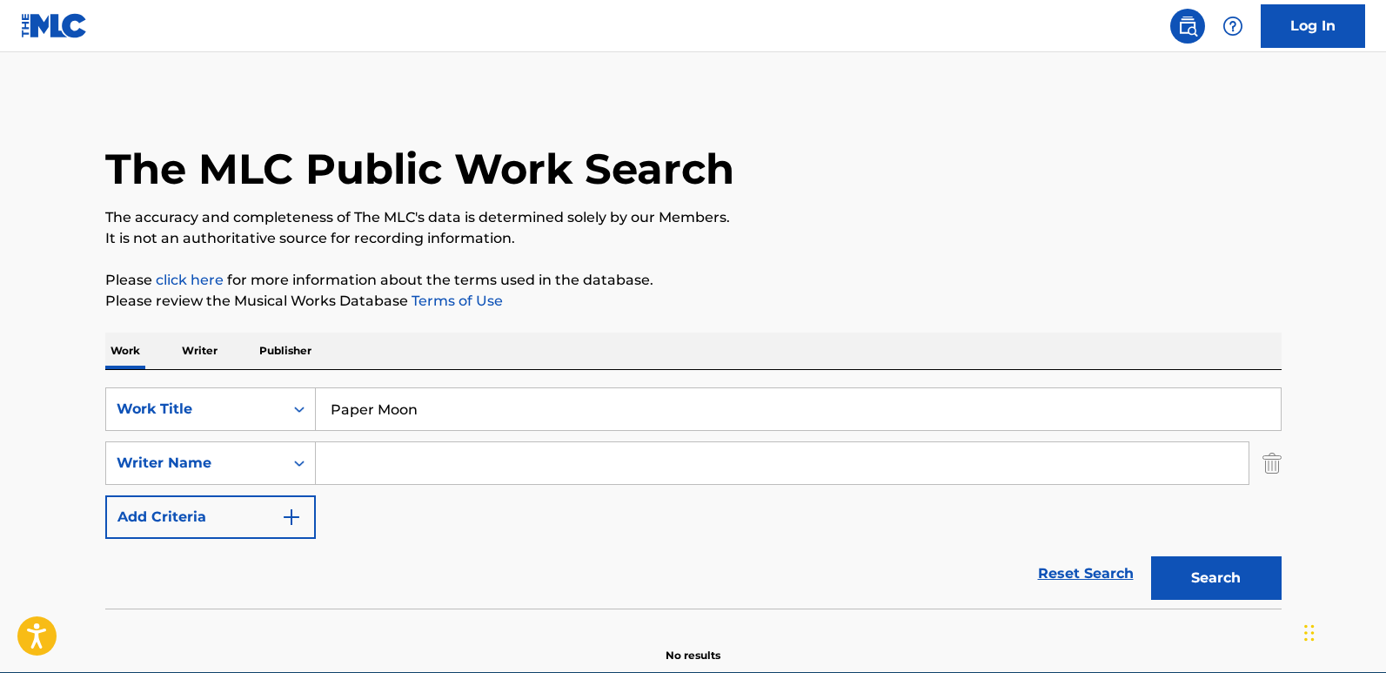
click at [419, 463] on input "Search Form" at bounding box center [782, 463] width 933 height 42
type input "The Smooth Jazz Ensemble"
click at [1202, 561] on button "Search" at bounding box center [1216, 578] width 131 height 44
drag, startPoint x: 300, startPoint y: 412, endPoint x: 237, endPoint y: 412, distance: 63.5
click at [238, 412] on div "SearchWithCriteria9ada92ab-a30b-40cc-a9e6-e7c7adf28ab0 Work Title Paper Moon" at bounding box center [693, 409] width 1176 height 44
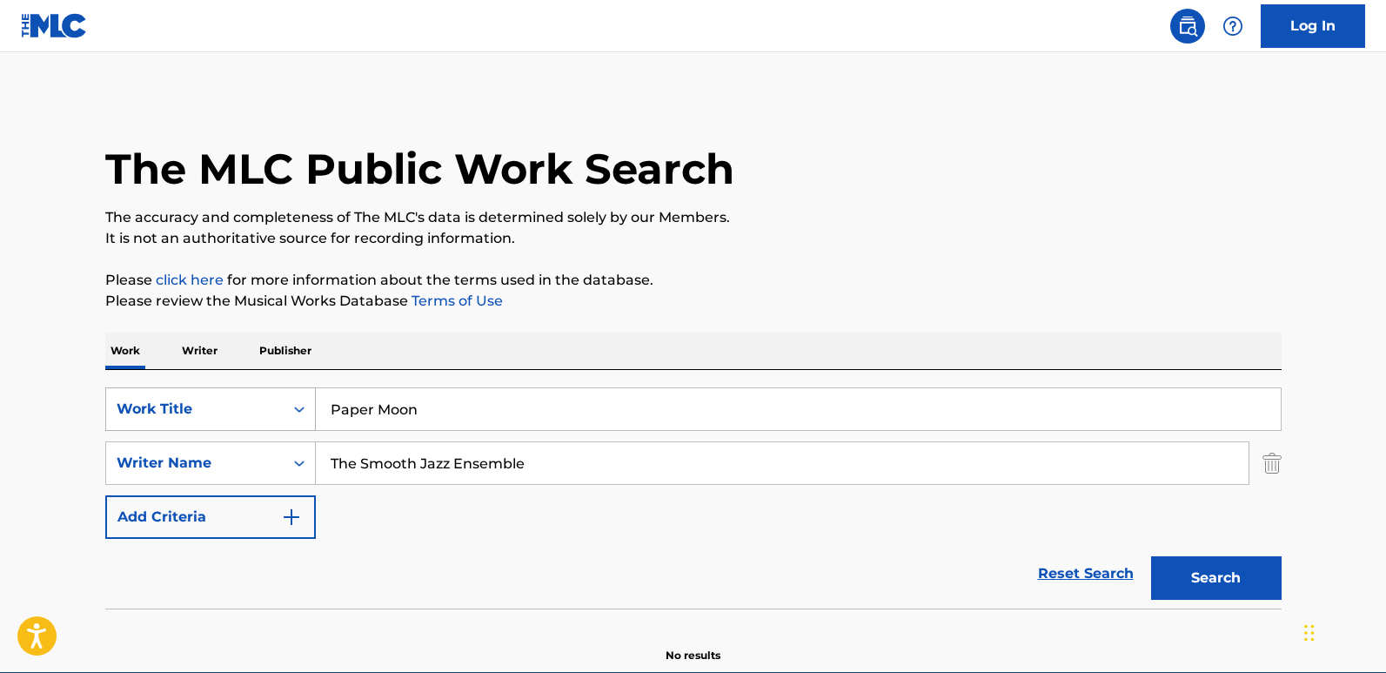
paste input "Lovers Hideaway"
type input "Lovers Hideaway"
drag, startPoint x: 575, startPoint y: 475, endPoint x: 224, endPoint y: 475, distance: 351.5
click at [224, 475] on div "SearchWithCriteriac8ca9682-6a3c-4217-88da-17851bdcf2d1 Writer Name The Smooth J…" at bounding box center [693, 463] width 1176 height 44
paste input "[PERSON_NAME]"
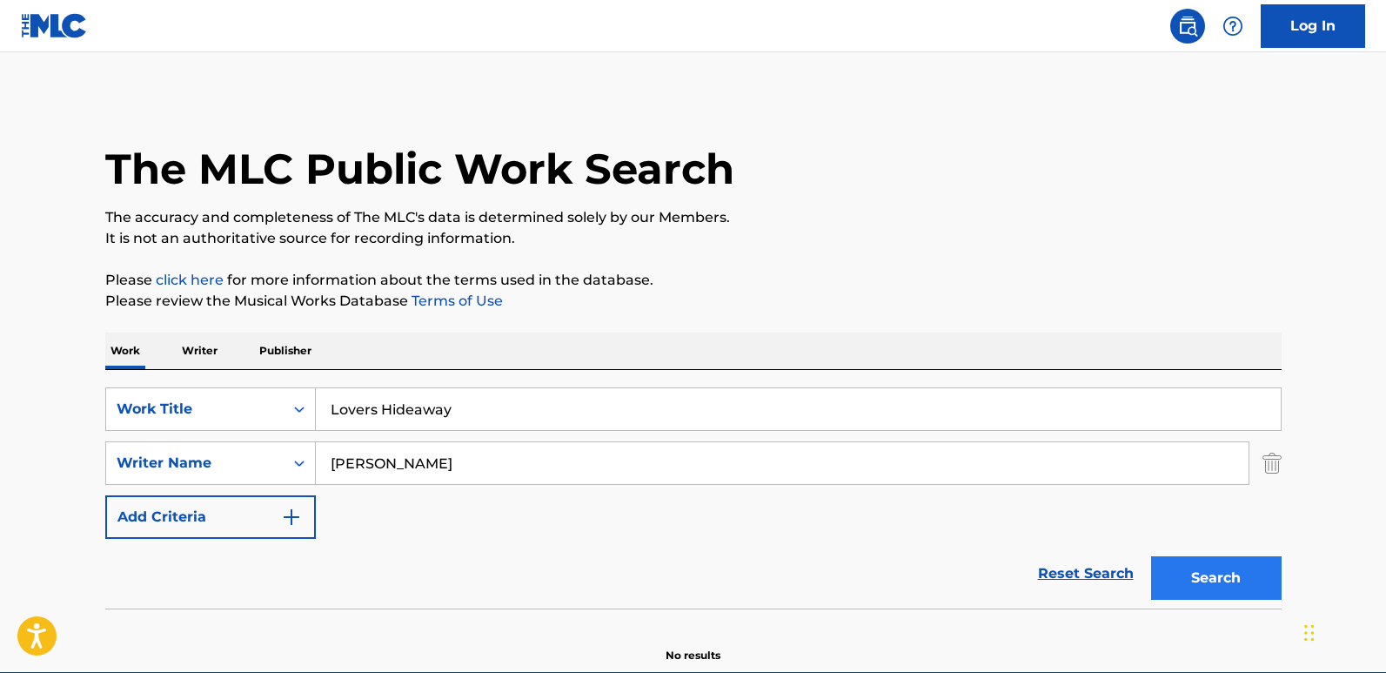
type input "[PERSON_NAME]"
click at [1216, 589] on button "Search" at bounding box center [1216, 578] width 131 height 44
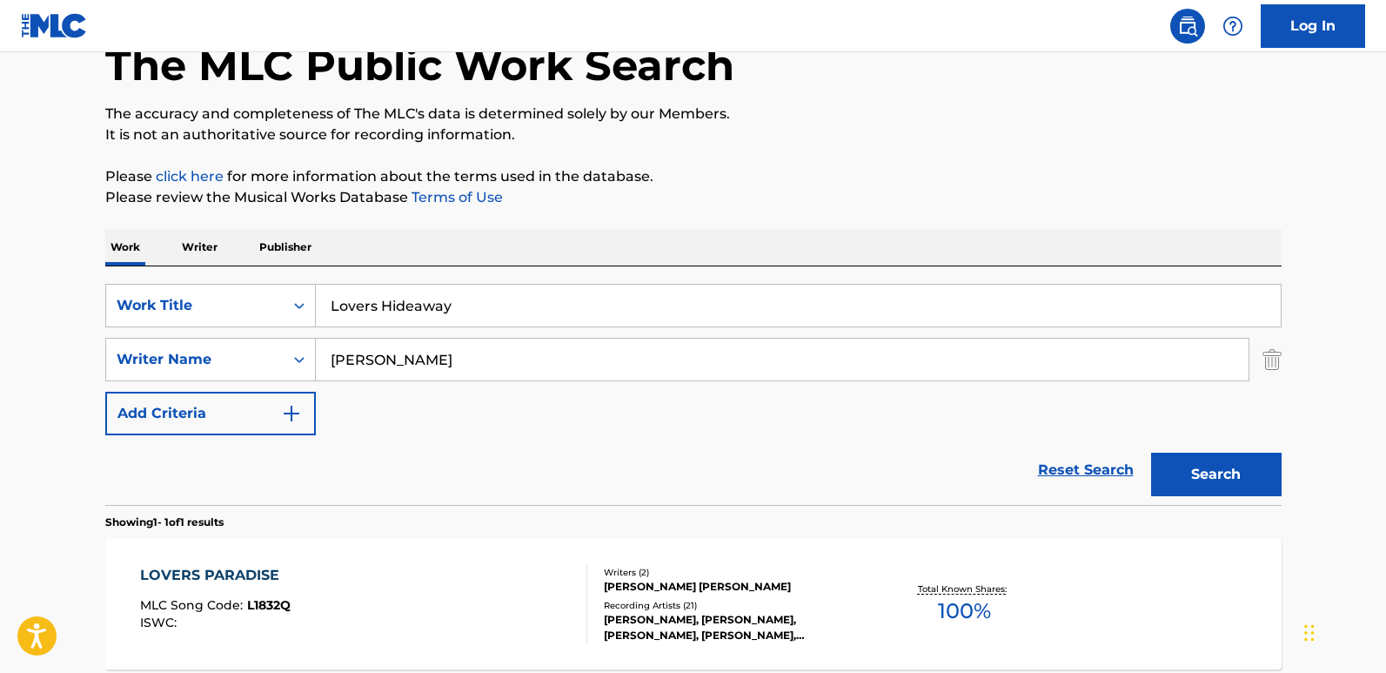
scroll to position [261, 0]
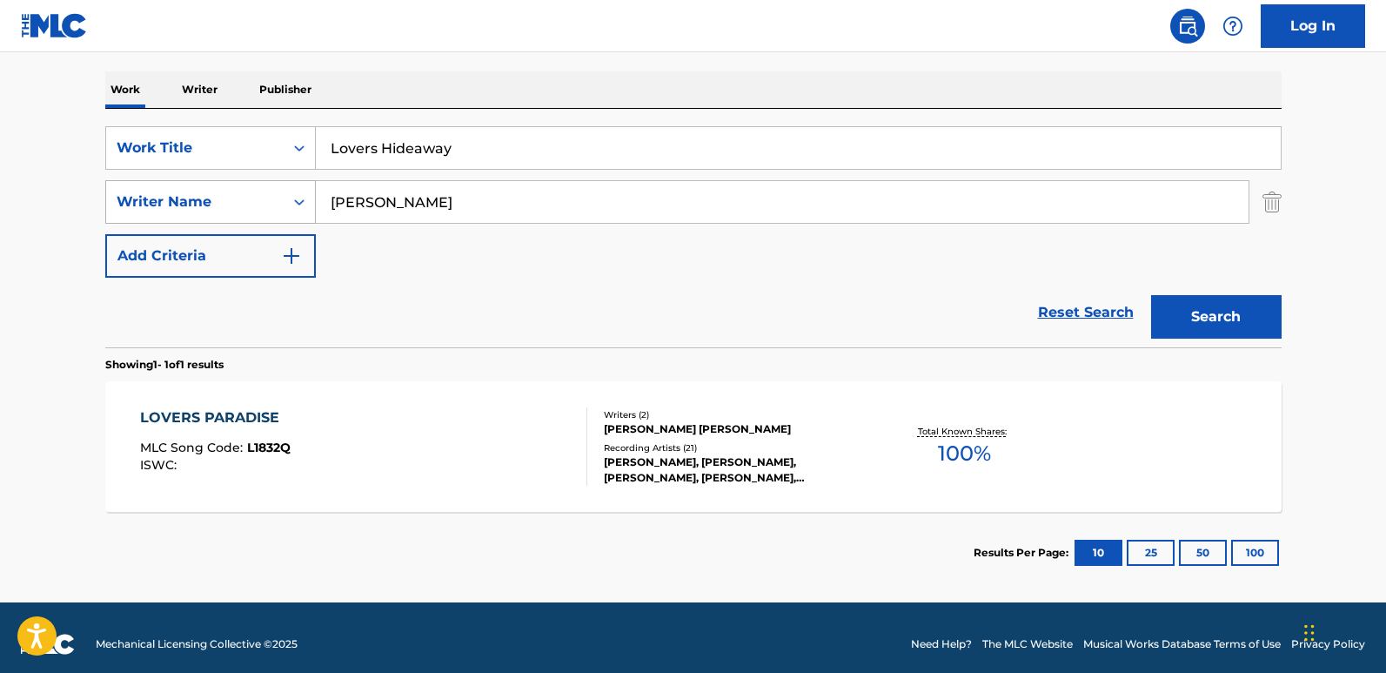
drag, startPoint x: 470, startPoint y: 218, endPoint x: 264, endPoint y: 211, distance: 205.4
click at [264, 211] on div "SearchWithCriteriac8ca9682-6a3c-4217-88da-17851bdcf2d1 Writer Name [PERSON_NAME]" at bounding box center [693, 202] width 1176 height 44
click at [1180, 313] on button "Search" at bounding box center [1216, 317] width 131 height 44
drag, startPoint x: 526, startPoint y: 144, endPoint x: 307, endPoint y: 164, distance: 220.2
click at [307, 164] on div "SearchWithCriteria9ada92ab-a30b-40cc-a9e6-e7c7adf28ab0 Work Title Lovers Hideaw…" at bounding box center [693, 148] width 1176 height 44
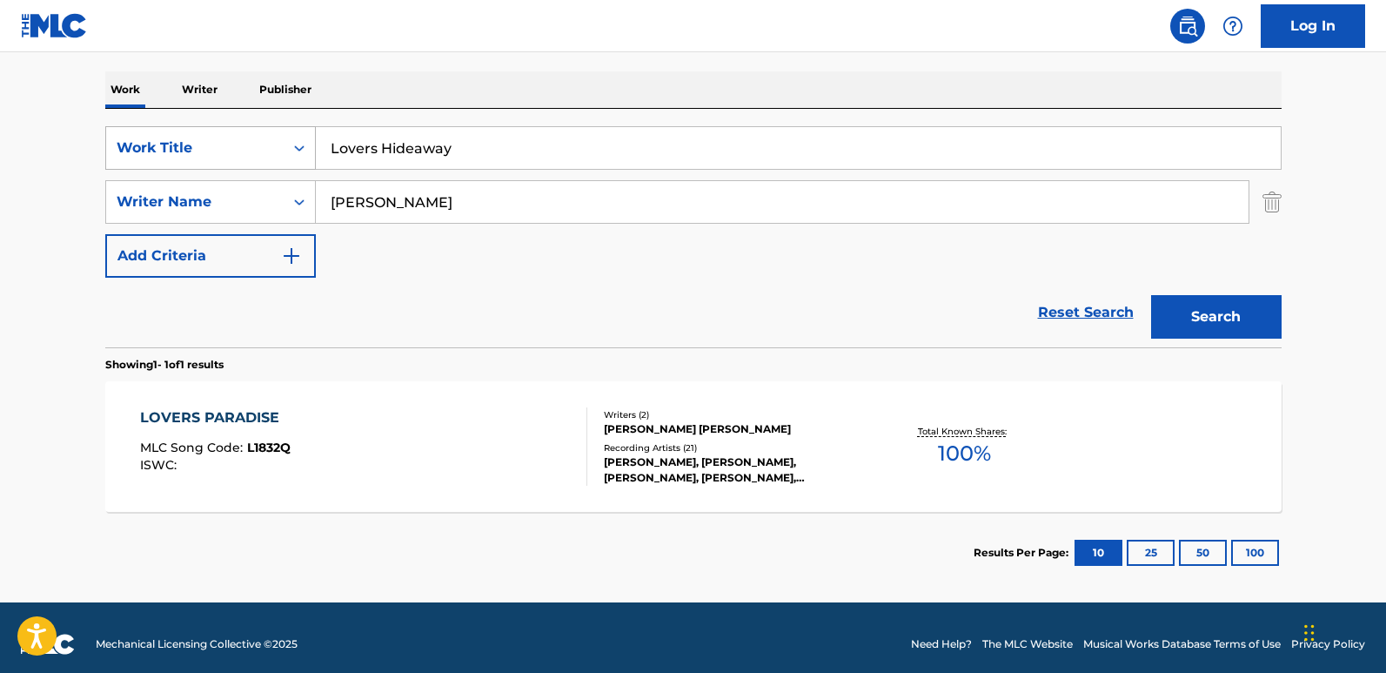
paste input "Yo Soy [DEMOGRAPHIC_DATA]"
type input "Yo Soy [DEMOGRAPHIC_DATA]"
drag, startPoint x: 527, startPoint y: 199, endPoint x: 205, endPoint y: 196, distance: 321.9
click at [207, 197] on div "SearchWithCriteriac8ca9682-6a3c-4217-88da-17851bdcf2d1 Writer Name [PERSON_NAME]" at bounding box center [693, 202] width 1176 height 44
paste input "[PERSON_NAME]"
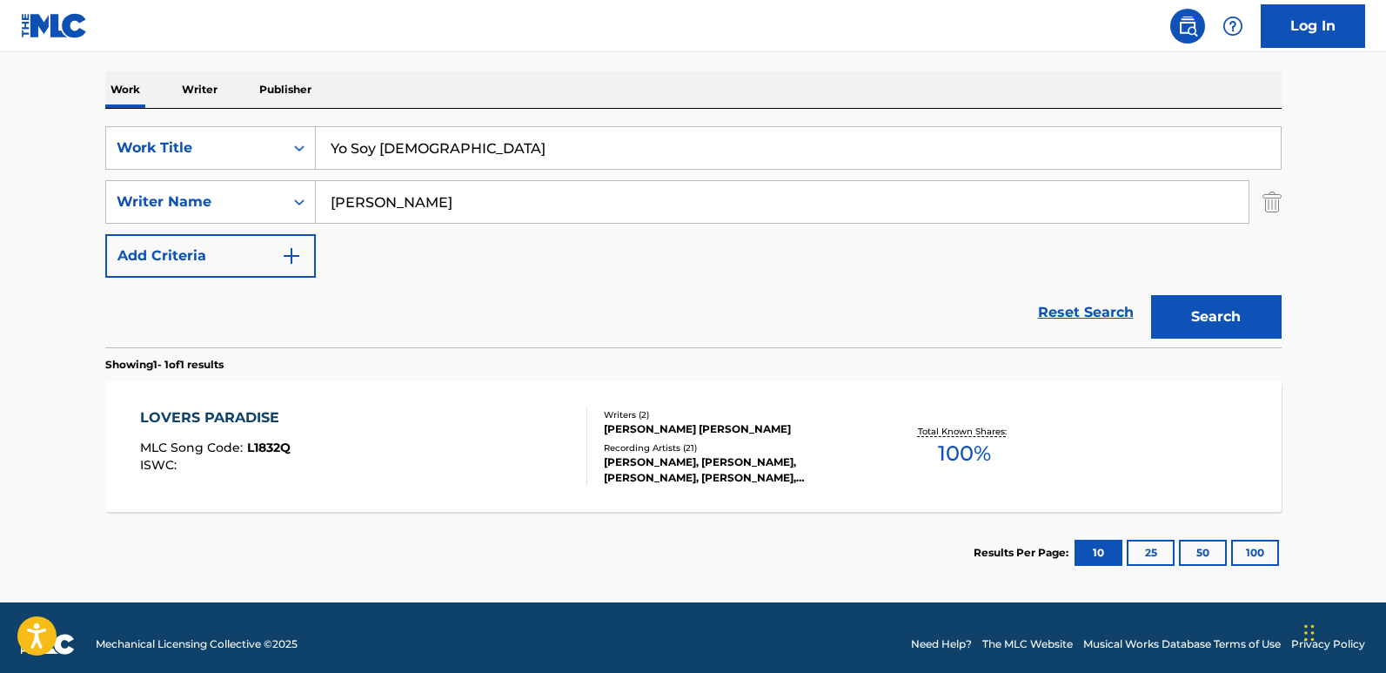
type input "[PERSON_NAME]"
click at [1202, 290] on div "Search" at bounding box center [1211, 313] width 139 height 70
click at [1200, 297] on button "Search" at bounding box center [1216, 317] width 131 height 44
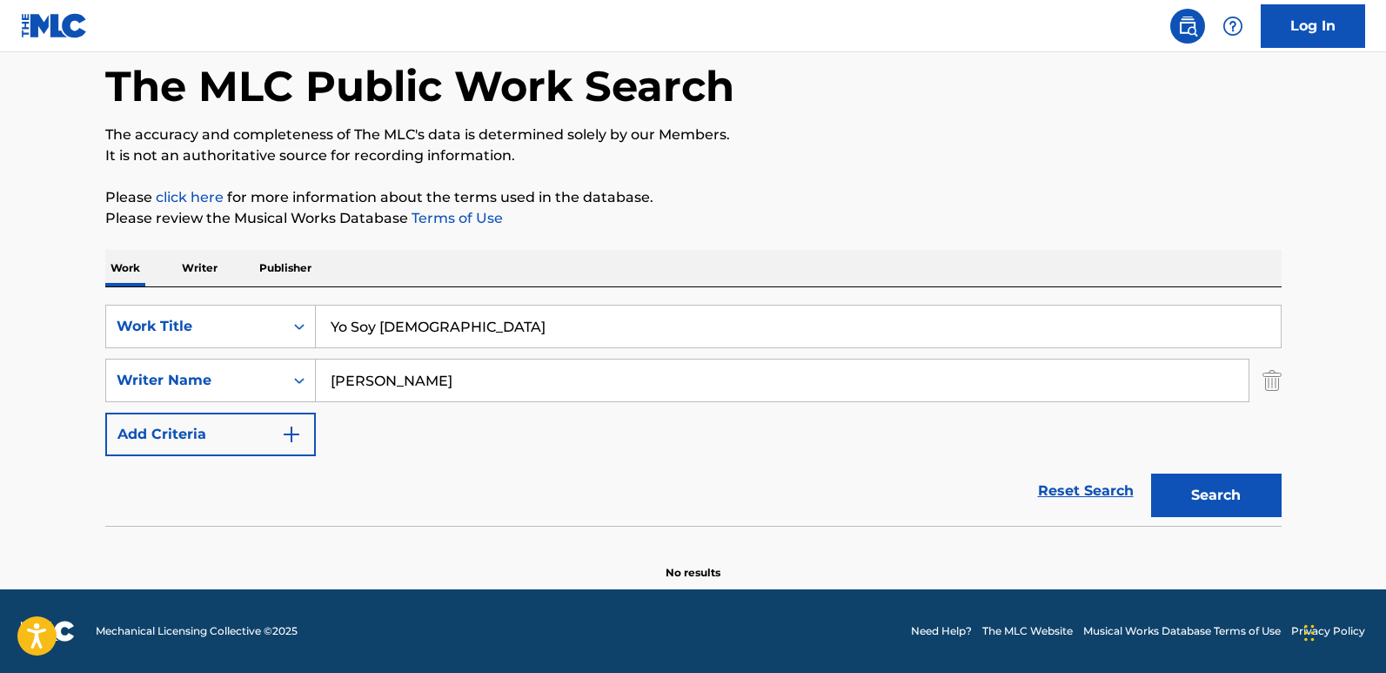
scroll to position [83, 0]
drag, startPoint x: 416, startPoint y: 329, endPoint x: 259, endPoint y: 329, distance: 156.6
click at [259, 329] on div "SearchWithCriteria9ada92ab-a30b-40cc-a9e6-e7c7adf28ab0 Work Title Yo Soy [DEMOG…" at bounding box center [693, 327] width 1176 height 44
paste input "La Gelatina"
type input "La Gelatina"
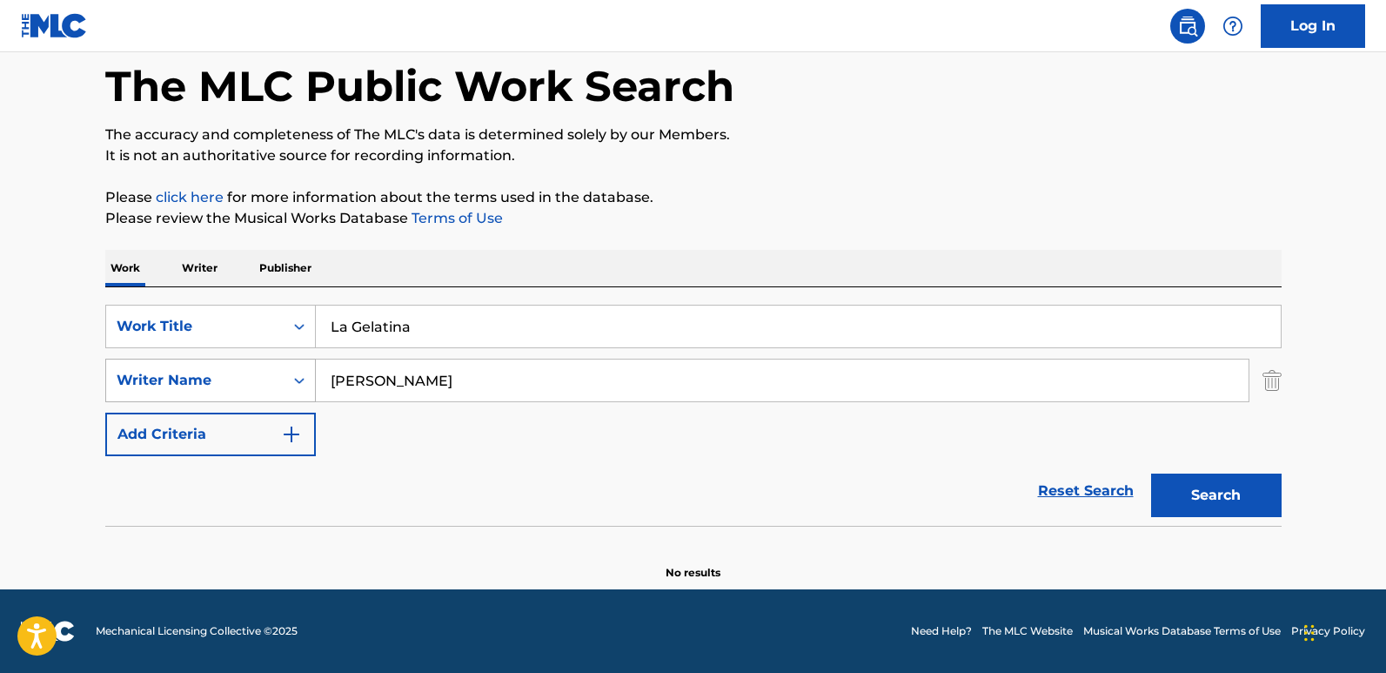
drag, startPoint x: 427, startPoint y: 367, endPoint x: 244, endPoint y: 384, distance: 183.5
click at [244, 384] on div "SearchWithCriteriac8ca9682-6a3c-4217-88da-17851bdcf2d1 Writer Name [PERSON_NAME]" at bounding box center [693, 380] width 1176 height 44
paste input "Los Teporochos"
type input "Los Teporochos"
click at [1188, 497] on button "Search" at bounding box center [1216, 495] width 131 height 44
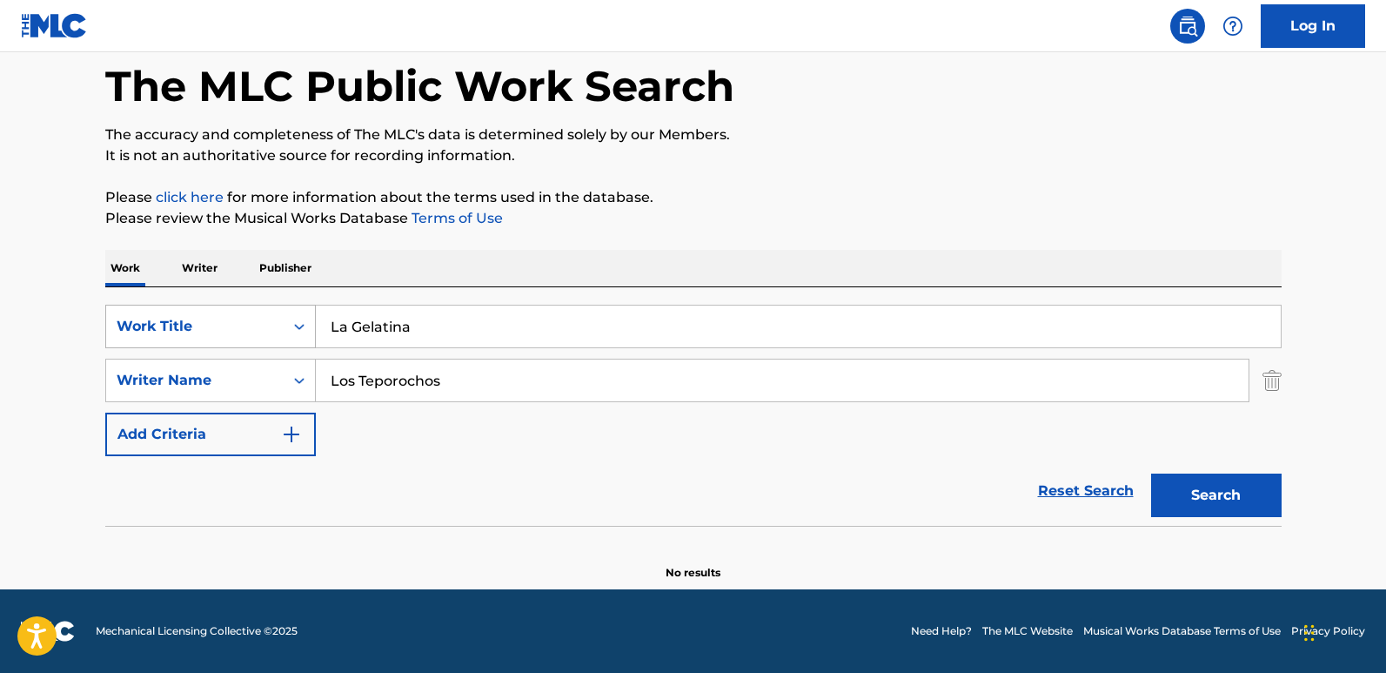
drag, startPoint x: 419, startPoint y: 328, endPoint x: 262, endPoint y: 337, distance: 157.7
click at [262, 337] on div "SearchWithCriteria9ada92ab-a30b-40cc-a9e6-e7c7adf28ab0 Work Title La Gelatina" at bounding box center [693, 327] width 1176 height 44
paste input "Do Right"
type input "Do Right"
drag, startPoint x: 479, startPoint y: 373, endPoint x: 259, endPoint y: 380, distance: 220.2
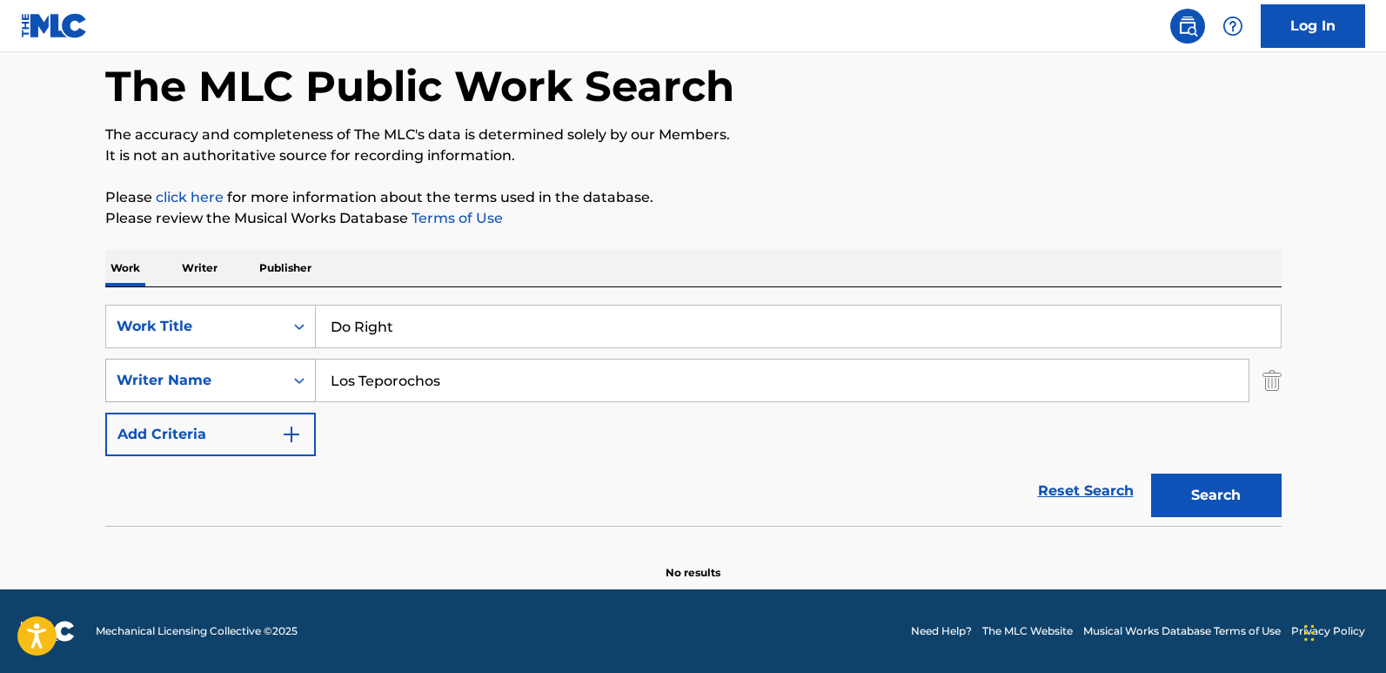
click at [259, 380] on div "SearchWithCriteriac8ca9682-6a3c-4217-88da-17851bdcf2d1 Writer Name Los Teporoch…" at bounding box center [693, 380] width 1176 height 44
paste input "Semi-Twang"
type input "Semi-Twang"
click at [1202, 472] on div "Search" at bounding box center [1211, 491] width 139 height 70
click at [1200, 484] on button "Search" at bounding box center [1216, 495] width 131 height 44
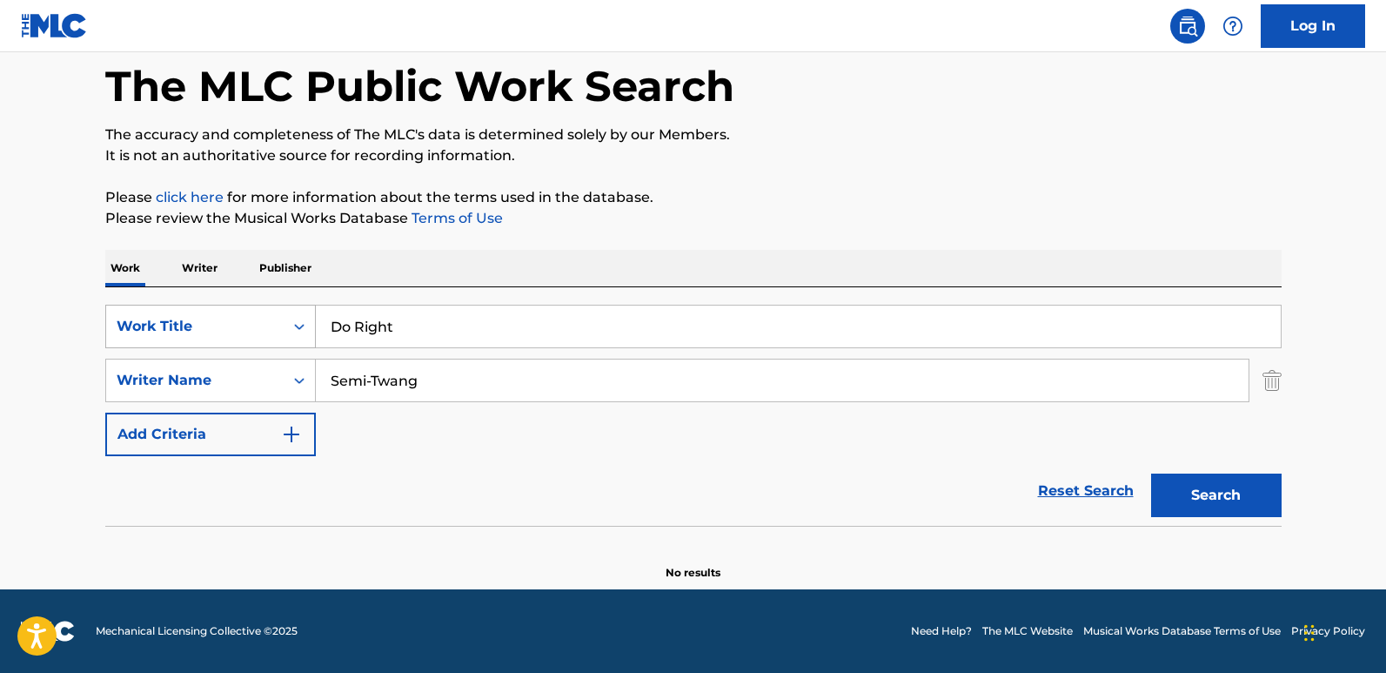
drag, startPoint x: 439, startPoint y: 326, endPoint x: 268, endPoint y: 327, distance: 171.4
click at [268, 327] on div "SearchWithCriteria9ada92ab-a30b-40cc-a9e6-e7c7adf28ab0 Work Title Do Right" at bounding box center [693, 327] width 1176 height 44
paste input "Ski"
type input "Skit"
drag, startPoint x: 449, startPoint y: 372, endPoint x: 222, endPoint y: 376, distance: 227.1
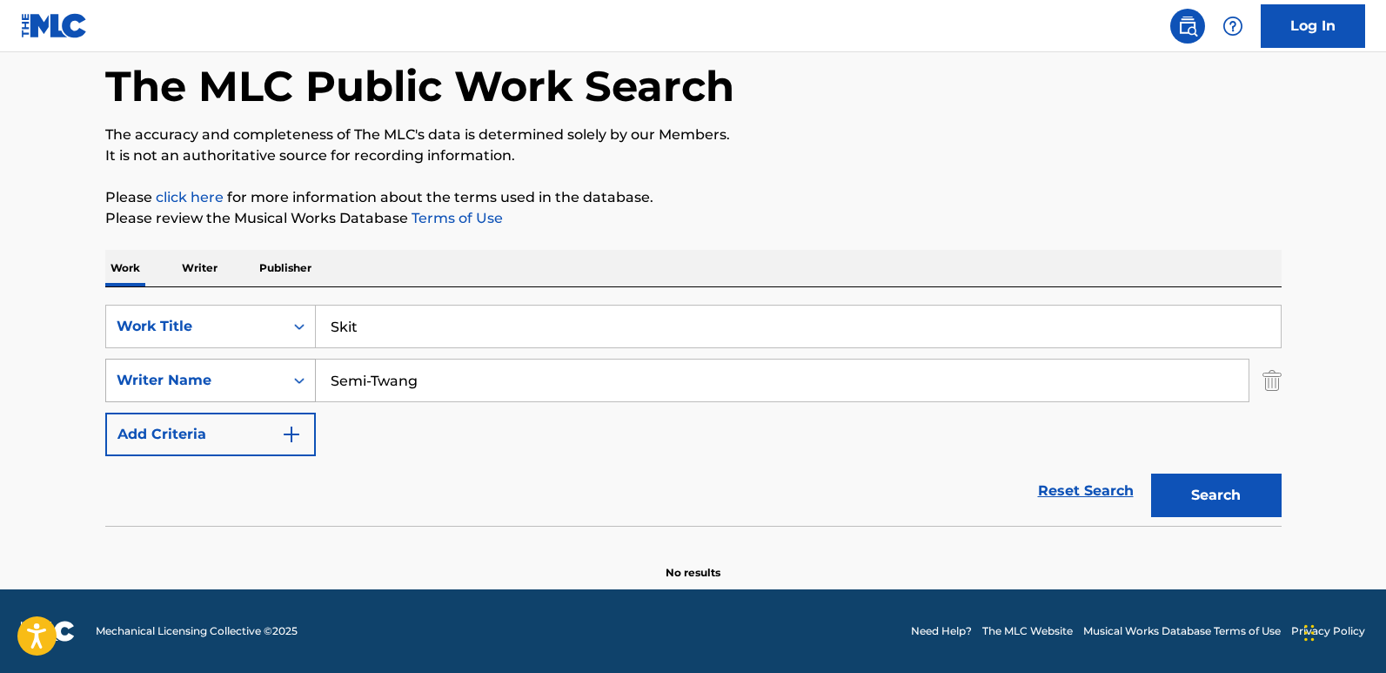
click at [222, 376] on div "SearchWithCriteriac8ca9682-6a3c-4217-88da-17851bdcf2d1 Writer Name Semi-Twang" at bounding box center [693, 380] width 1176 height 44
paste input "Kutiman"
click at [1201, 473] on button "Search" at bounding box center [1216, 495] width 131 height 44
drag, startPoint x: 416, startPoint y: 386, endPoint x: 264, endPoint y: 395, distance: 151.6
click at [269, 392] on div "SearchWithCriteriac8ca9682-6a3c-4217-88da-17851bdcf2d1 Writer Name [PERSON_NAME]" at bounding box center [693, 380] width 1176 height 44
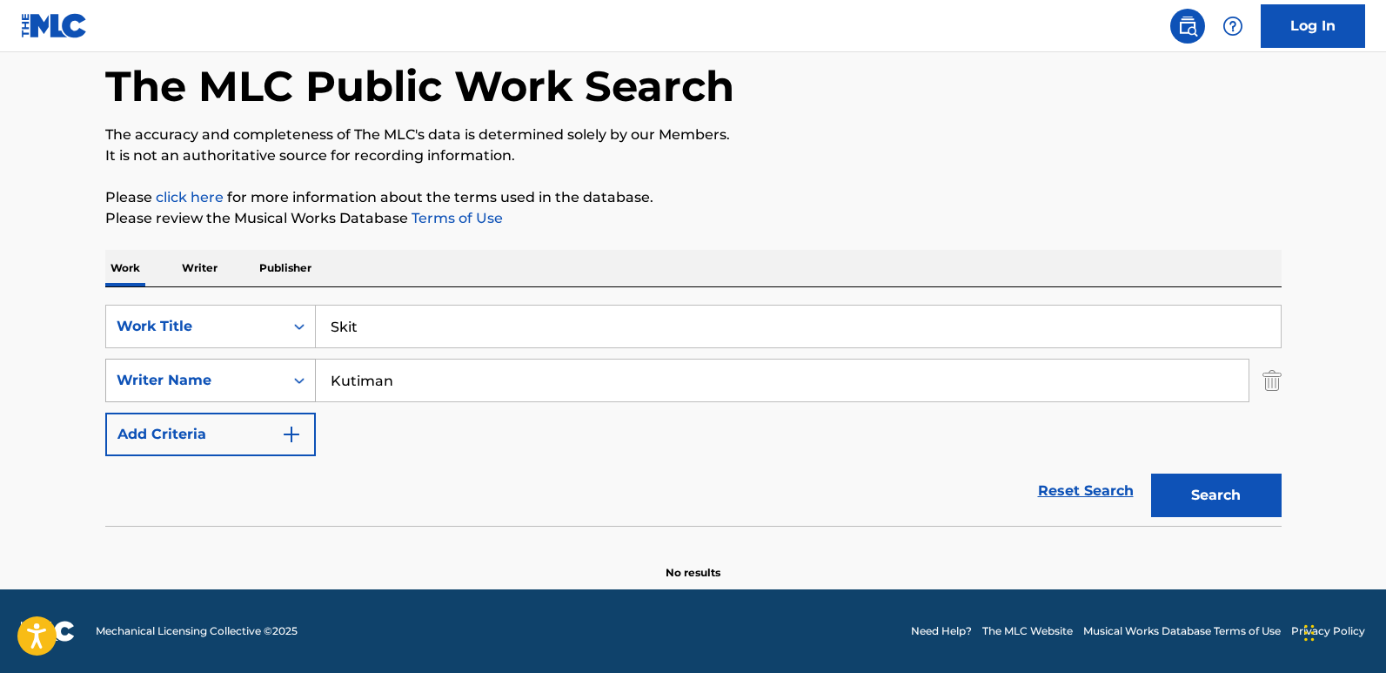
paste input "OPHIR"
type input "OPHIR"
click at [1170, 482] on button "Search" at bounding box center [1216, 495] width 131 height 44
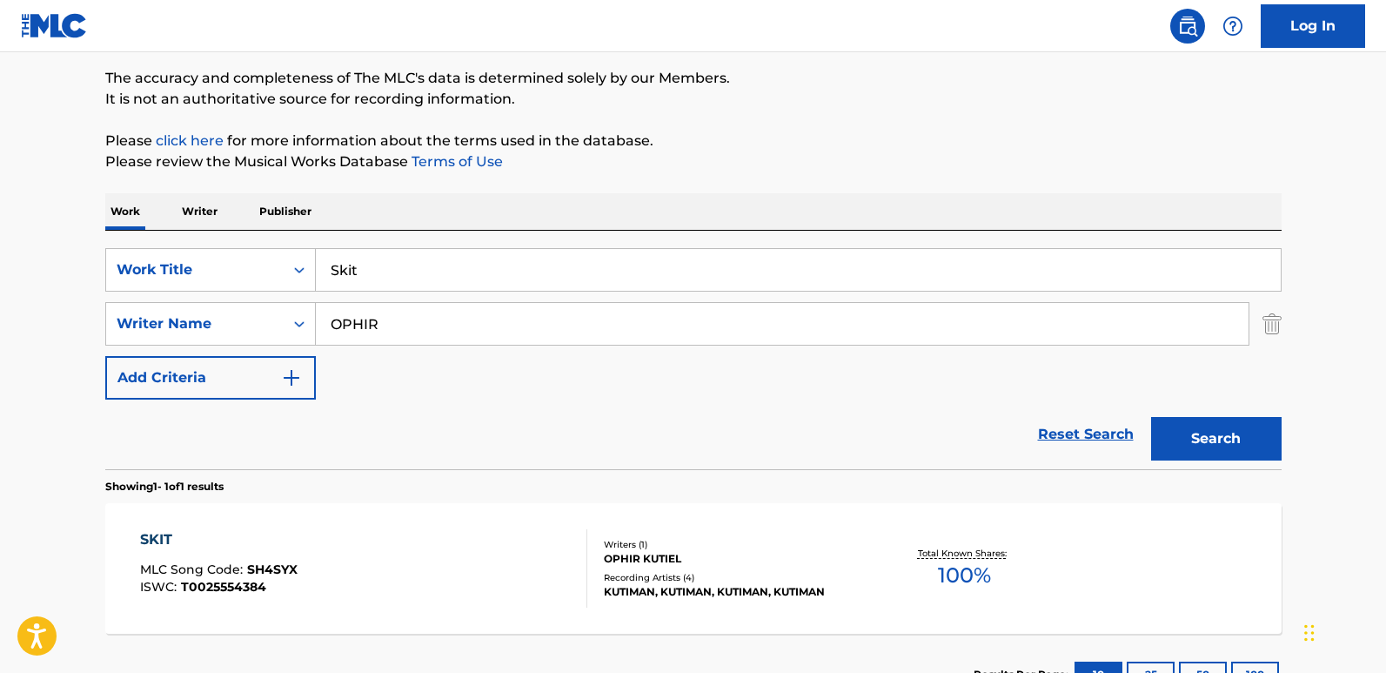
scroll to position [170, 0]
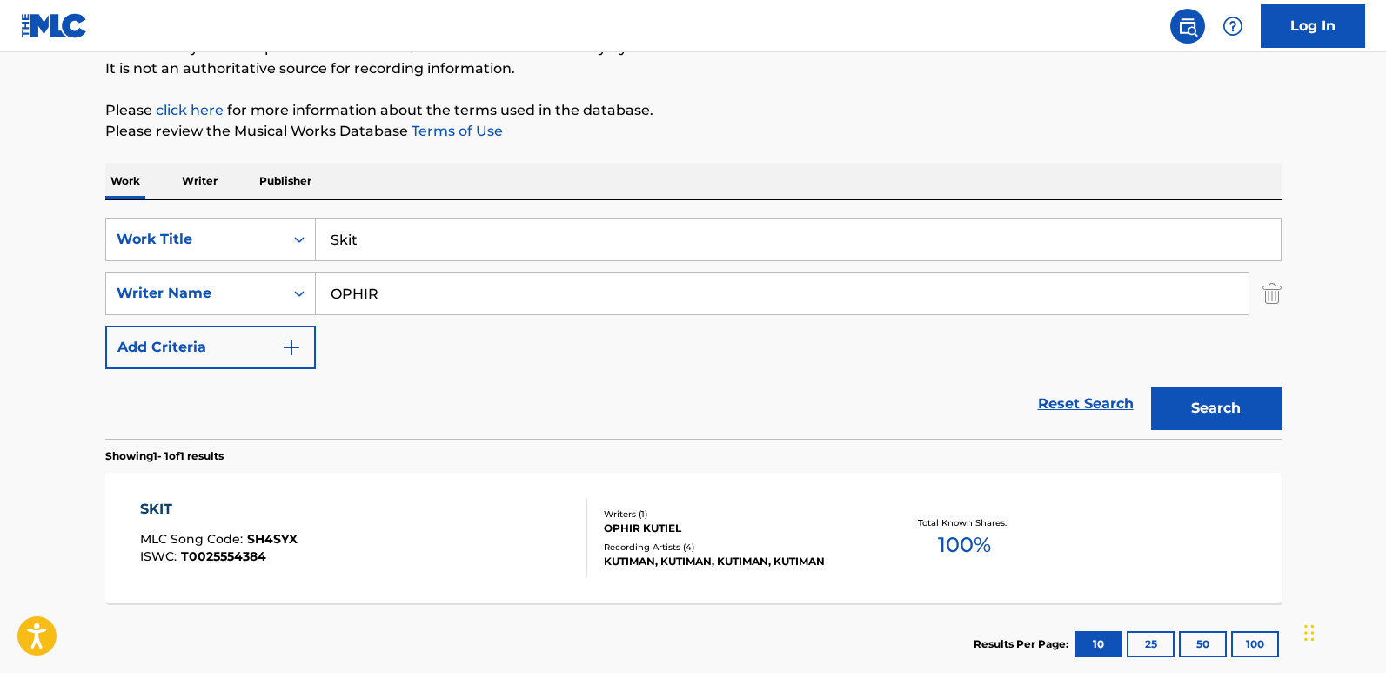
click at [644, 545] on div "Recording Artists ( 4 )" at bounding box center [735, 546] width 263 height 13
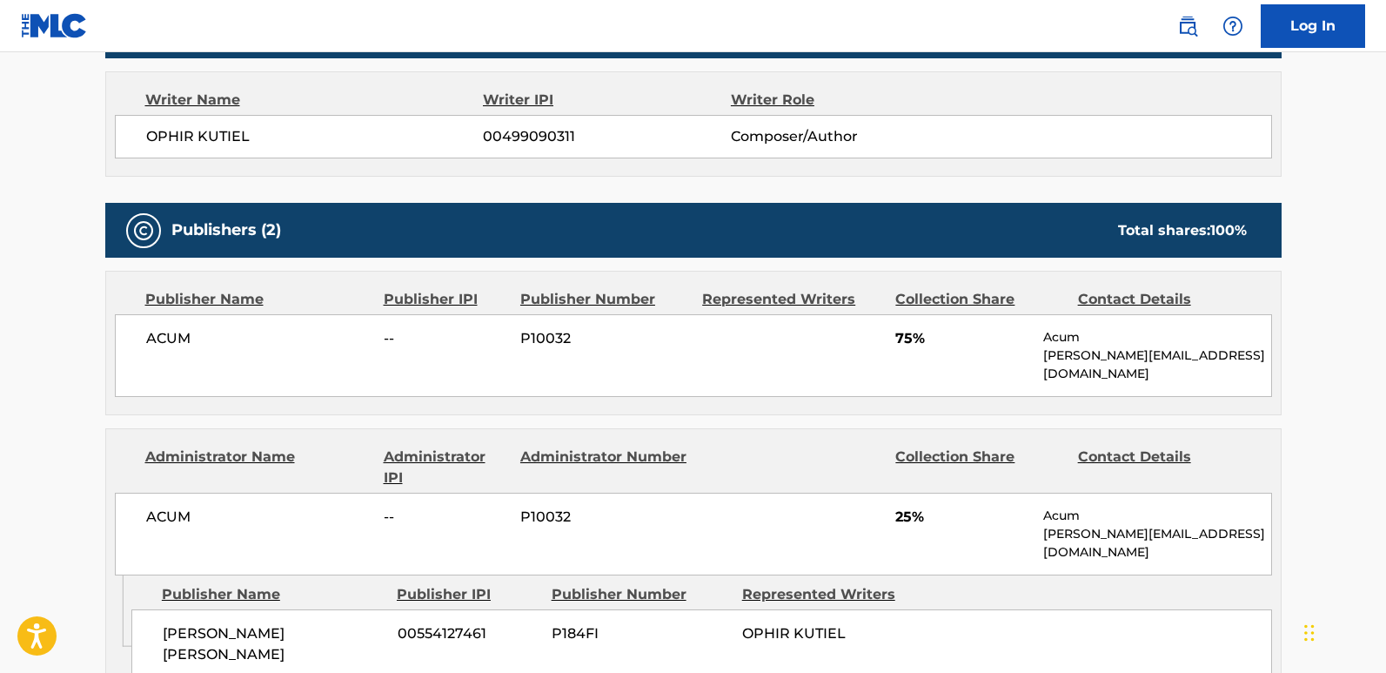
scroll to position [435, 0]
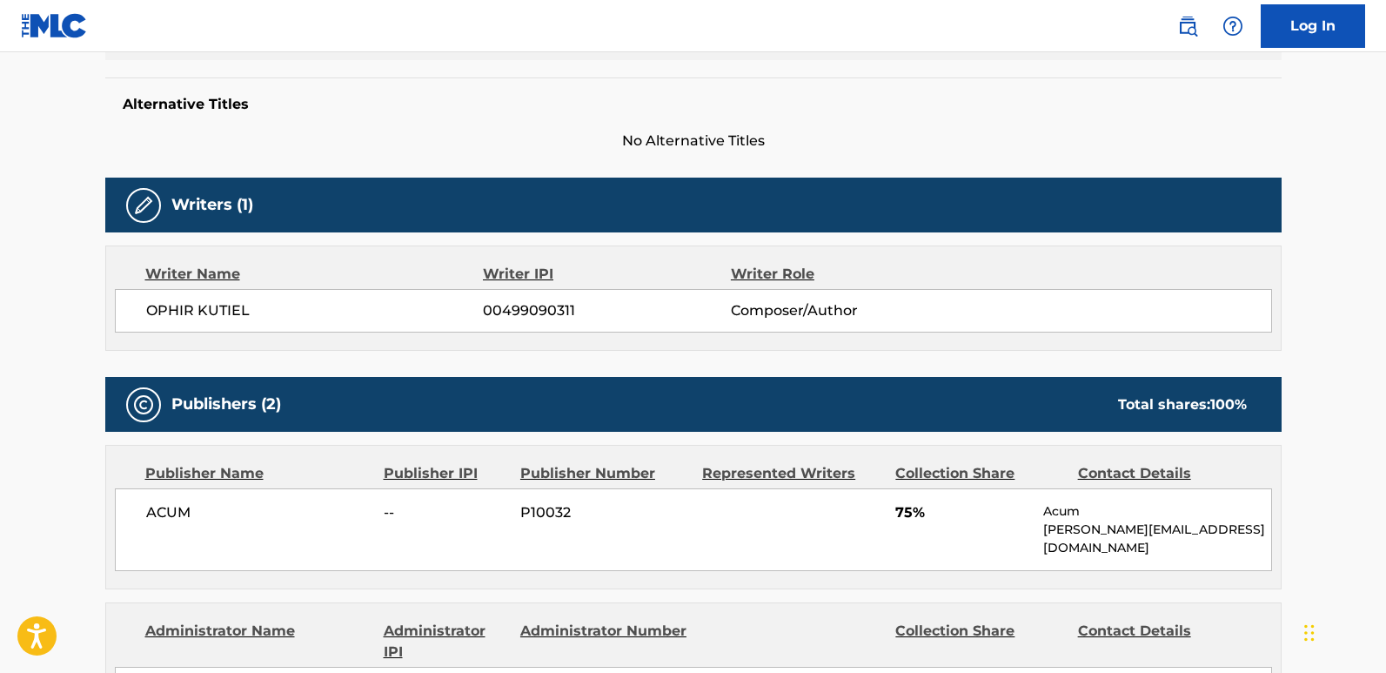
click at [246, 380] on div "Publishers (2) Total shares: 100 %" at bounding box center [693, 404] width 1176 height 55
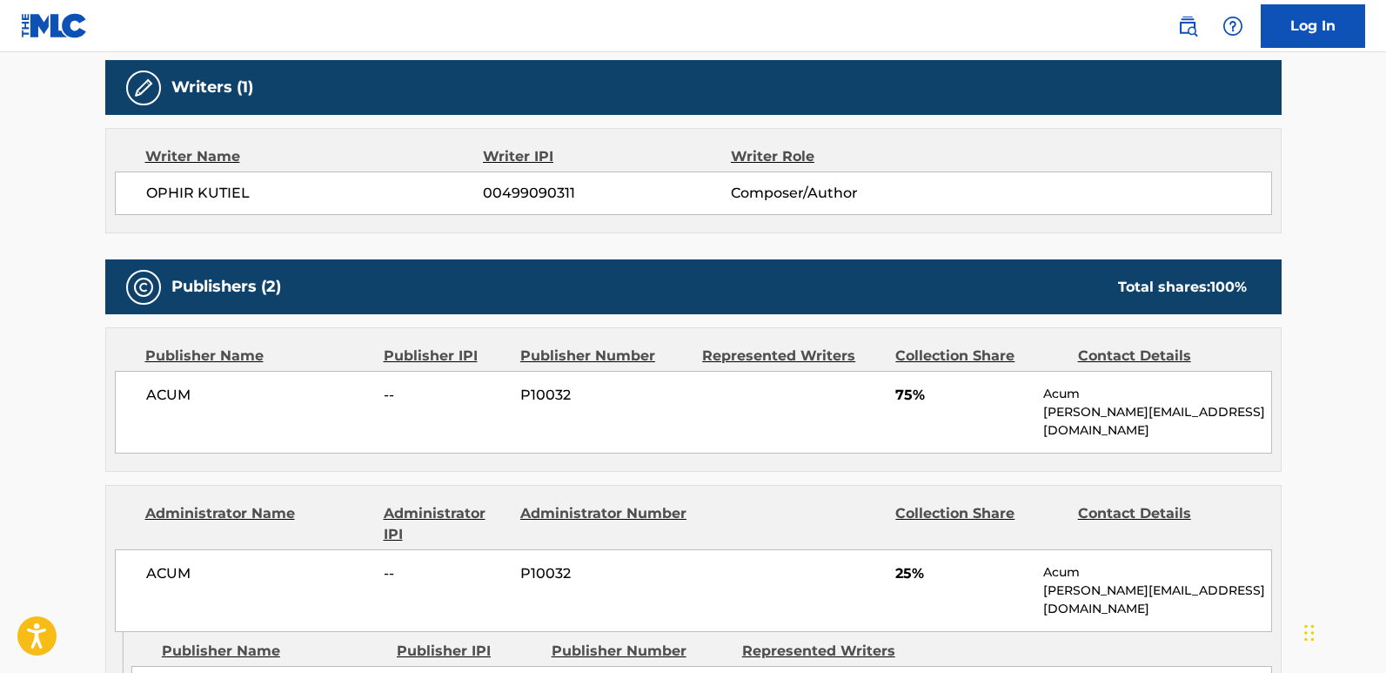
scroll to position [522, 0]
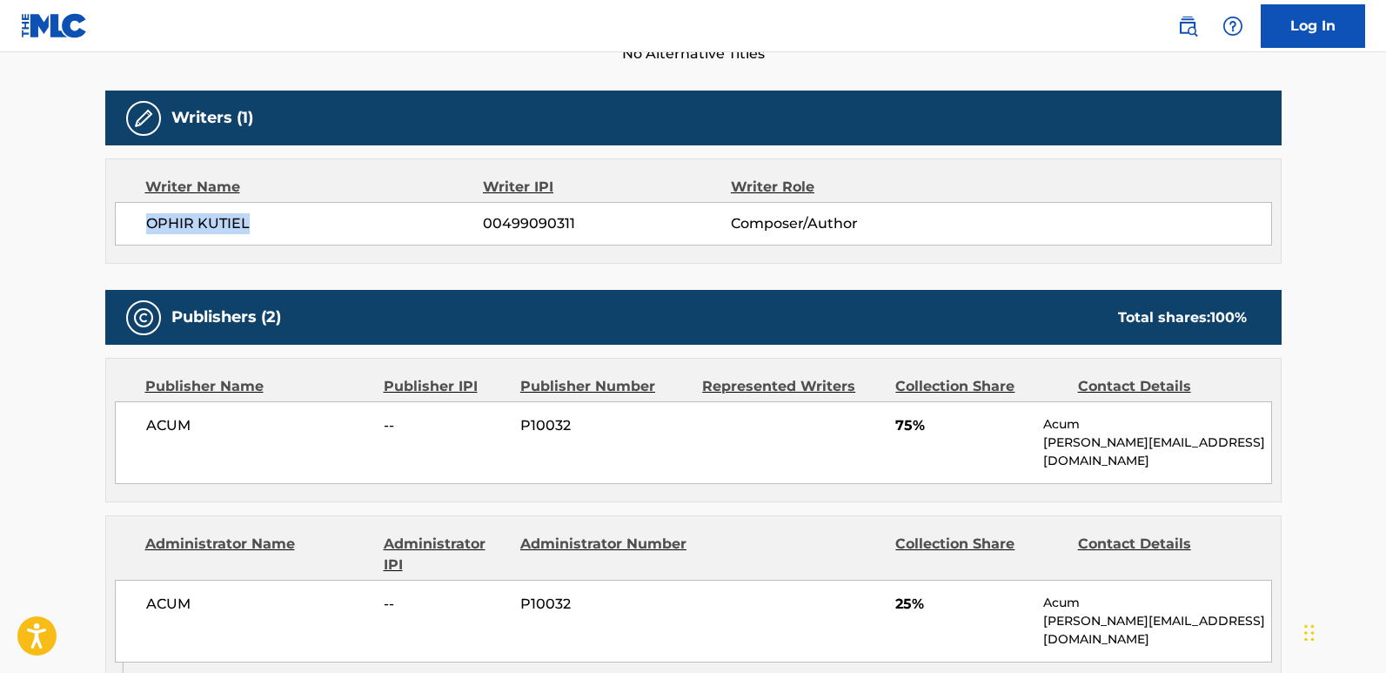
drag, startPoint x: 145, startPoint y: 218, endPoint x: 285, endPoint y: 218, distance: 140.1
click at [285, 218] on span "OPHIR KUTIEL" at bounding box center [315, 223] width 338 height 21
click at [512, 235] on div "OPHIR KUTIEL 00499090311 Composer/Author" at bounding box center [693, 224] width 1157 height 44
drag, startPoint x: 145, startPoint y: 428, endPoint x: 204, endPoint y: 428, distance: 59.2
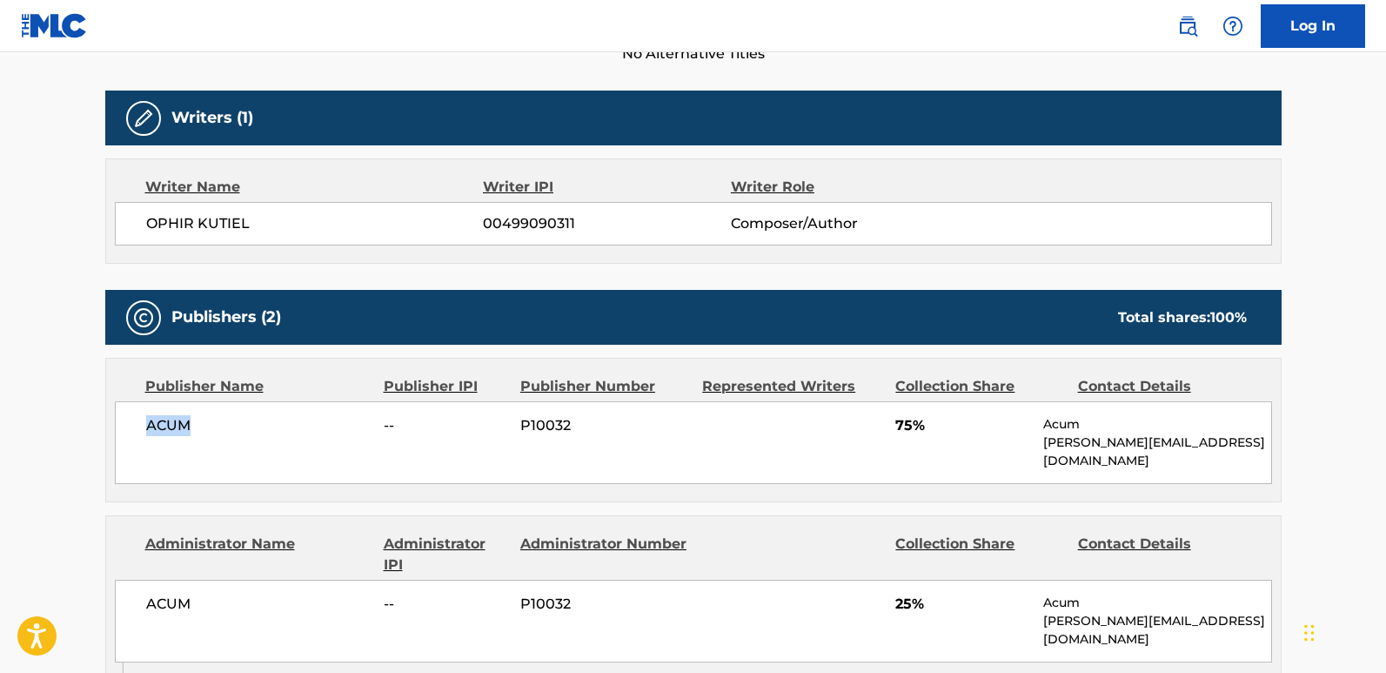
click at [204, 428] on span "ACUM" at bounding box center [258, 425] width 225 height 21
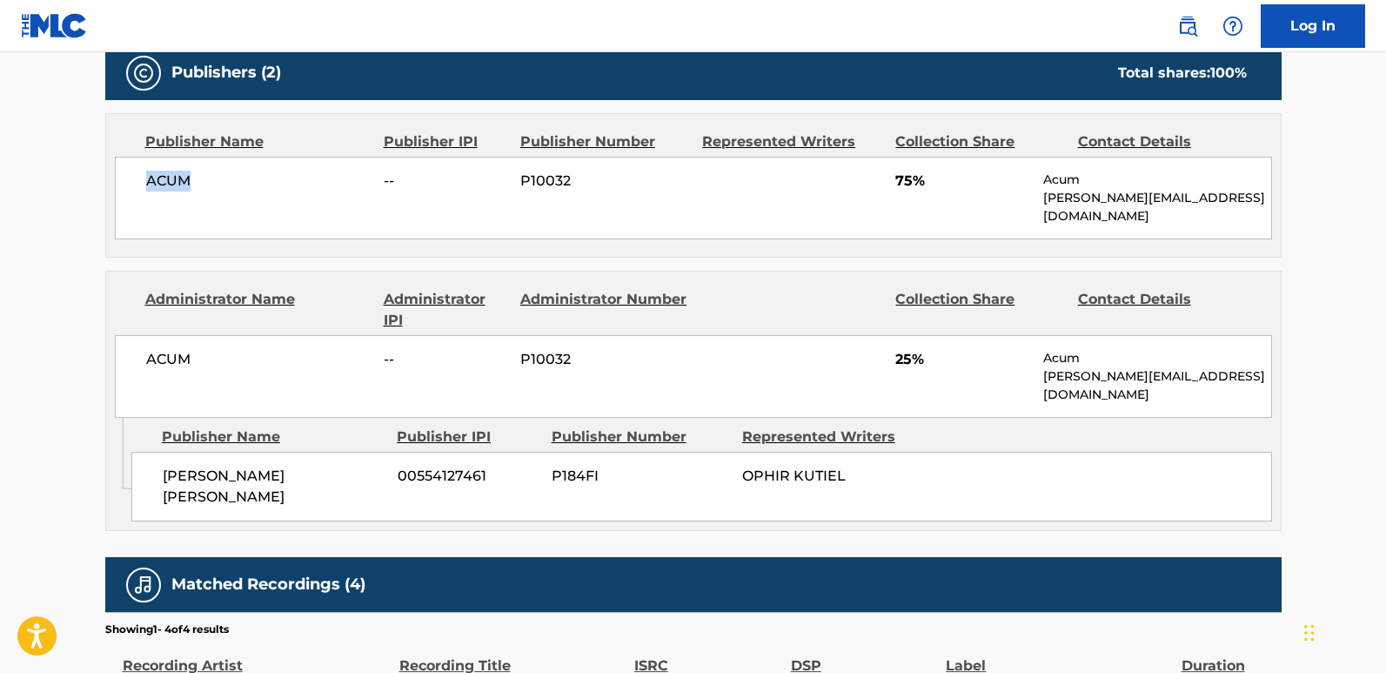
scroll to position [783, 0]
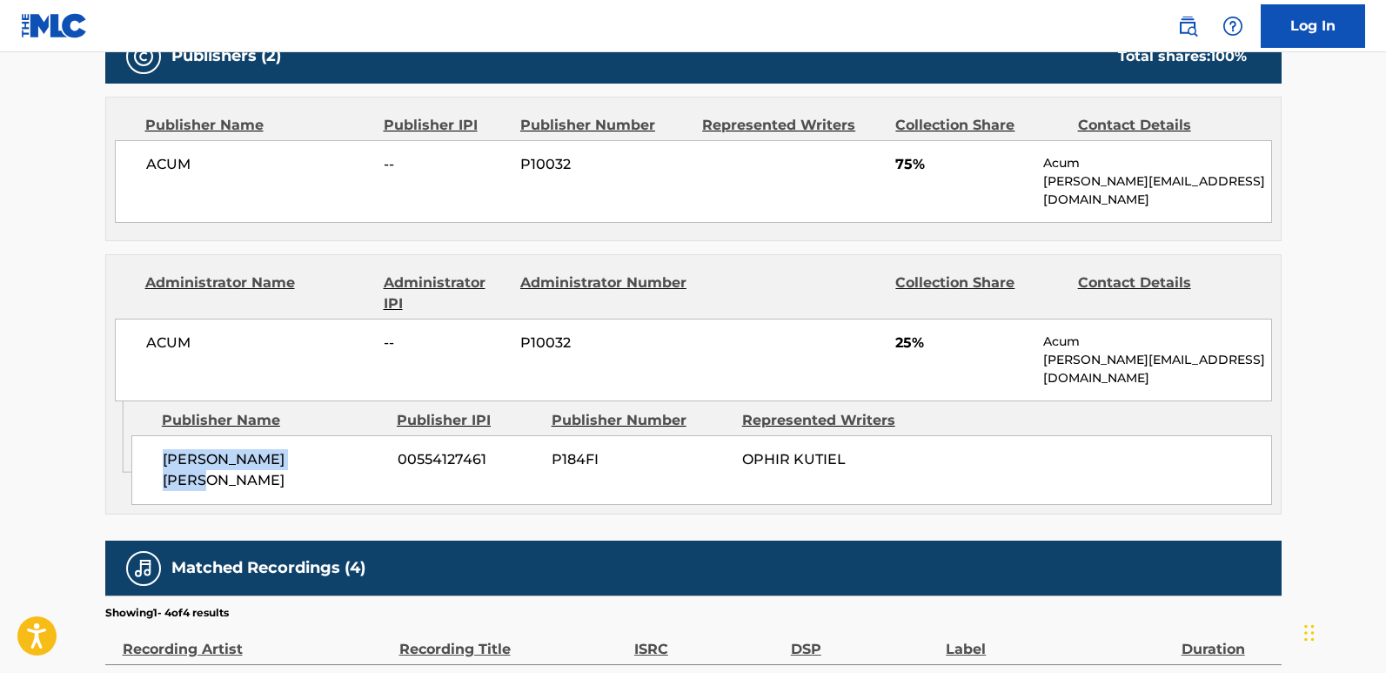
drag, startPoint x: 159, startPoint y: 426, endPoint x: 337, endPoint y: 426, distance: 177.5
click at [337, 435] on div "[PERSON_NAME] [PERSON_NAME] 00554127461 P184FI OPHIR KUTIEL" at bounding box center [701, 470] width 1141 height 70
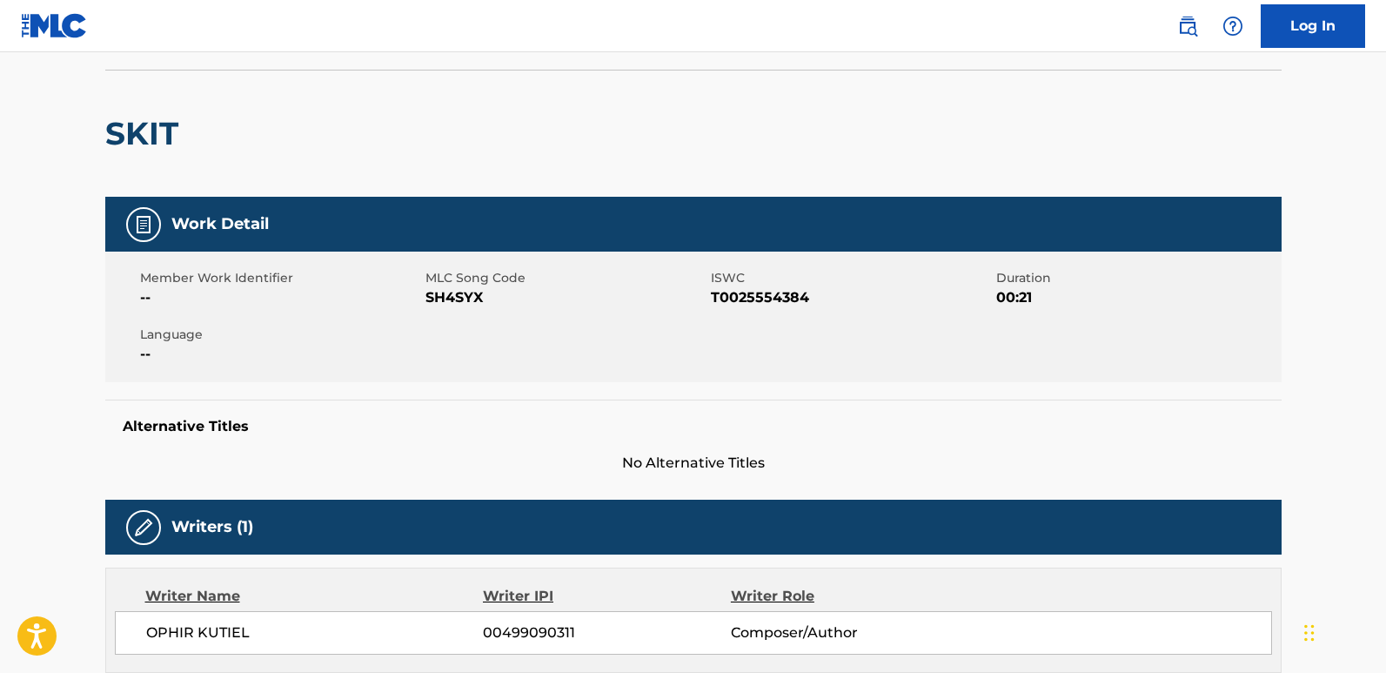
scroll to position [0, 0]
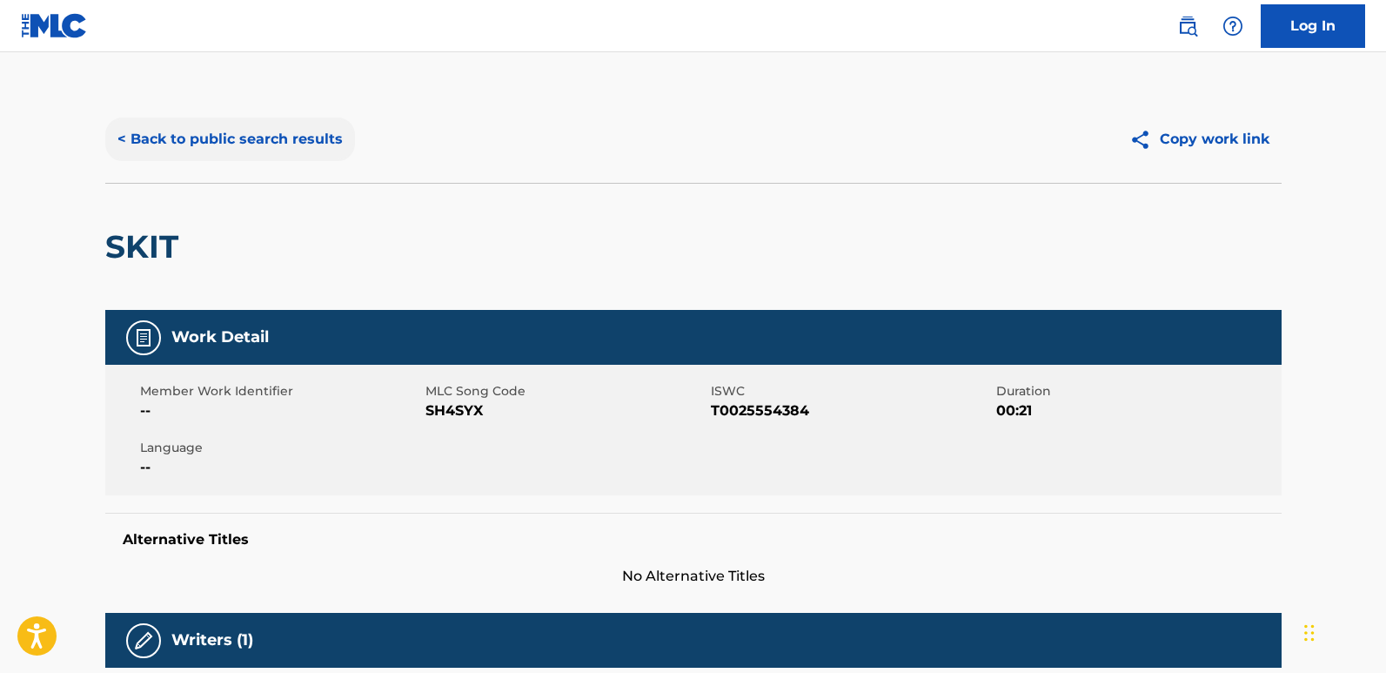
click at [258, 137] on button "< Back to public search results" at bounding box center [230, 139] width 250 height 44
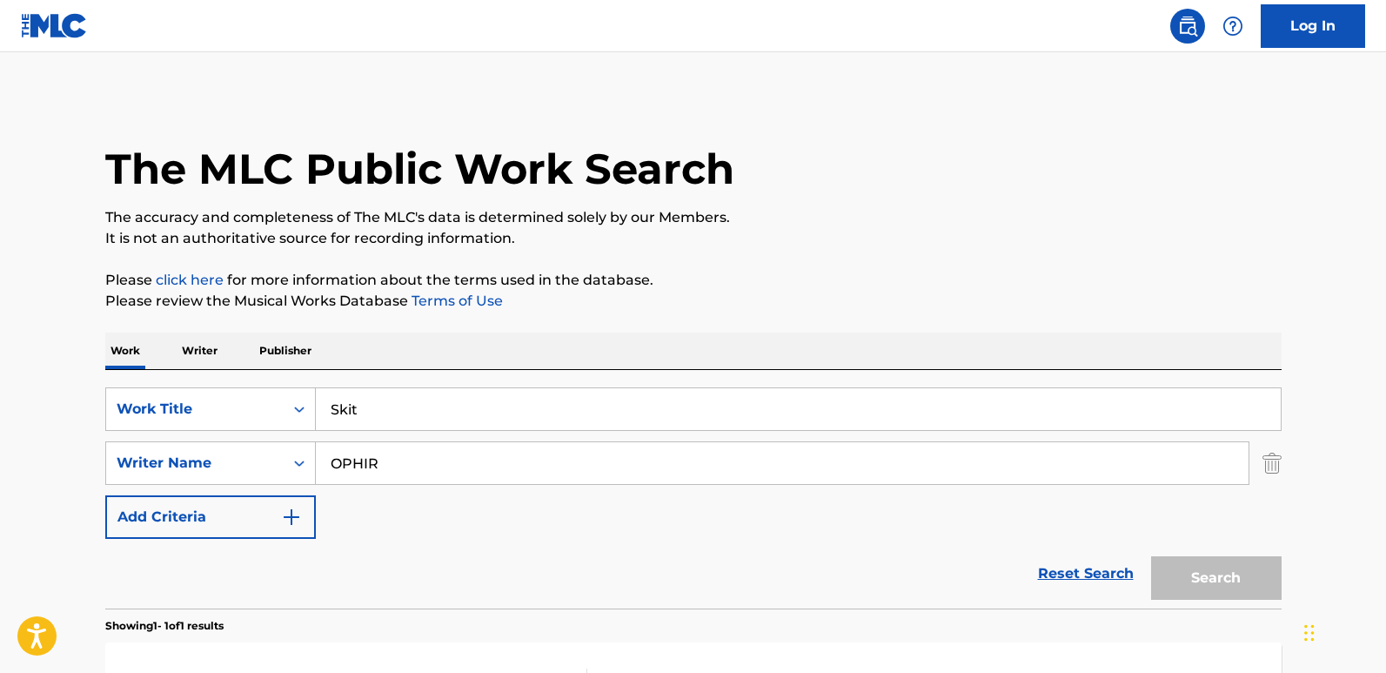
scroll to position [170, 0]
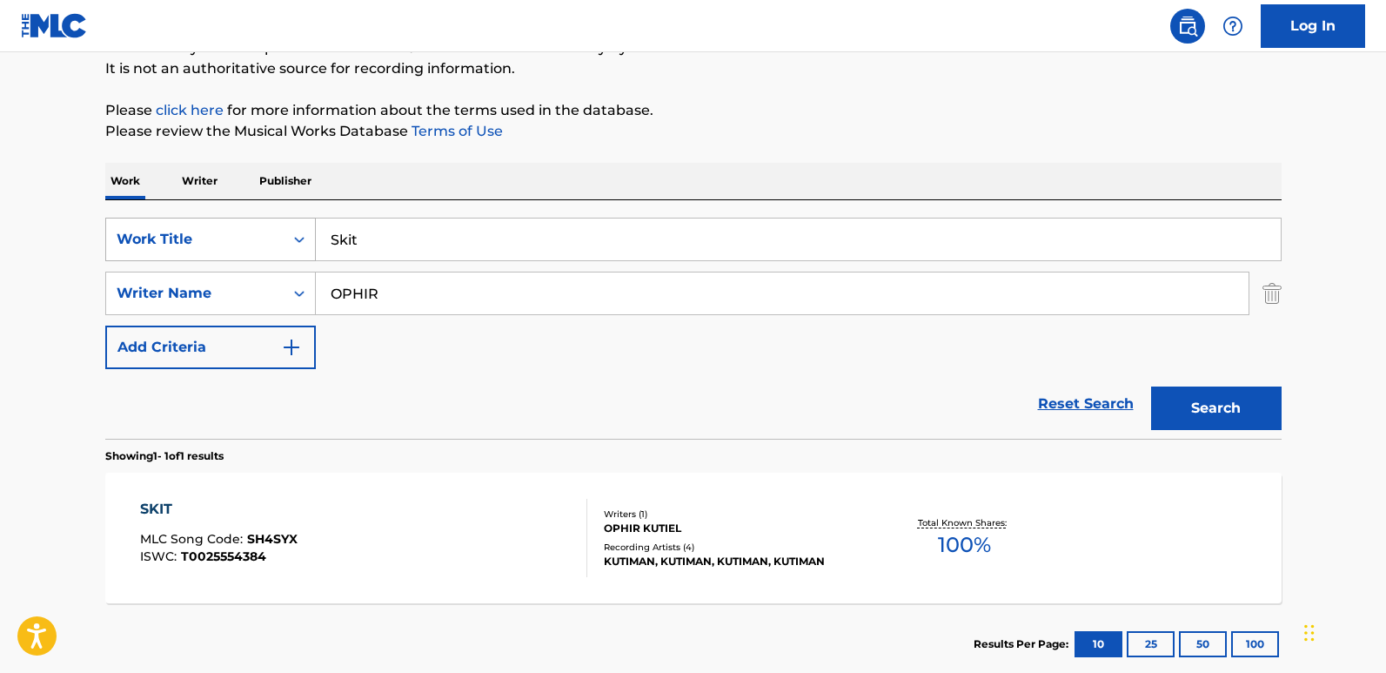
drag, startPoint x: 405, startPoint y: 258, endPoint x: 258, endPoint y: 258, distance: 147.0
click at [258, 258] on div "SearchWithCriteria9ada92ab-a30b-40cc-a9e6-e7c7adf28ab0 Work Title Skit" at bounding box center [693, 240] width 1176 height 44
paste input "Jook Or Die"
type input "Jook Or Die"
drag, startPoint x: 429, startPoint y: 286, endPoint x: 228, endPoint y: 297, distance: 201.2
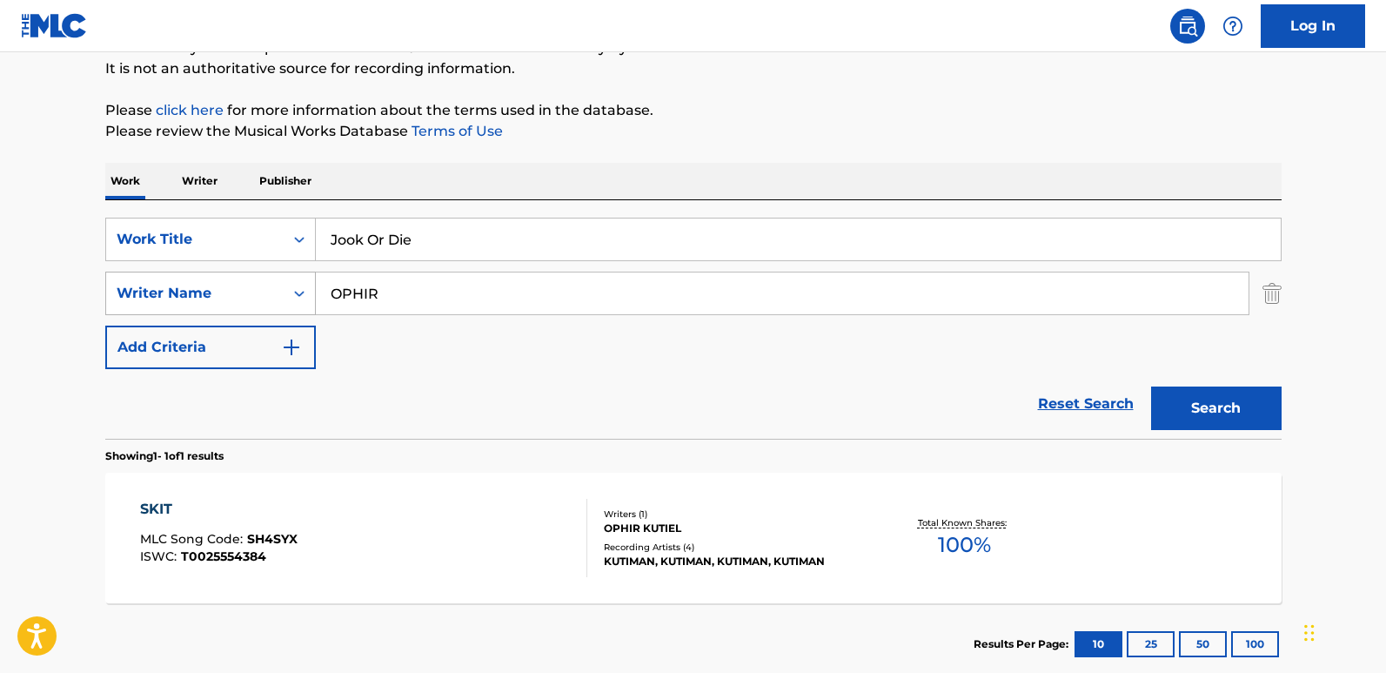
click at [228, 297] on div "SearchWithCriteriac8ca9682-6a3c-4217-88da-17851bdcf2d1 Writer Name OPHIR" at bounding box center [693, 293] width 1176 height 44
paste input "[PERSON_NAME]"
type input "[PERSON_NAME]"
click at [1204, 384] on div "Search" at bounding box center [1211, 404] width 139 height 70
click at [1206, 409] on button "Search" at bounding box center [1216, 408] width 131 height 44
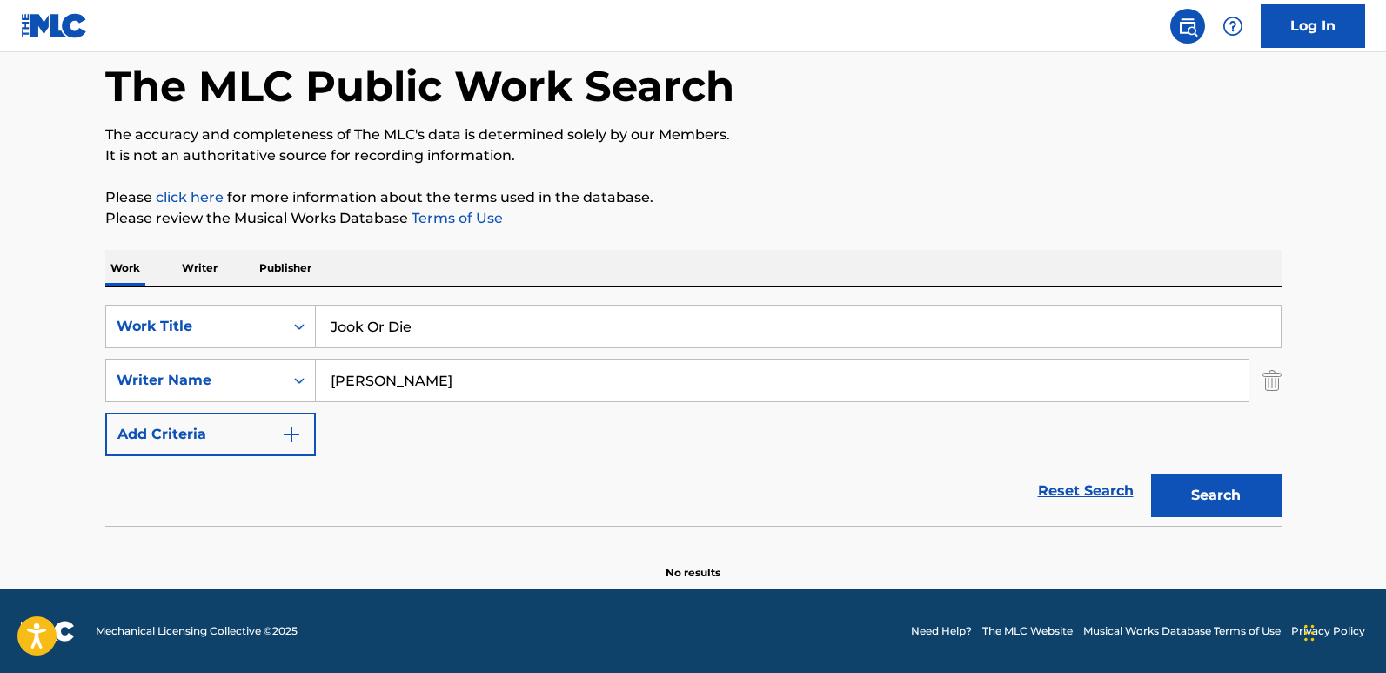
scroll to position [83, 0]
click at [392, 378] on input "[PERSON_NAME]" at bounding box center [782, 380] width 933 height 42
click at [1203, 494] on button "Search" at bounding box center [1216, 495] width 131 height 44
click at [421, 375] on input "[PERSON_NAME]" at bounding box center [782, 380] width 933 height 42
click at [1217, 505] on button "Search" at bounding box center [1216, 495] width 131 height 44
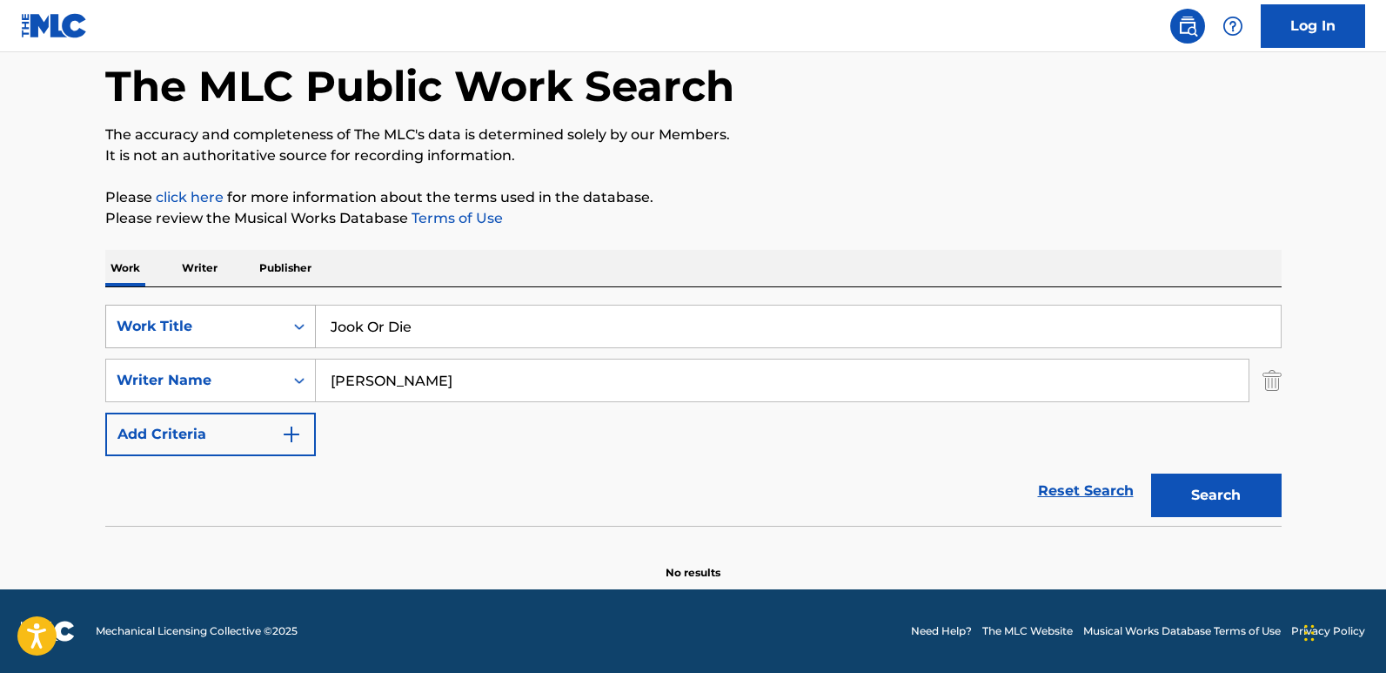
drag, startPoint x: 428, startPoint y: 330, endPoint x: 266, endPoint y: 331, distance: 161.8
click at [266, 331] on div "SearchWithCriteria9ada92ab-a30b-40cc-a9e6-e7c7adf28ab0 Work Title Jook Or Die" at bounding box center [693, 327] width 1176 height 44
paste input "Better Good Ol' Boy"
type input "Better Good Ol' Boy"
drag, startPoint x: 409, startPoint y: 365, endPoint x: 296, endPoint y: 369, distance: 113.2
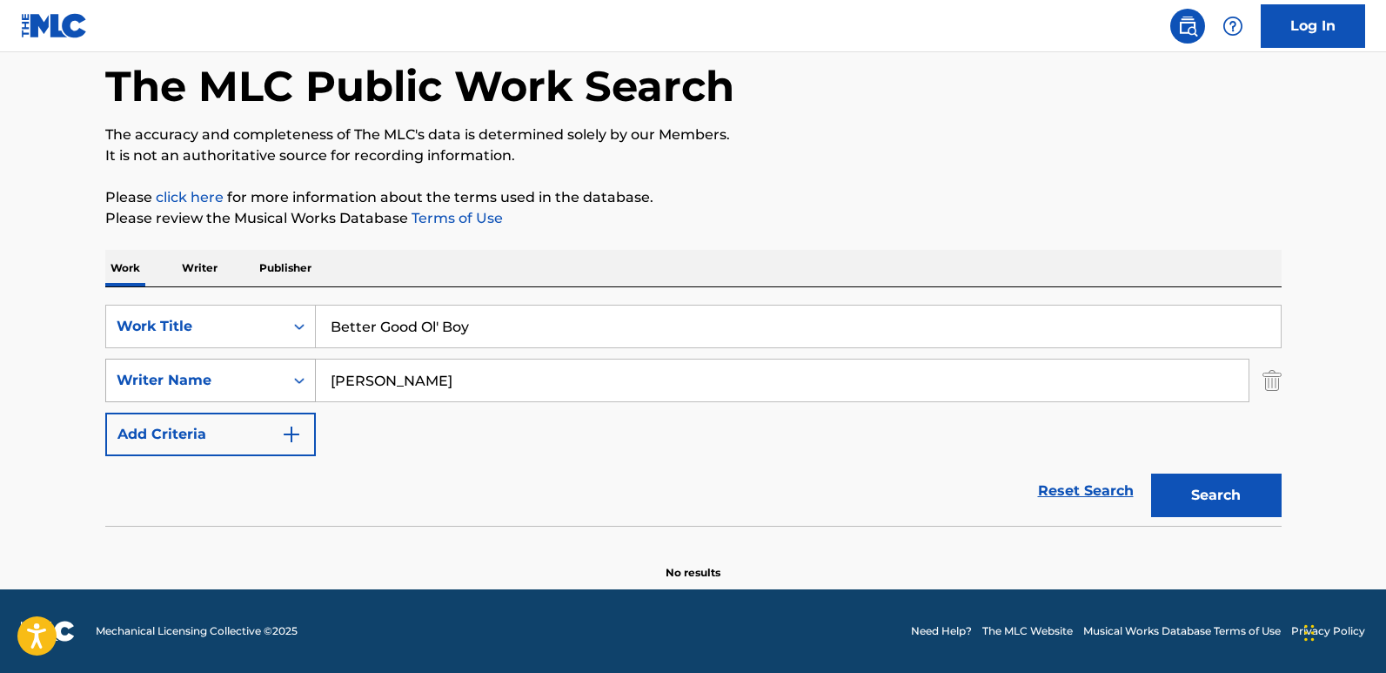
click at [335, 367] on input "[PERSON_NAME]" at bounding box center [782, 380] width 933 height 42
click at [287, 370] on div "Search Form" at bounding box center [299, 380] width 31 height 31
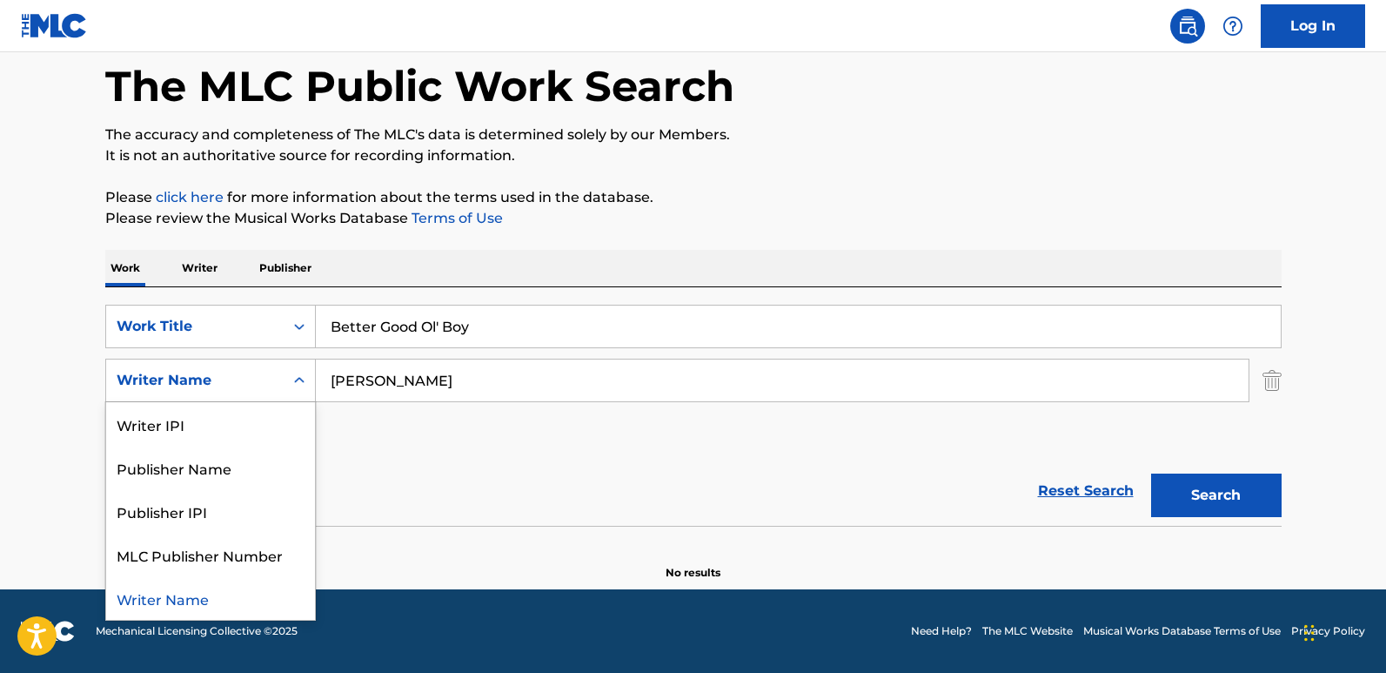
paste input "Search Form"
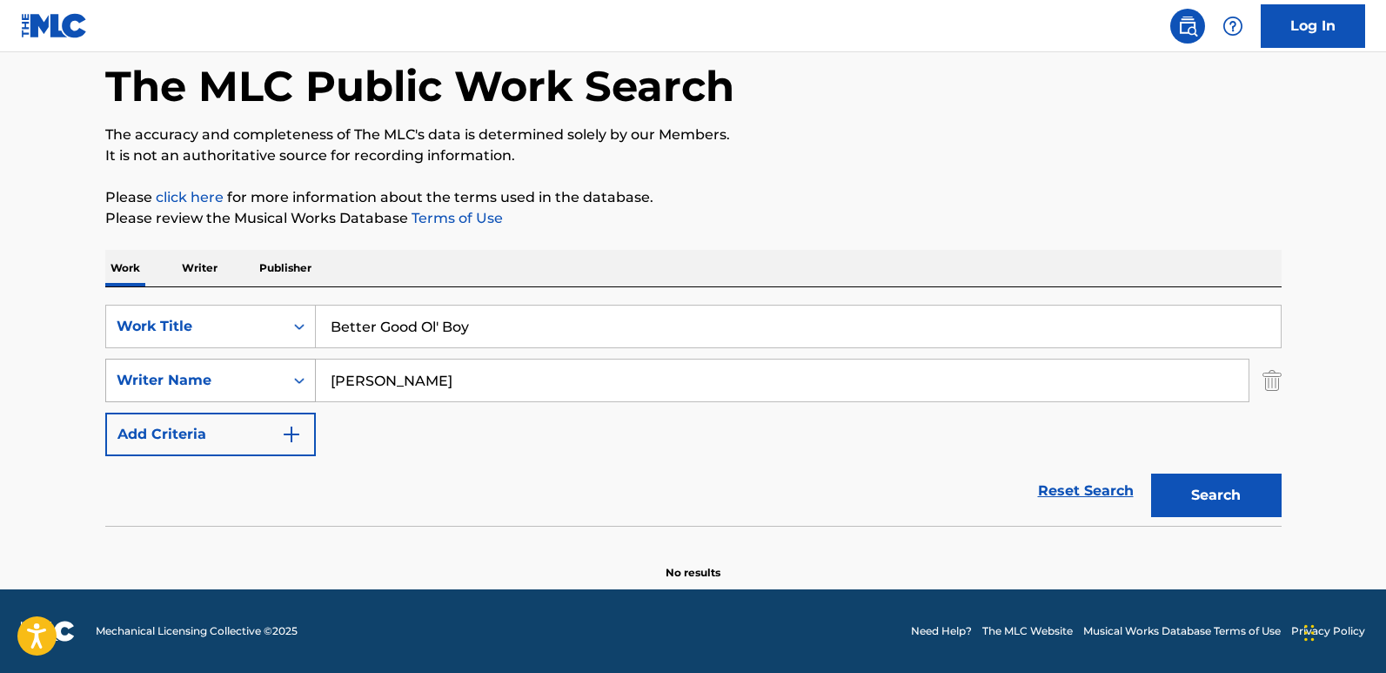
drag, startPoint x: 415, startPoint y: 371, endPoint x: 293, endPoint y: 376, distance: 121.9
click at [293, 376] on div "SearchWithCriteriac8ca9682-6a3c-4217-88da-17851bdcf2d1 Writer Name [PERSON_NAME]" at bounding box center [693, 380] width 1176 height 44
paste input "[PERSON_NAME] & [PERSON_NAME]"
type input "[PERSON_NAME] & [PERSON_NAME]"
click at [1204, 505] on button "Search" at bounding box center [1216, 495] width 131 height 44
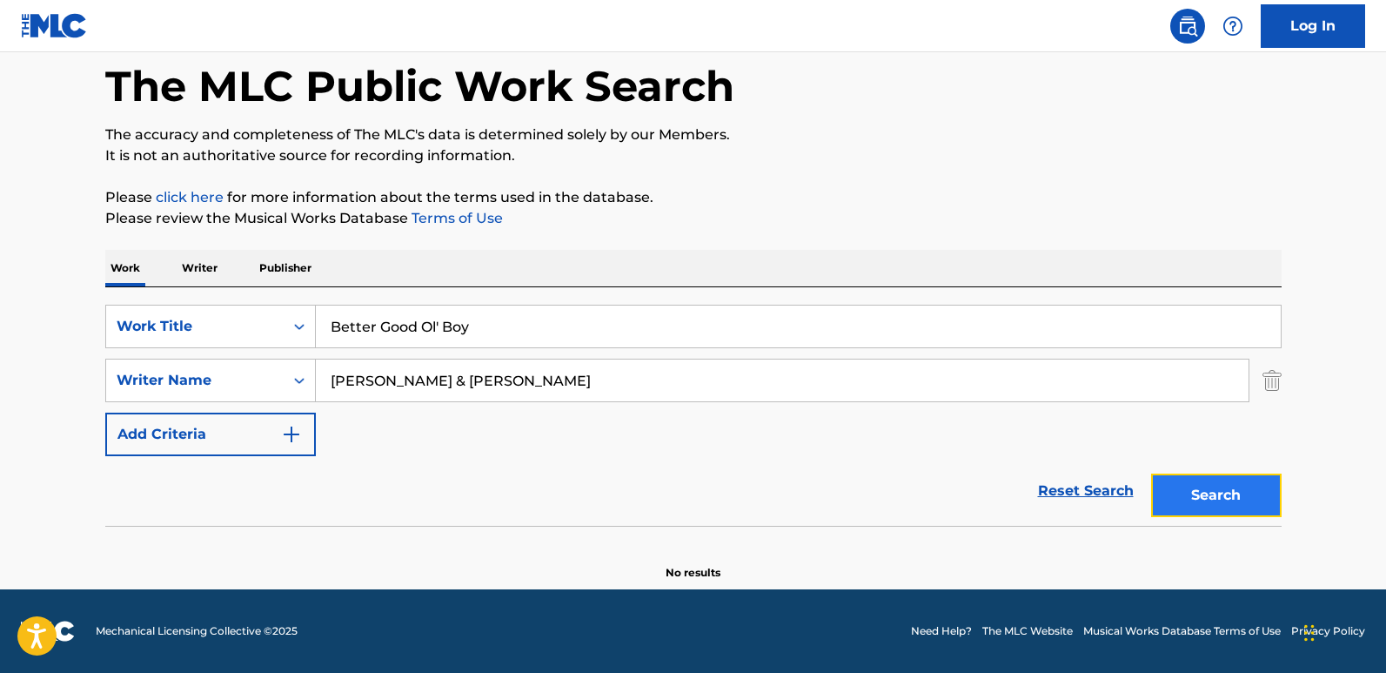
click at [1168, 490] on button "Search" at bounding box center [1216, 495] width 131 height 44
